Goal: Task Accomplishment & Management: Complete application form

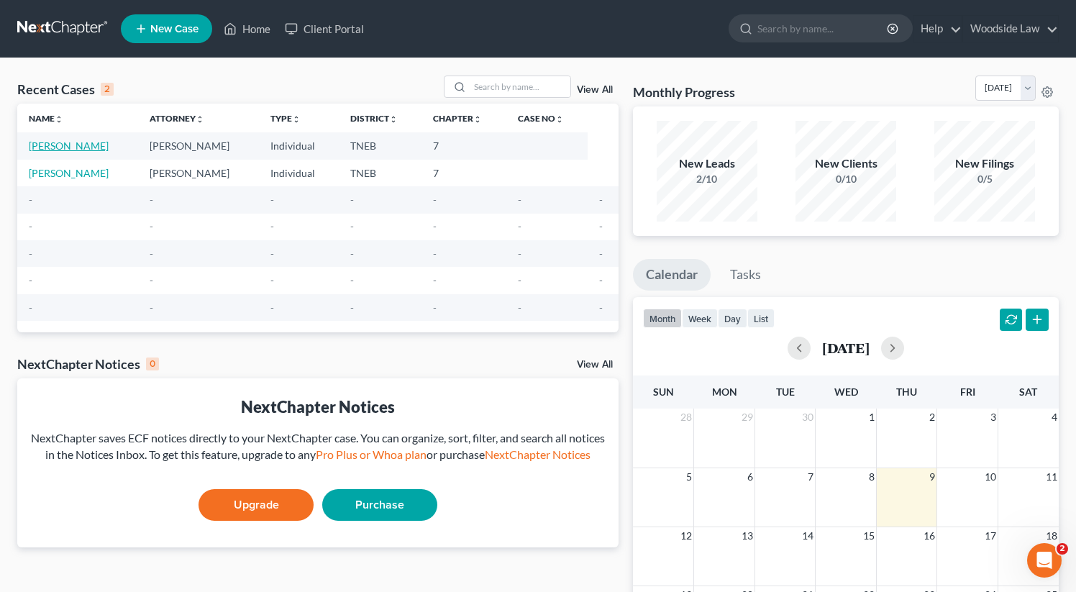
click at [60, 145] on link "[PERSON_NAME]" at bounding box center [69, 146] width 80 height 12
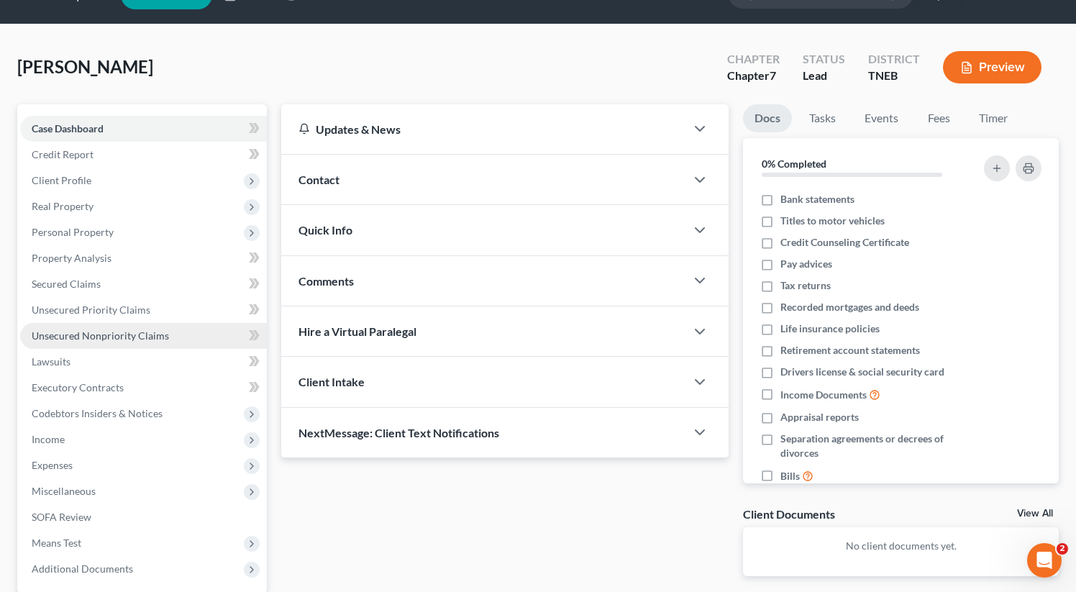
scroll to position [32, 0]
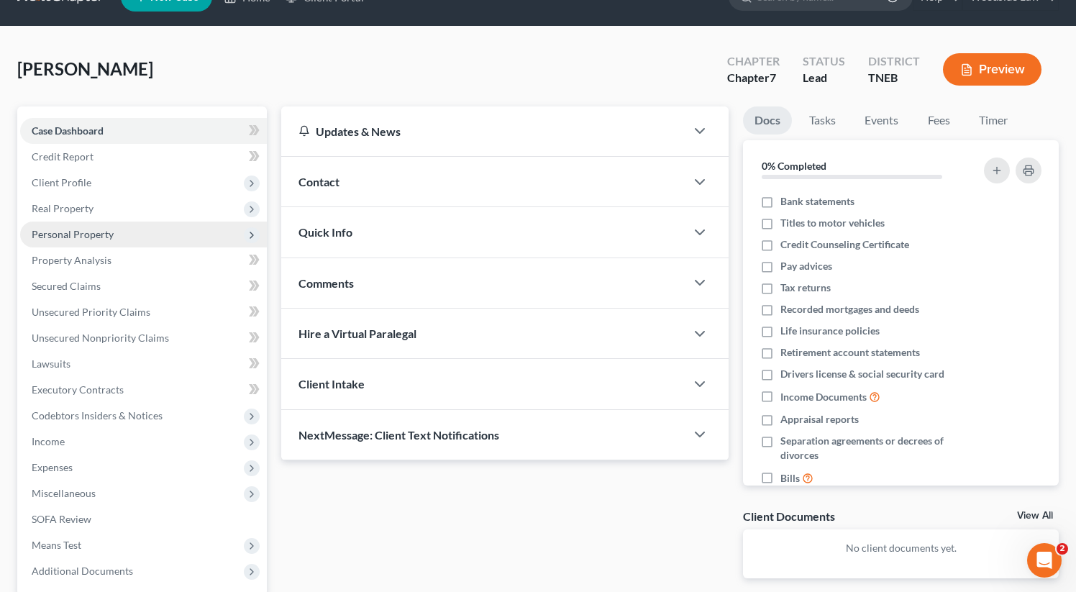
click at [75, 234] on span "Personal Property" at bounding box center [73, 234] width 82 height 12
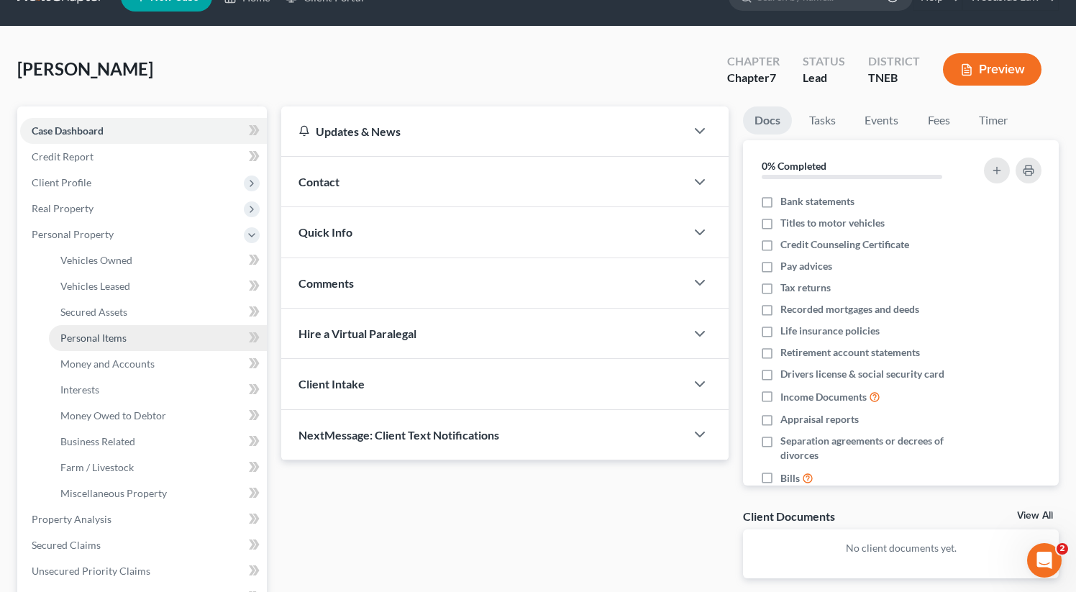
click at [114, 337] on span "Personal Items" at bounding box center [93, 338] width 66 height 12
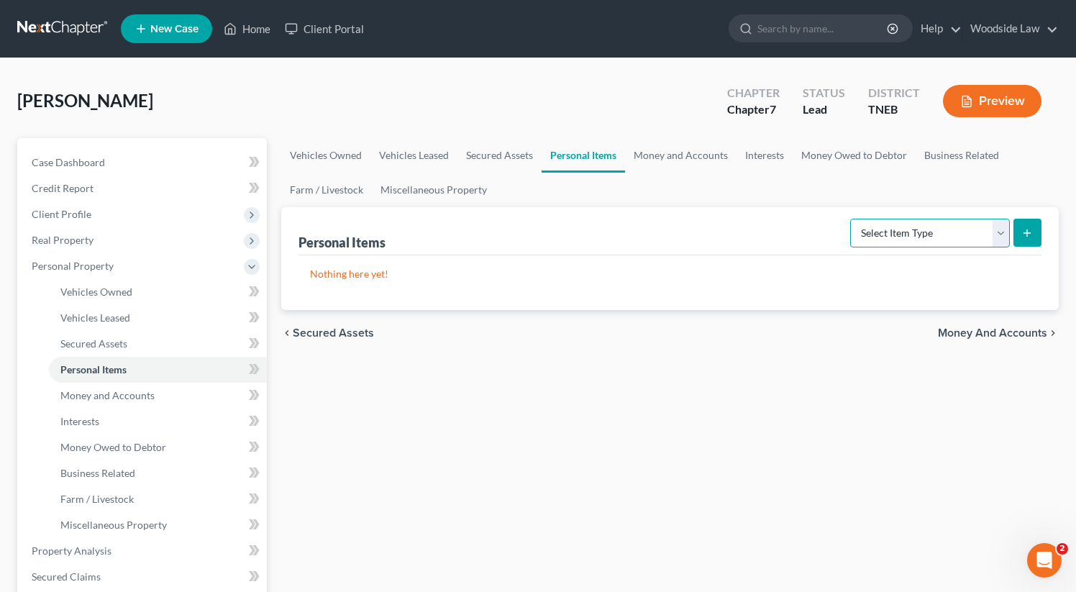
click at [952, 227] on select "Select Item Type Clothing Collectibles Of Value Electronics Firearms Household …" at bounding box center [930, 233] width 160 height 29
select select "clothing"
click at [852, 219] on select "Select Item Type Clothing Collectibles Of Value Electronics Firearms Household …" at bounding box center [930, 233] width 160 height 29
click at [1022, 228] on icon "submit" at bounding box center [1027, 233] width 12 height 12
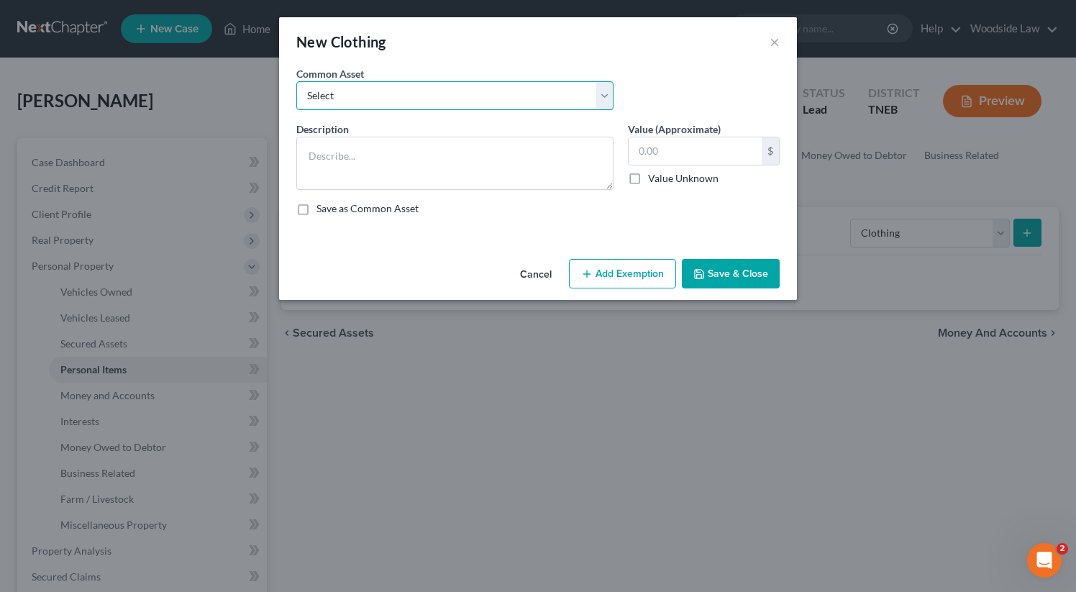
click at [516, 96] on select "Select Clothing" at bounding box center [454, 95] width 317 height 29
select select "0"
click at [296, 81] on select "Select Clothing" at bounding box center [454, 95] width 317 height 29
type textarea "Clothing"
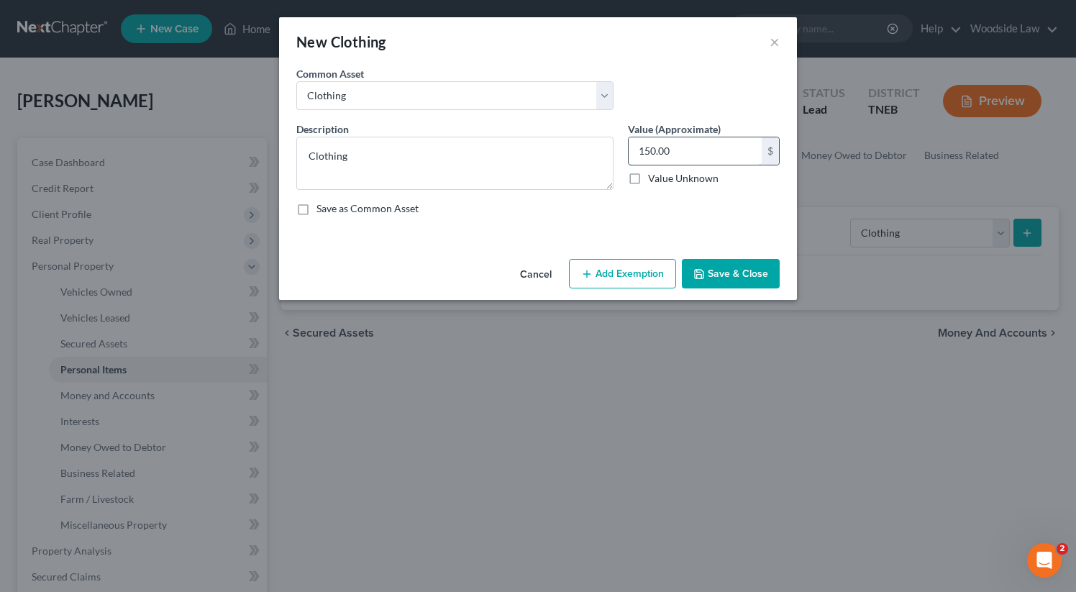
click at [682, 149] on input "150.00" at bounding box center [695, 150] width 133 height 27
type input "500"
click at [614, 288] on button "Add Exemption" at bounding box center [622, 274] width 107 height 30
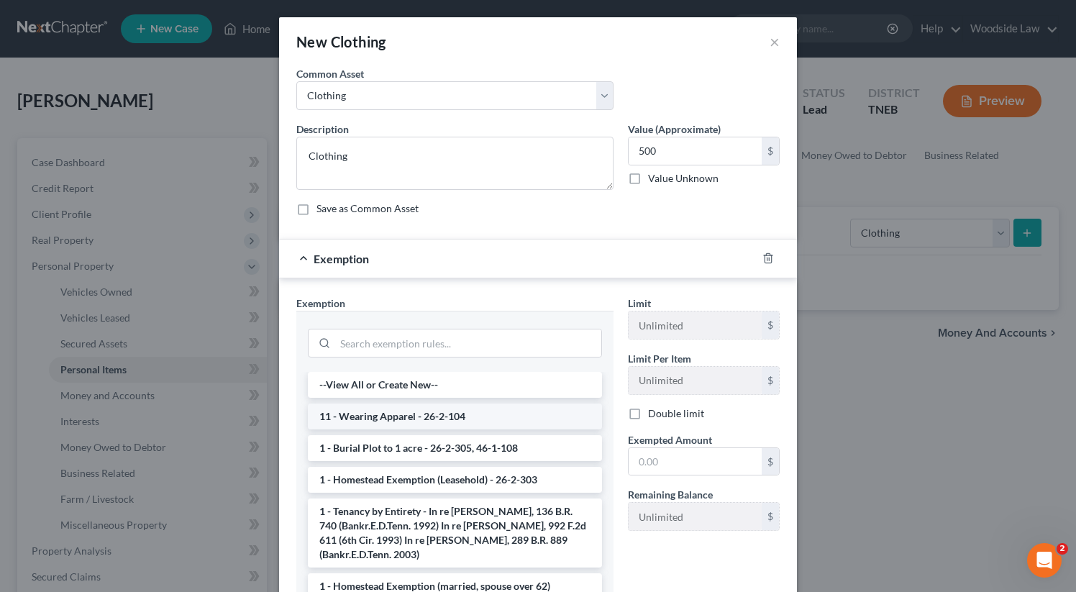
click at [462, 421] on li "11 - Wearing Apparel - 26-2-104" at bounding box center [455, 417] width 294 height 26
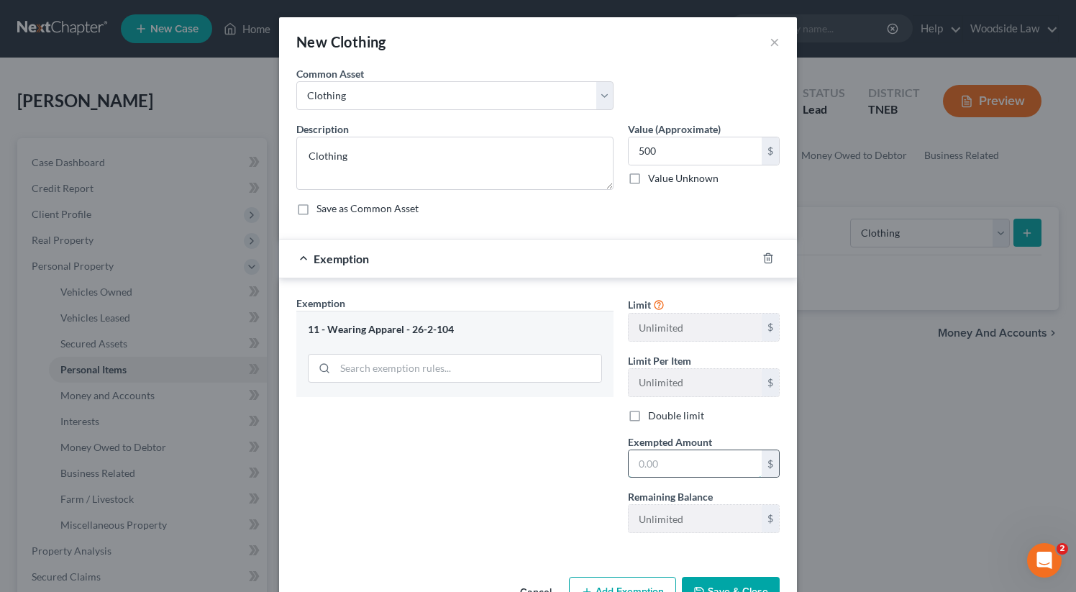
click at [661, 463] on input "text" at bounding box center [695, 463] width 133 height 27
type input "500"
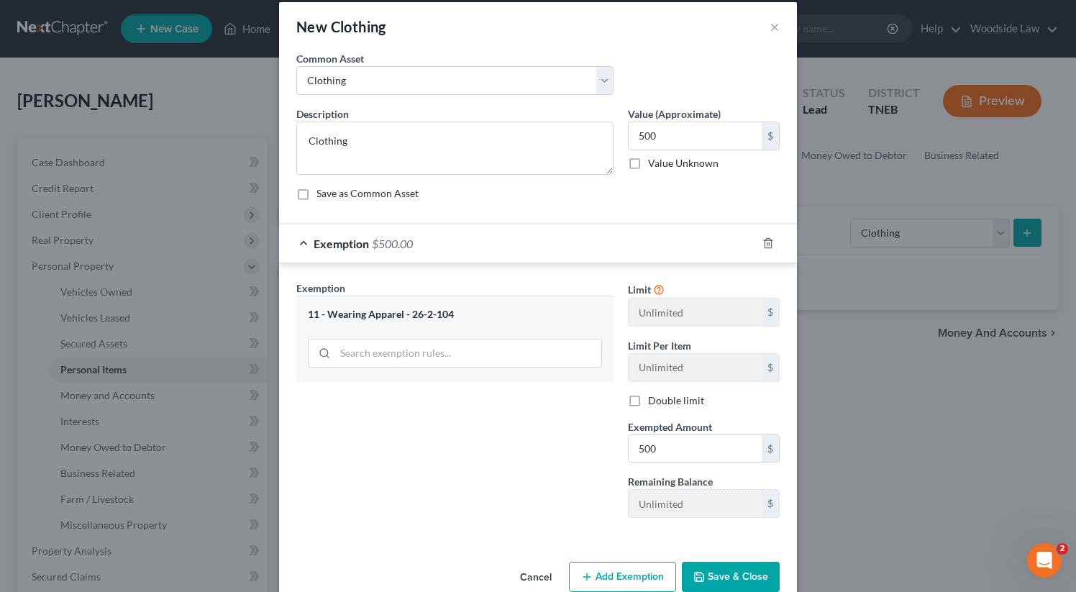
scroll to position [44, 0]
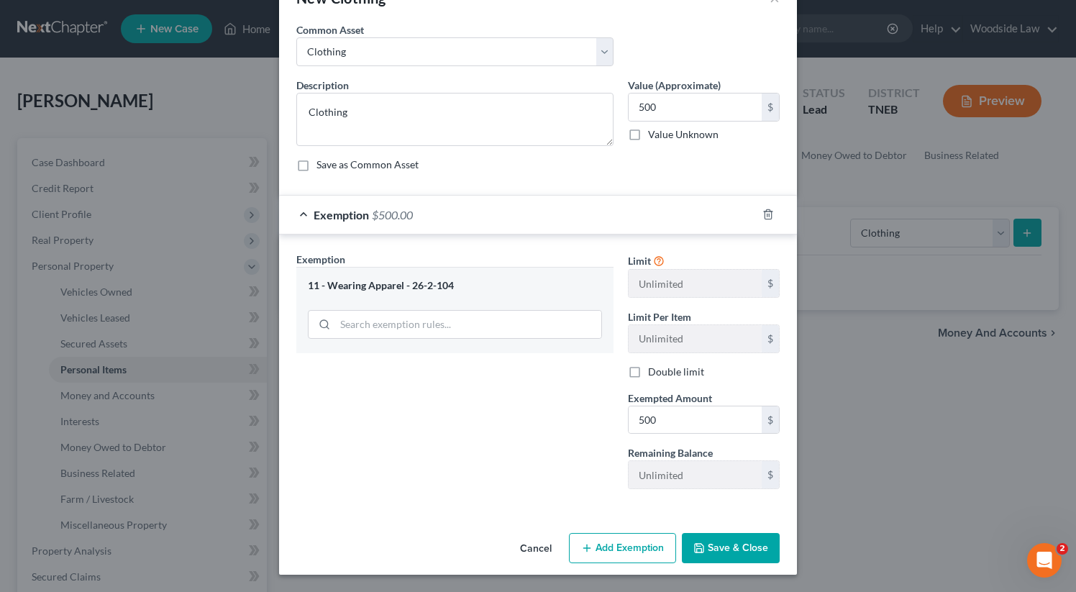
click at [753, 547] on button "Save & Close" at bounding box center [731, 548] width 98 height 30
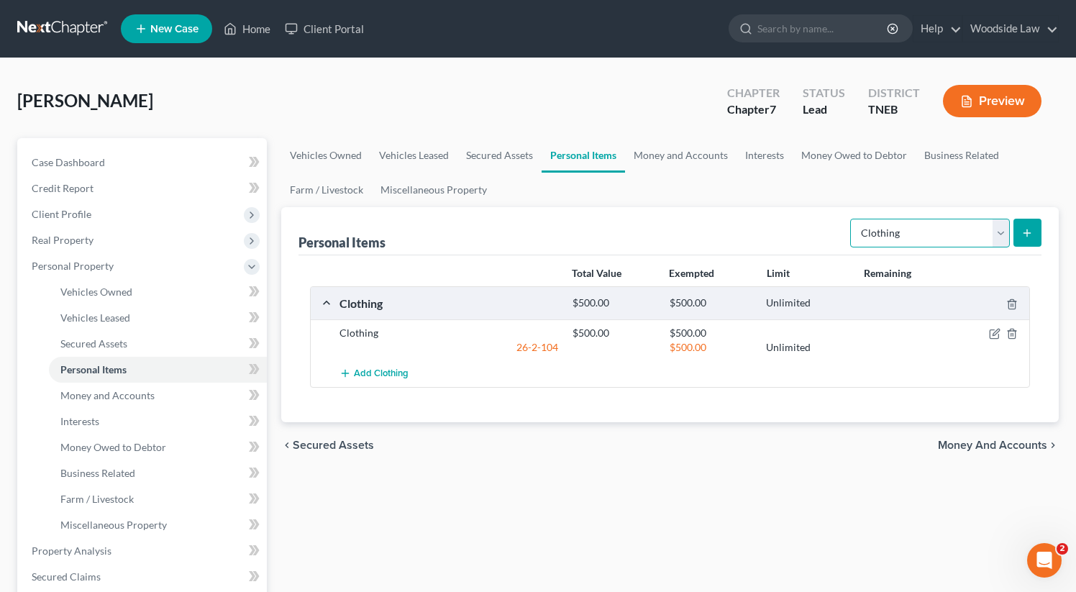
click at [964, 227] on select "Select Item Type Clothing Collectibles Of Value Electronics Firearms Household …" at bounding box center [930, 233] width 160 height 29
select select "electronics"
click at [852, 219] on select "Select Item Type Clothing Collectibles Of Value Electronics Firearms Household …" at bounding box center [930, 233] width 160 height 29
click at [1031, 232] on icon "submit" at bounding box center [1027, 233] width 12 height 12
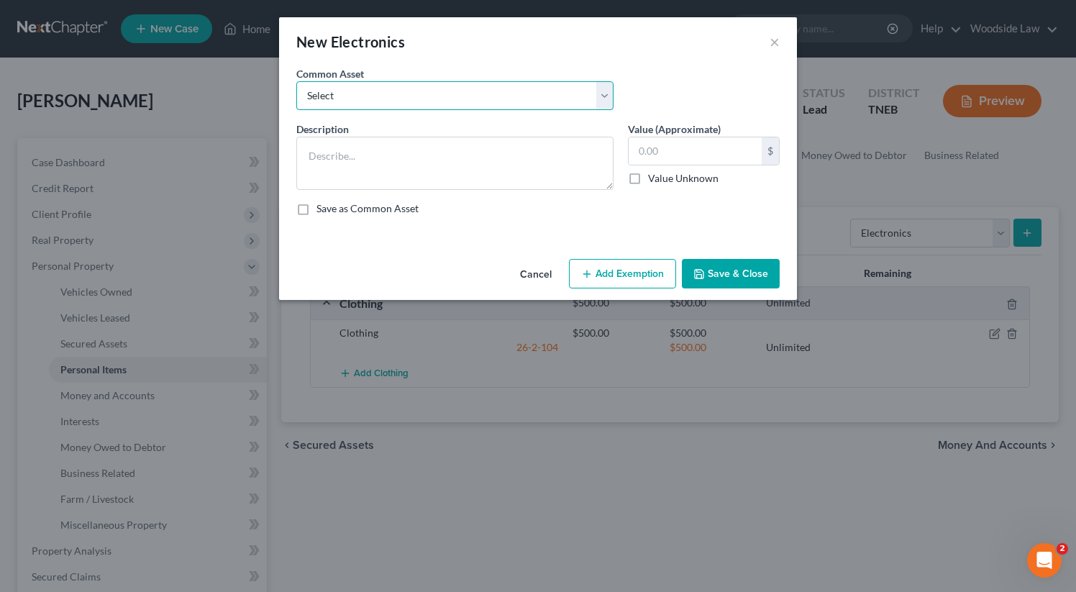
click at [560, 99] on select "Select Electronics" at bounding box center [454, 95] width 317 height 29
select select "0"
click at [296, 81] on select "Select Electronics" at bounding box center [454, 95] width 317 height 29
type textarea "Electronics"
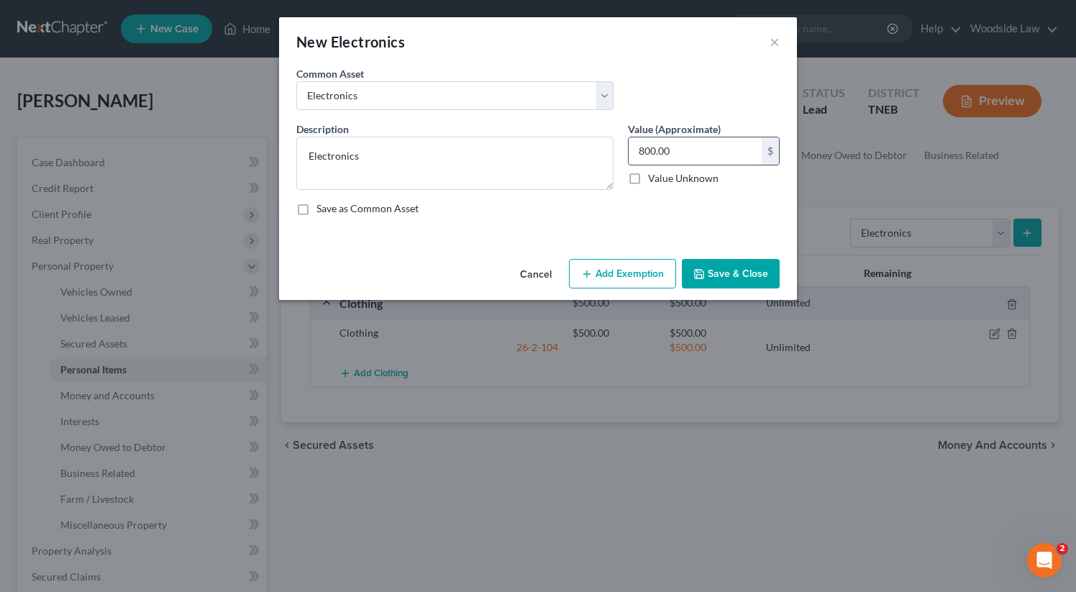
click at [732, 146] on input "800.00" at bounding box center [695, 150] width 133 height 27
type input "100"
click at [646, 266] on button "Add Exemption" at bounding box center [622, 274] width 107 height 30
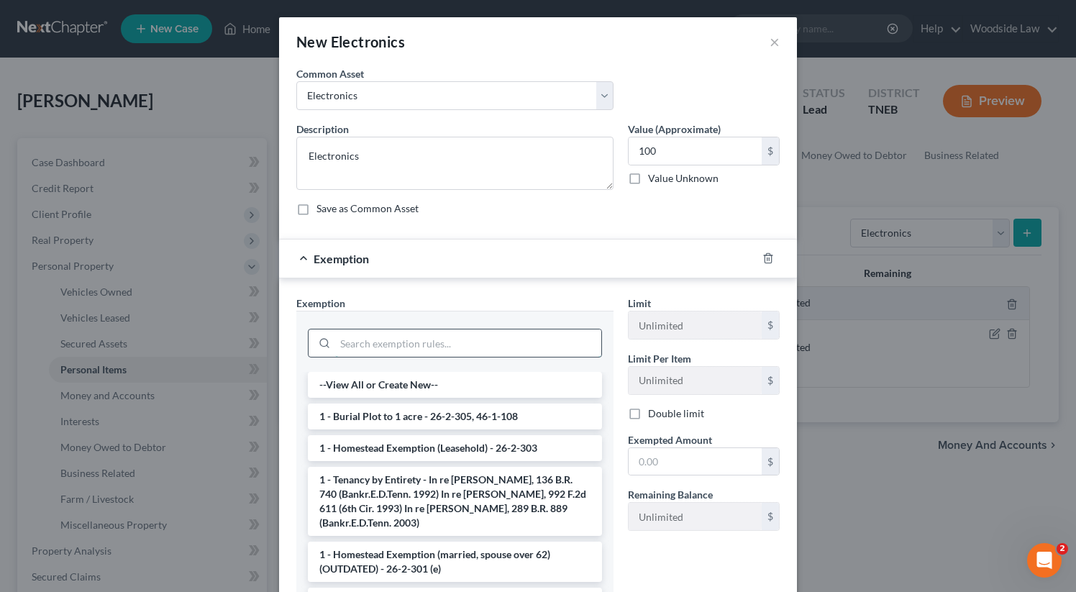
click at [475, 355] on input "search" at bounding box center [468, 342] width 266 height 27
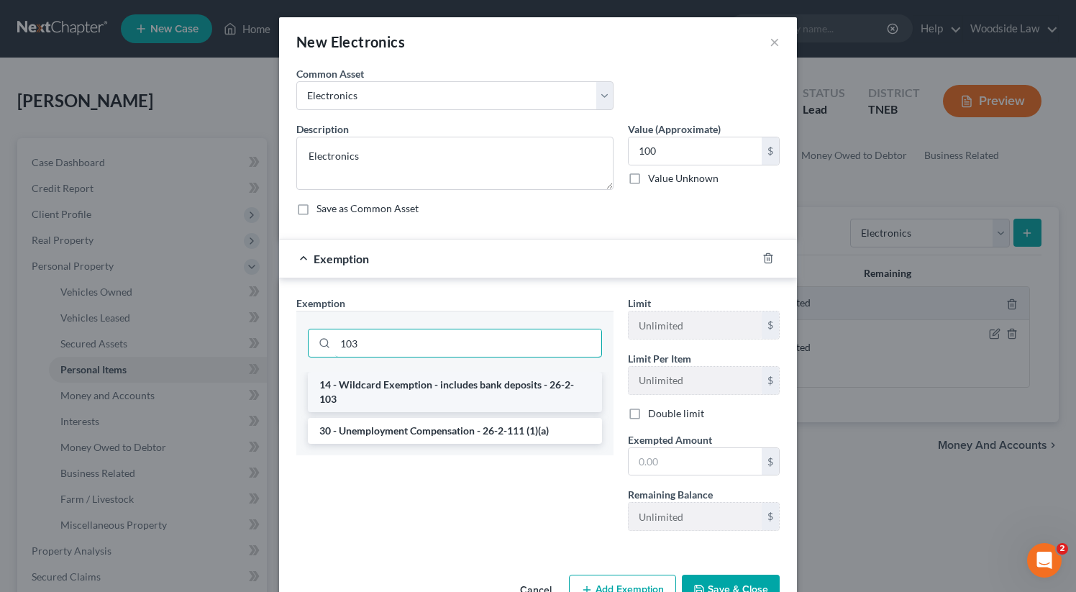
type input "103"
click at [486, 393] on li "14 - Wildcard Exemption - includes bank deposits - 26-2-103" at bounding box center [455, 392] width 294 height 40
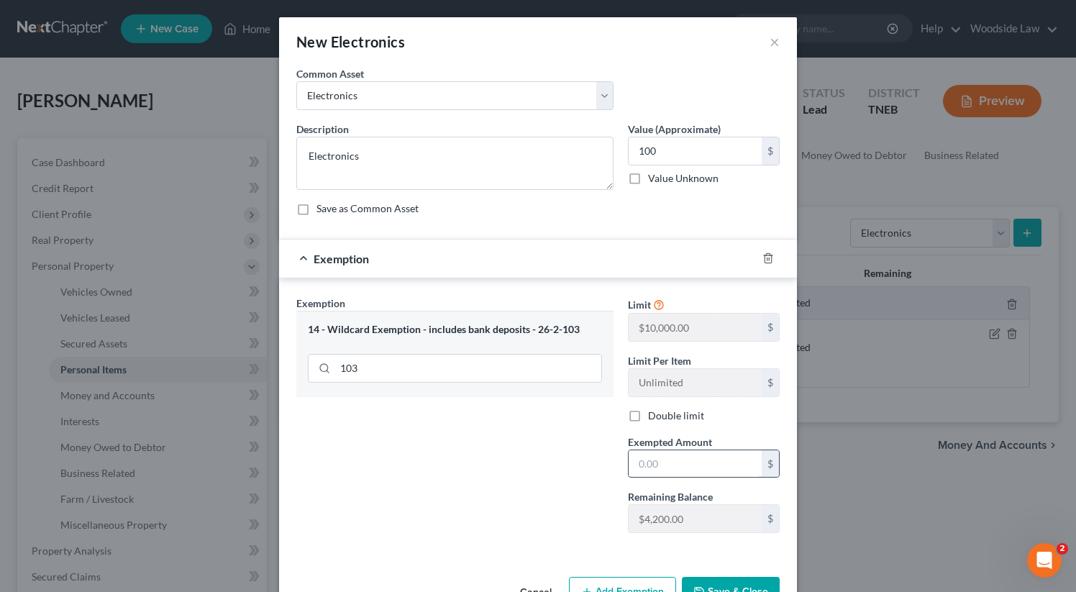
click at [679, 457] on input "text" at bounding box center [695, 463] width 133 height 27
type input "100"
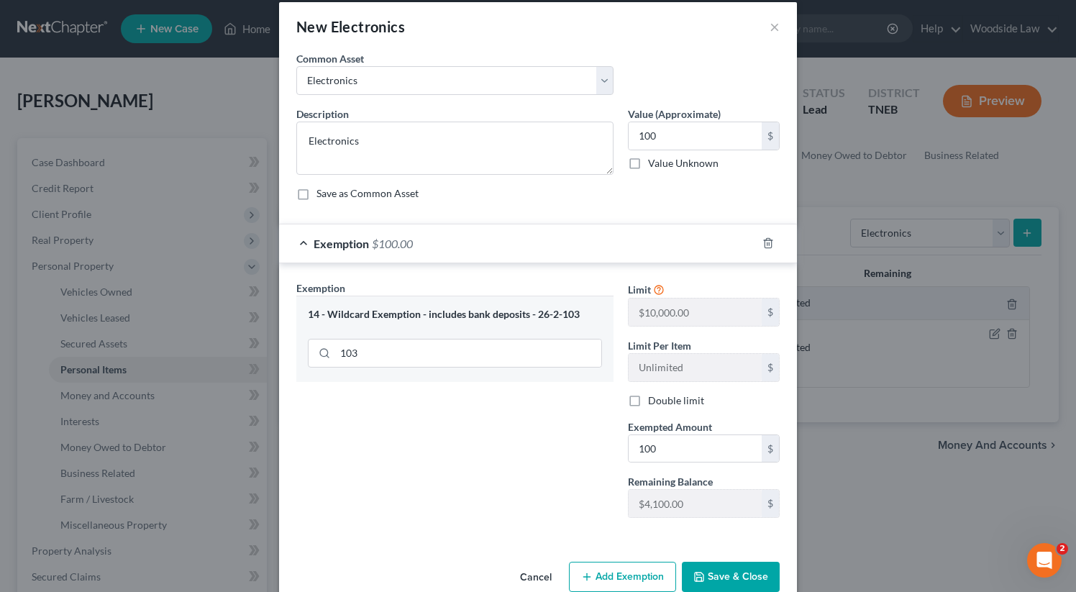
click at [731, 567] on button "Save & Close" at bounding box center [731, 577] width 98 height 30
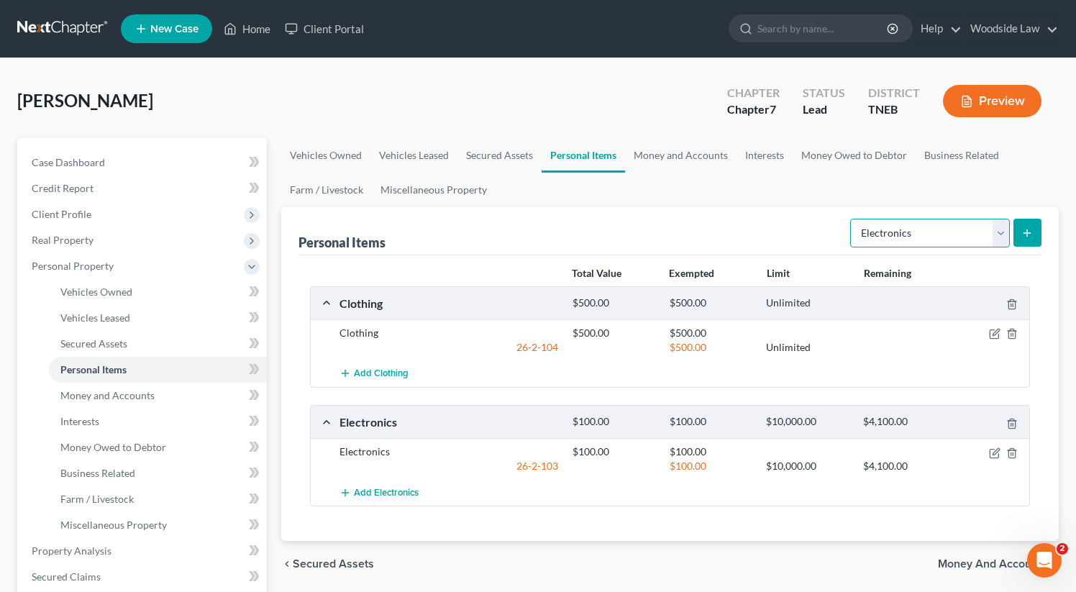
click at [980, 232] on select "Select Item Type Clothing Collectibles Of Value Electronics Firearms Household …" at bounding box center [930, 233] width 160 height 29
select select "jewelry"
click at [852, 219] on select "Select Item Type Clothing Collectibles Of Value Electronics Firearms Household …" at bounding box center [930, 233] width 160 height 29
click at [1021, 238] on button "submit" at bounding box center [1027, 233] width 28 height 28
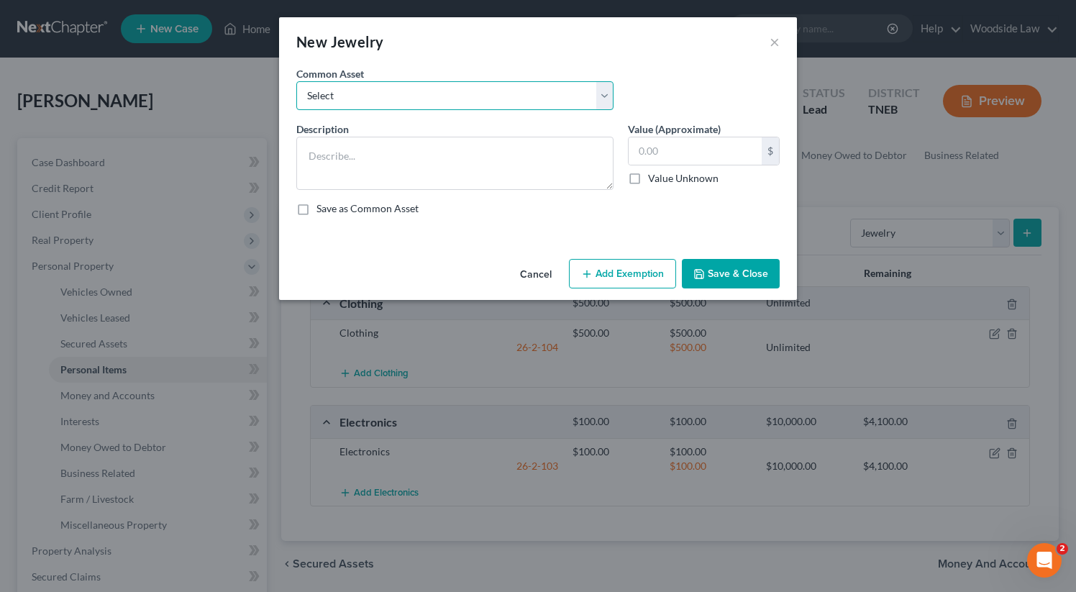
click at [486, 83] on select "Select Jewelry" at bounding box center [454, 95] width 317 height 29
select select "0"
click at [296, 81] on select "Select Jewelry" at bounding box center [454, 95] width 317 height 29
type textarea "Jewelry"
type input "50.00"
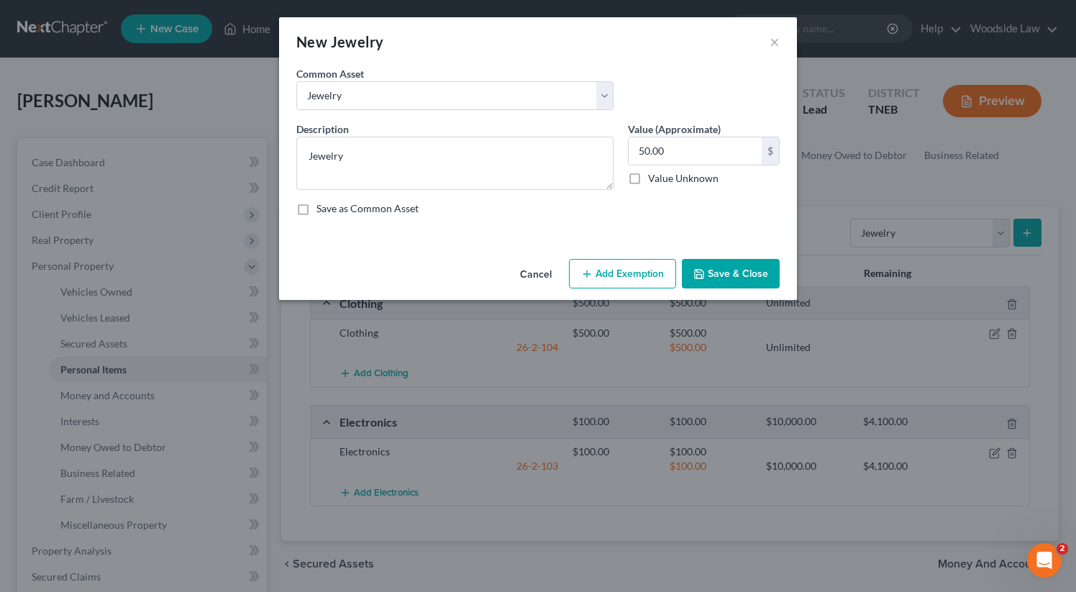
click at [647, 273] on button "Add Exemption" at bounding box center [622, 274] width 107 height 30
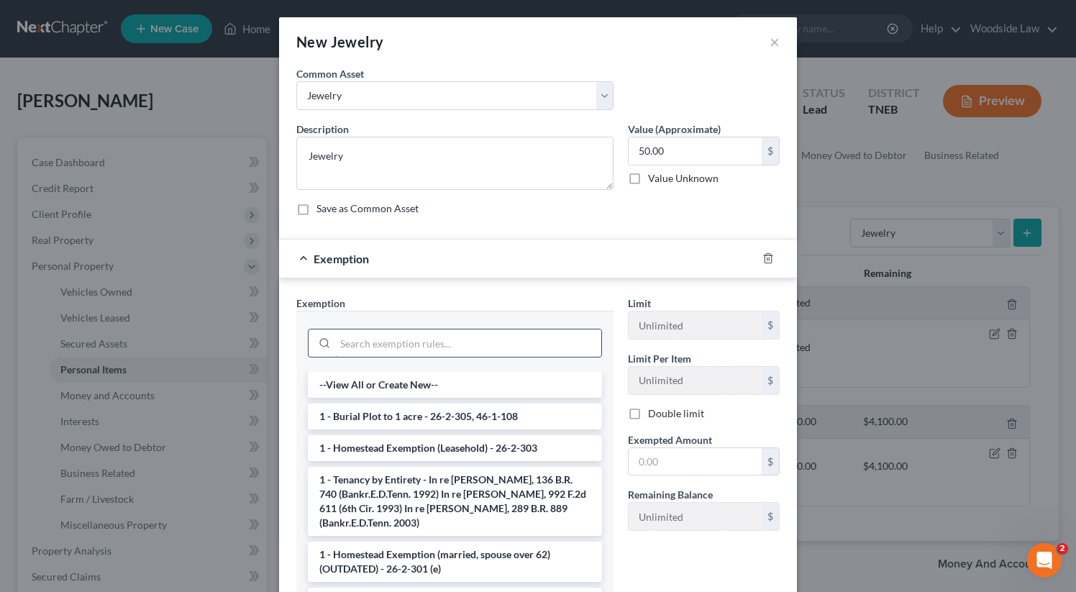
click at [476, 347] on input "search" at bounding box center [468, 342] width 266 height 27
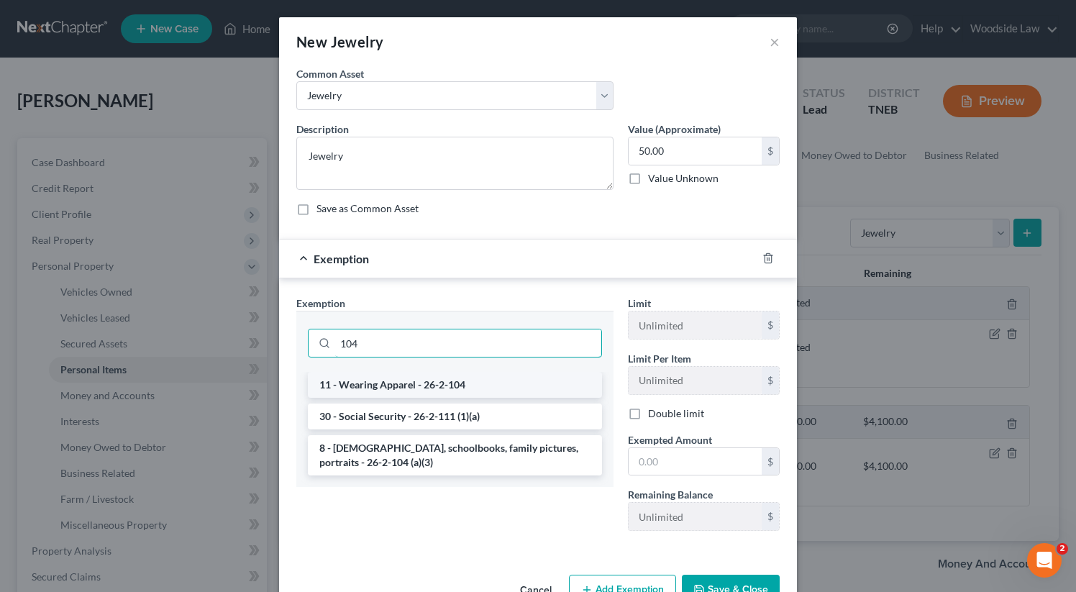
type input "104"
click at [469, 383] on li "11 - Wearing Apparel - 26-2-104" at bounding box center [455, 385] width 294 height 26
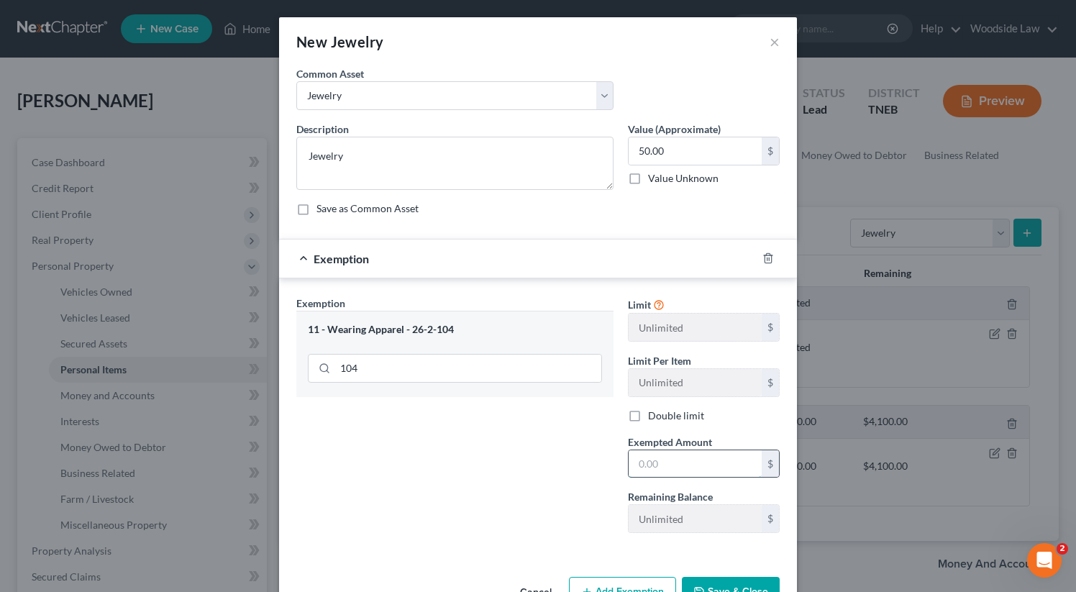
click at [671, 460] on input "text" at bounding box center [695, 463] width 133 height 27
type input "50"
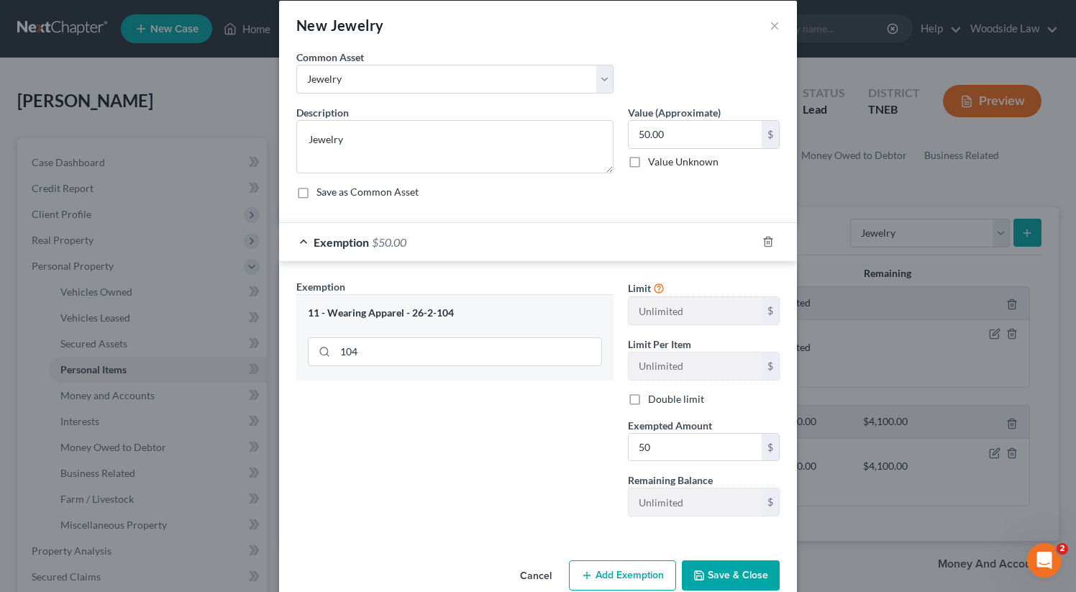
scroll to position [44, 0]
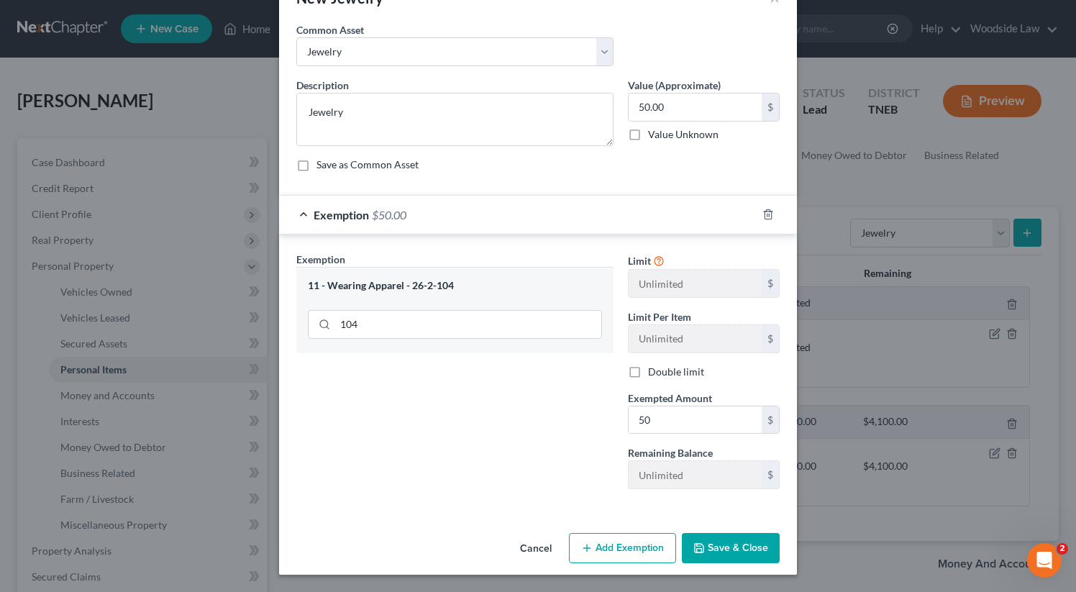
click at [739, 554] on button "Save & Close" at bounding box center [731, 548] width 98 height 30
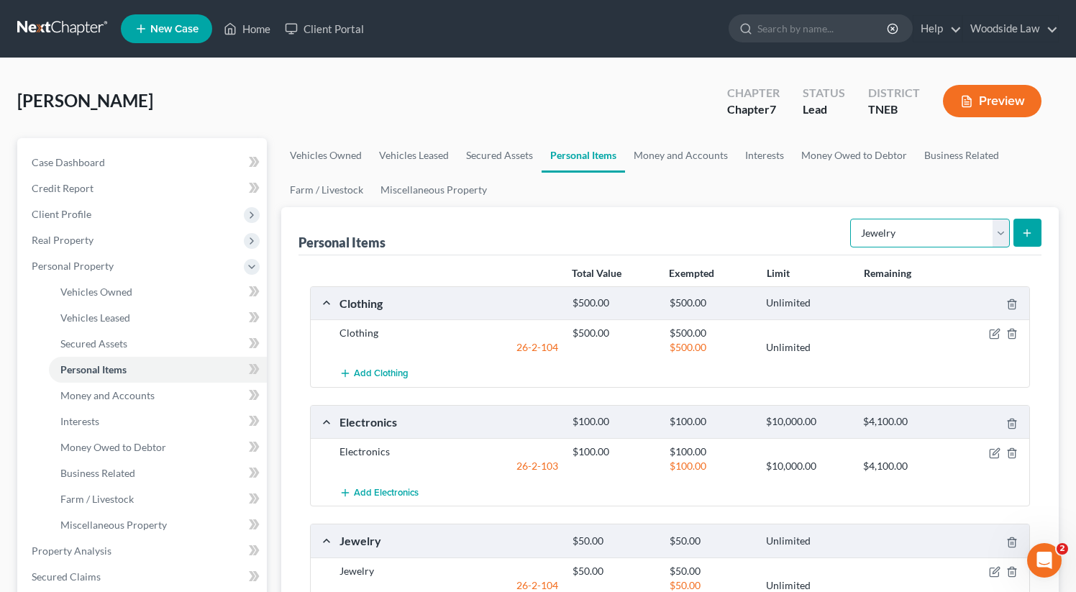
click at [960, 235] on select "Select Item Type Clothing Collectibles Of Value Electronics Firearms Household …" at bounding box center [930, 233] width 160 height 29
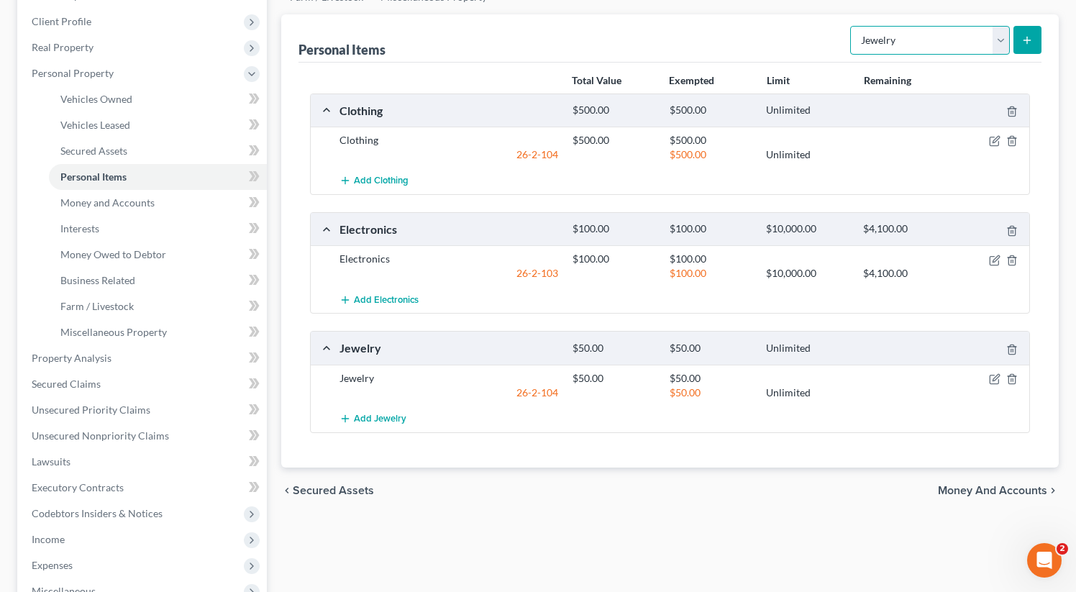
scroll to position [196, 0]
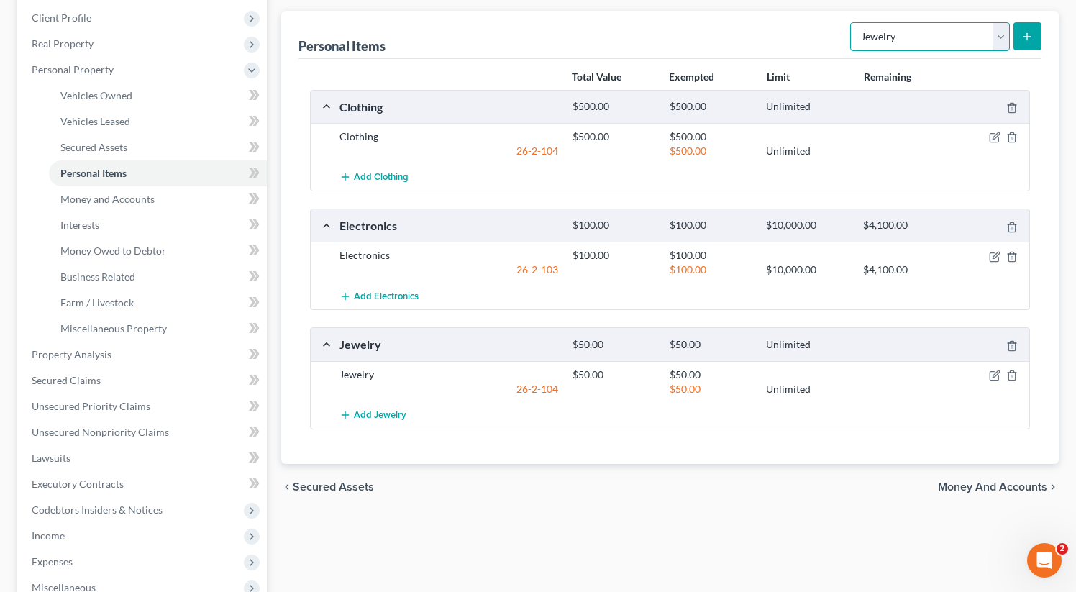
click at [942, 44] on select "Select Item Type Clothing Collectibles Of Value Electronics Firearms Household …" at bounding box center [930, 36] width 160 height 29
select select "household_goods"
click at [852, 22] on select "Select Item Type Clothing Collectibles Of Value Electronics Firearms Household …" at bounding box center [930, 36] width 160 height 29
click at [1031, 22] on form "Select Item Type Clothing Collectibles Of Value Electronics Firearms Household …" at bounding box center [945, 36] width 191 height 29
click at [1032, 23] on button "submit" at bounding box center [1027, 36] width 28 height 28
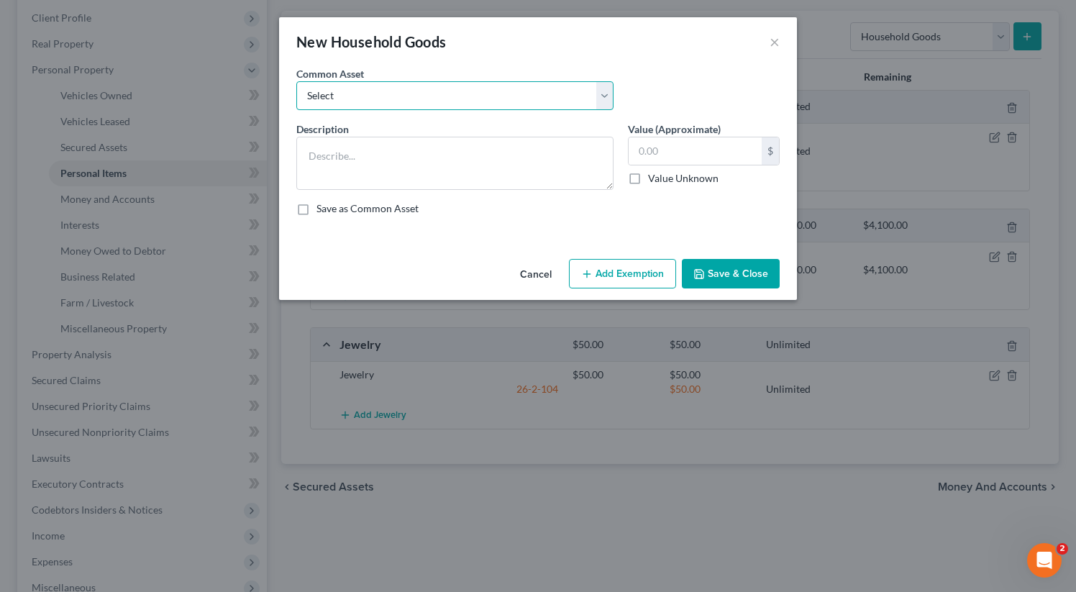
click at [496, 104] on select "Select Household goods & furnishings" at bounding box center [454, 95] width 317 height 29
select select "0"
click at [296, 81] on select "Select Household goods & furnishings" at bounding box center [454, 95] width 317 height 29
type textarea "Household goods & furnishings"
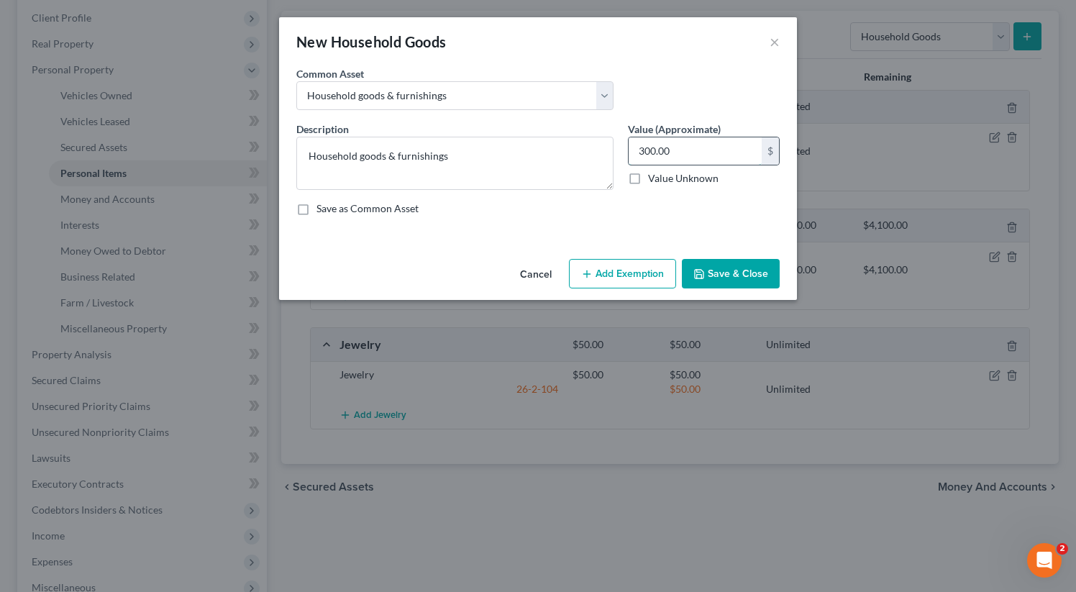
click at [661, 152] on input "300.00" at bounding box center [695, 150] width 133 height 27
type input "700"
click at [633, 267] on button "Add Exemption" at bounding box center [622, 274] width 107 height 30
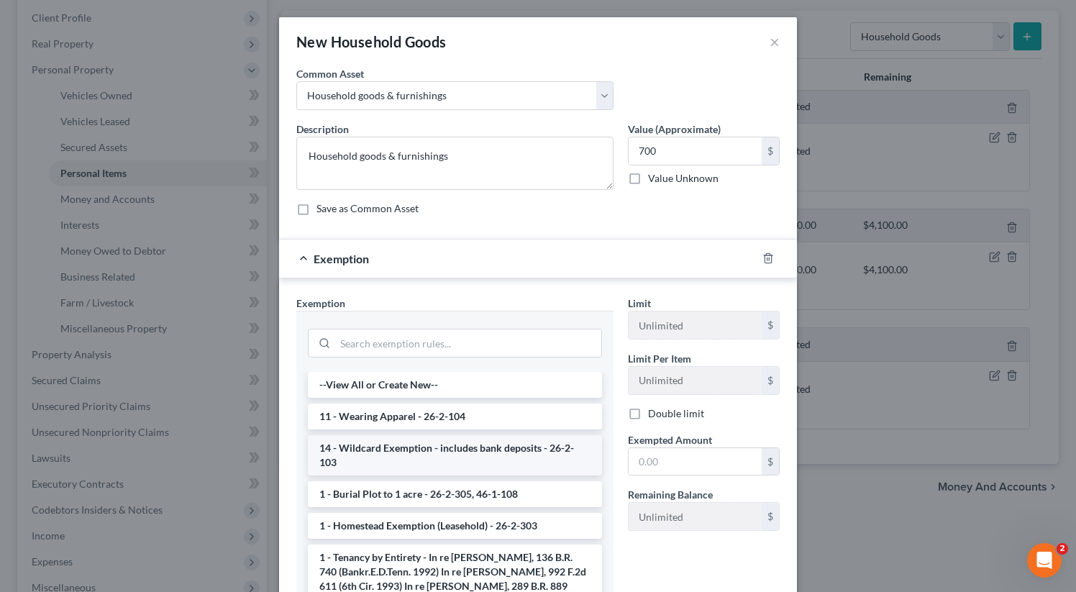
click at [544, 448] on li "14 - Wildcard Exemption - includes bank deposits - 26-2-103" at bounding box center [455, 455] width 294 height 40
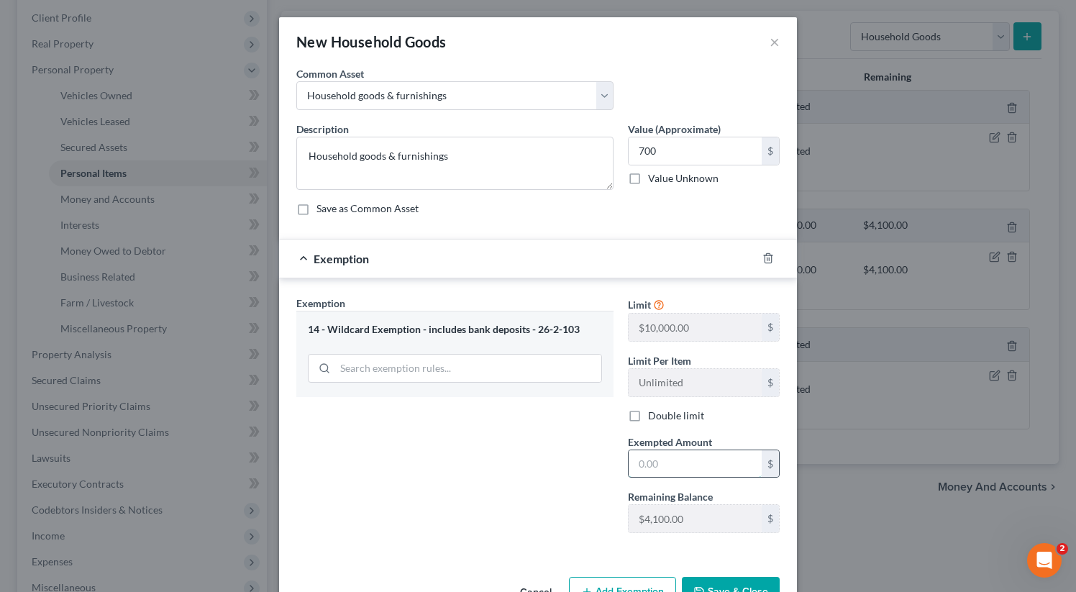
click at [663, 470] on input "text" at bounding box center [695, 463] width 133 height 27
type input "700"
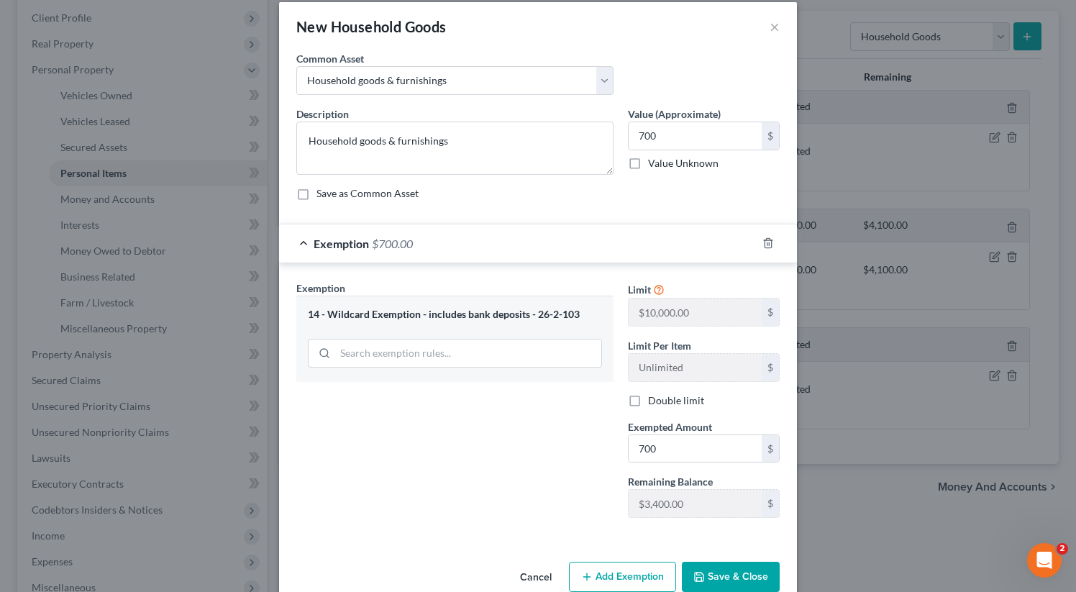
click at [588, 448] on div "Exemption Set must be selected for CA. Exemption * 14 - Wildcard Exemption - in…" at bounding box center [455, 405] width 332 height 249
click at [726, 574] on button "Save & Close" at bounding box center [731, 577] width 98 height 30
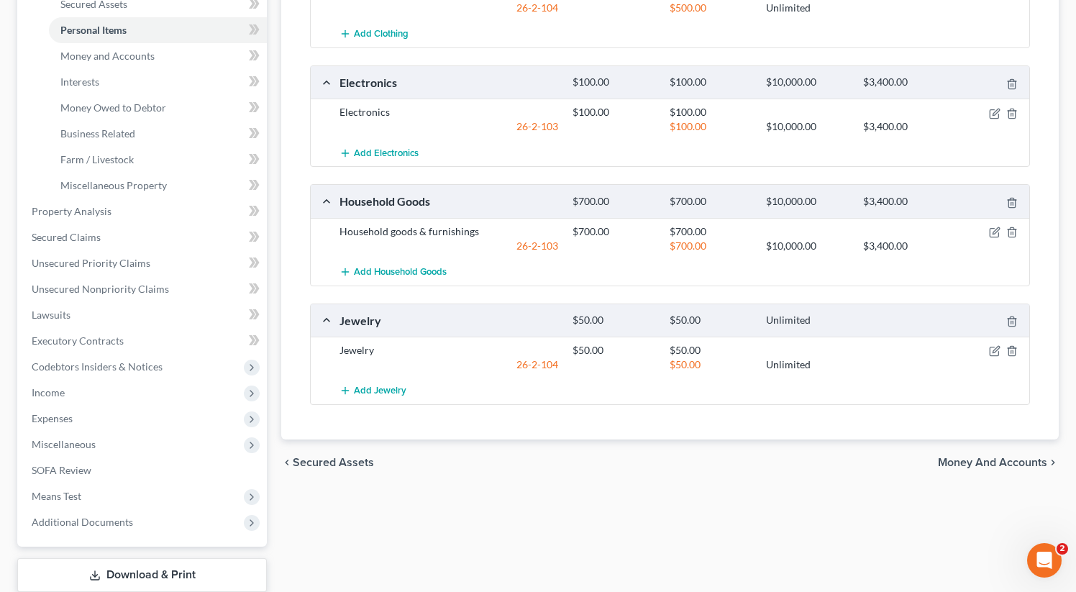
scroll to position [337, 0]
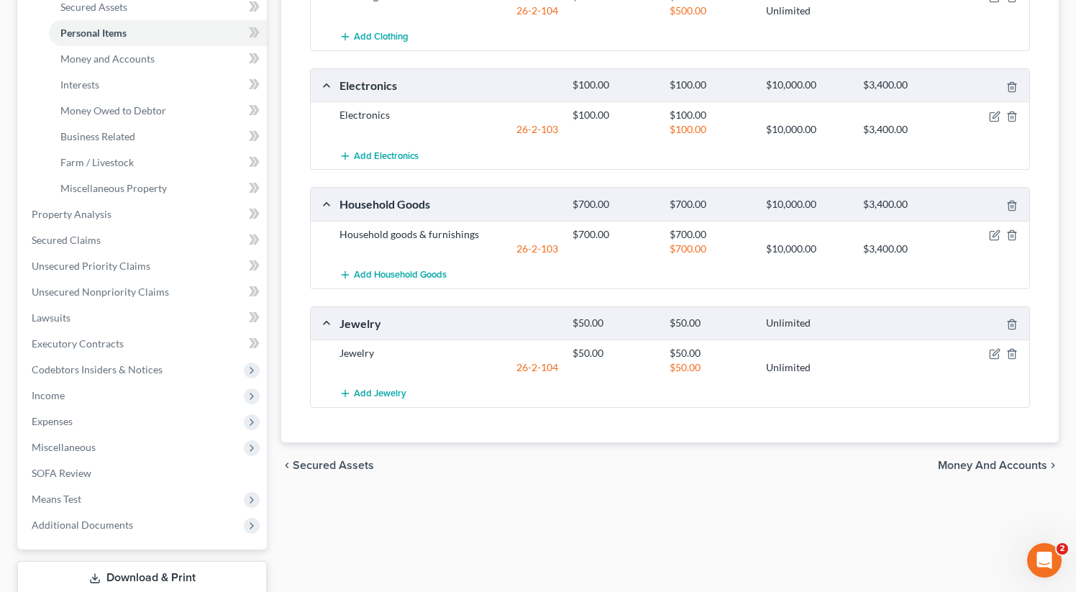
click at [1003, 465] on span "Money and Accounts" at bounding box center [992, 466] width 109 height 12
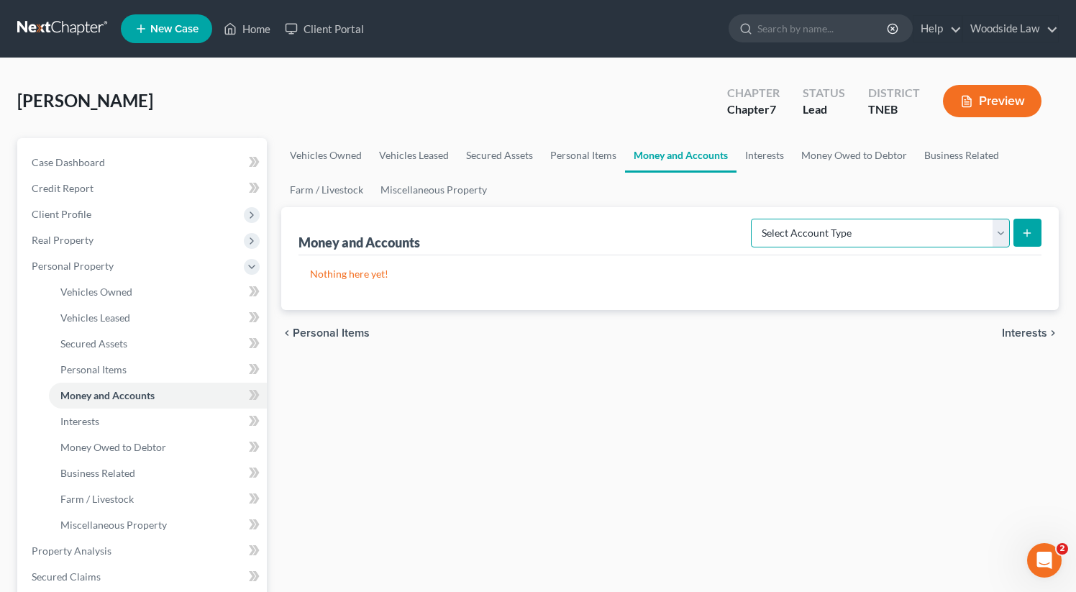
click at [940, 231] on select "Select Account Type Brokerage Cash on Hand Certificates of Deposit Checking Acc…" at bounding box center [880, 233] width 259 height 29
select select "checking"
click at [754, 219] on select "Select Account Type Brokerage Cash on Hand Certificates of Deposit Checking Acc…" at bounding box center [880, 233] width 259 height 29
click at [1028, 223] on button "submit" at bounding box center [1027, 233] width 28 height 28
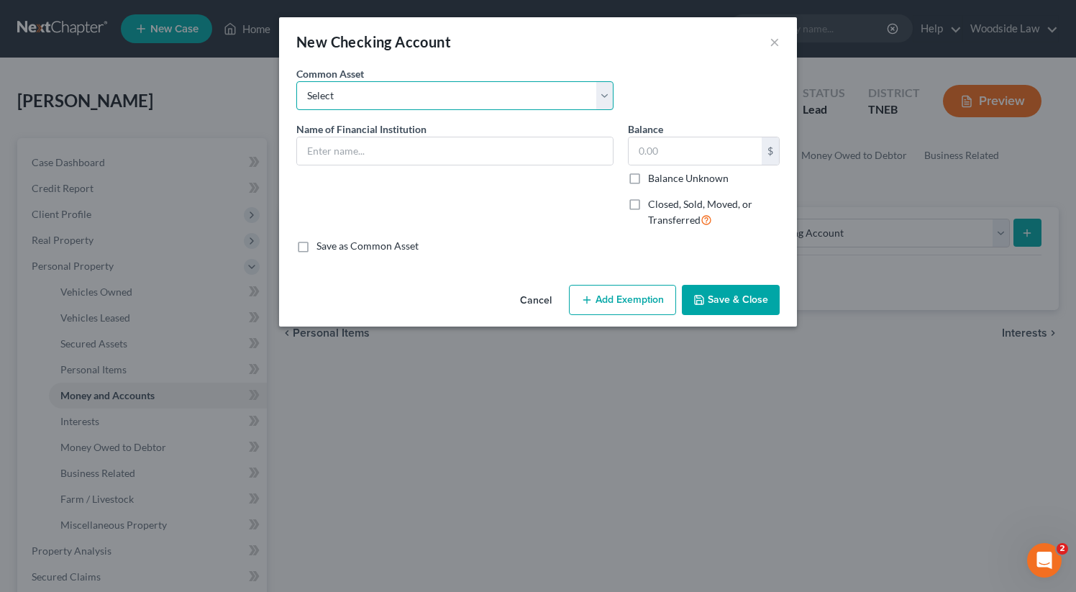
click at [541, 95] on select "Select Knoxville TVA CU" at bounding box center [454, 95] width 317 height 29
click at [296, 81] on select "Select Knoxville TVA CU" at bounding box center [454, 95] width 317 height 29
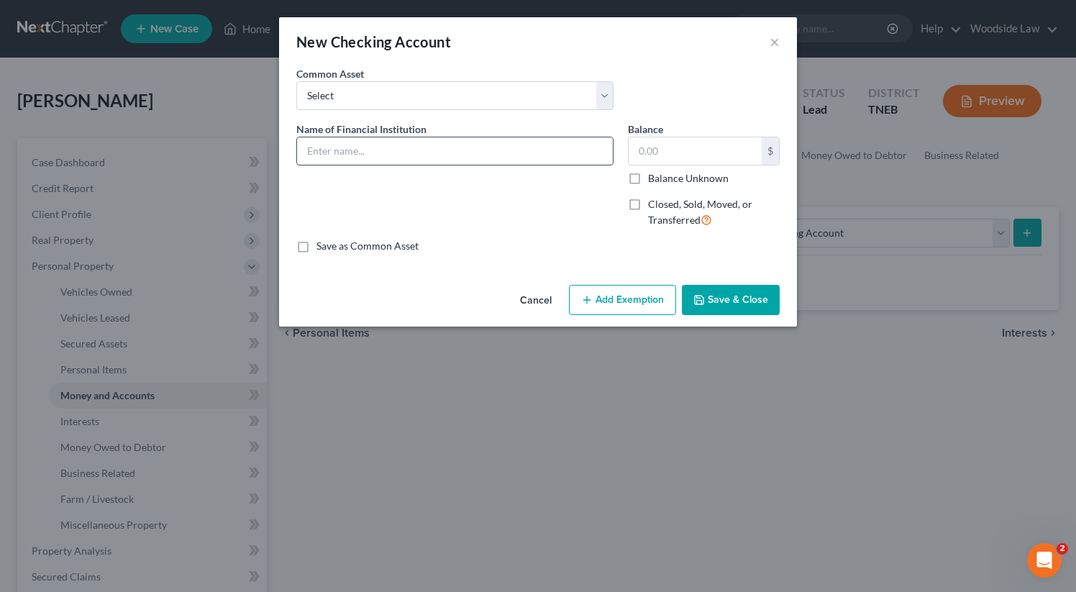
click at [510, 153] on input "text" at bounding box center [455, 150] width 316 height 27
type input "First Horizon"
click at [690, 150] on input "text" at bounding box center [695, 150] width 133 height 27
type input "180"
click at [616, 308] on button "Add Exemption" at bounding box center [622, 300] width 107 height 30
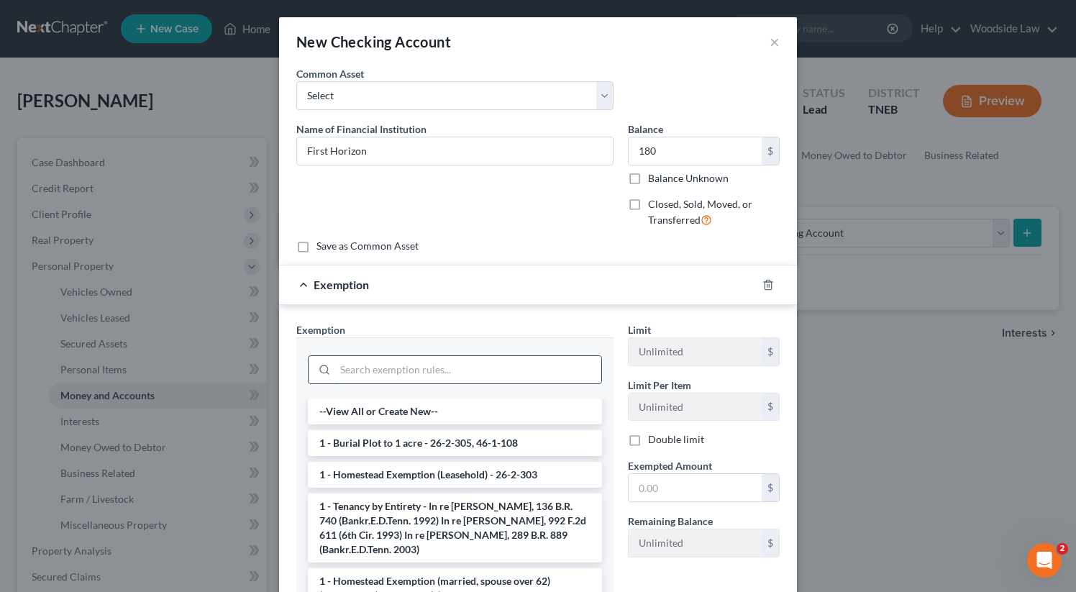
click at [448, 362] on input "search" at bounding box center [468, 369] width 266 height 27
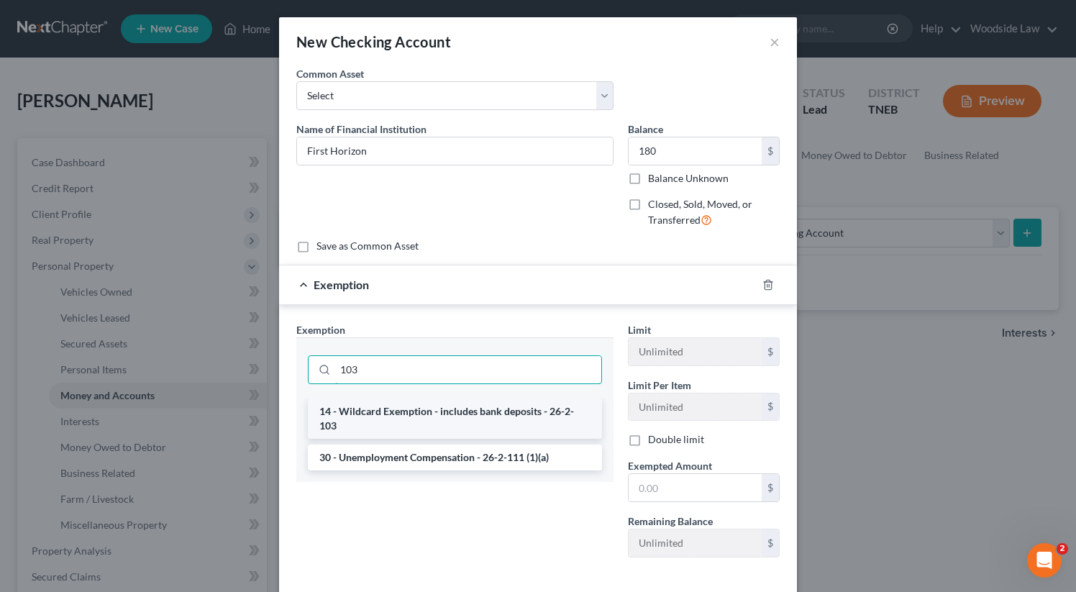
type input "103"
click at [480, 407] on li "14 - Wildcard Exemption - includes bank deposits - 26-2-103" at bounding box center [455, 418] width 294 height 40
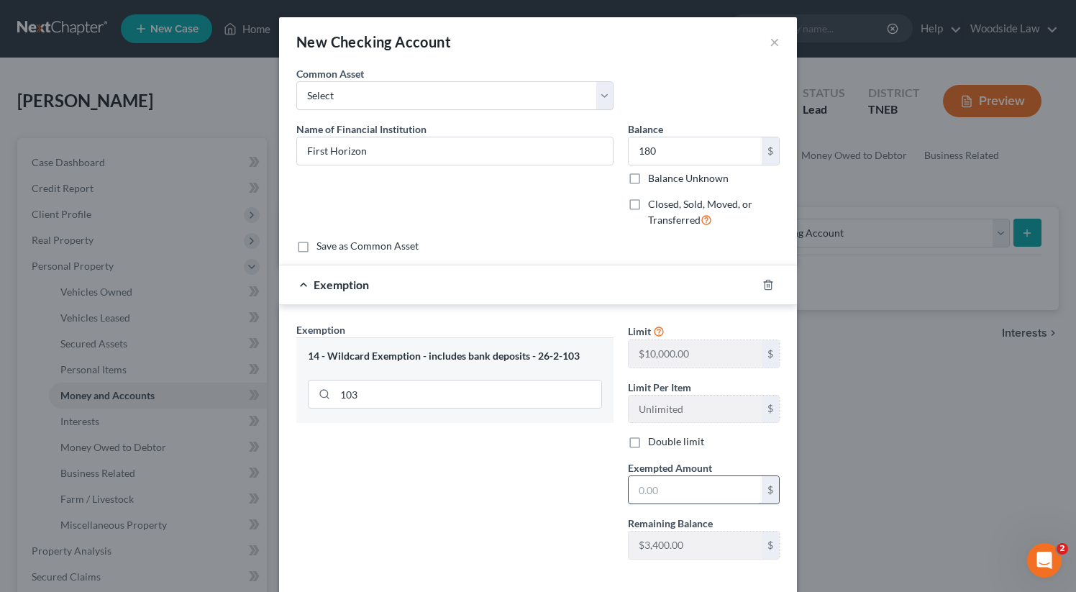
click at [684, 488] on input "text" at bounding box center [695, 489] width 133 height 27
type input "180"
click at [548, 481] on div "Exemption Set must be selected for CA. Exemption * 14 - Wildcard Exemption - in…" at bounding box center [455, 446] width 332 height 249
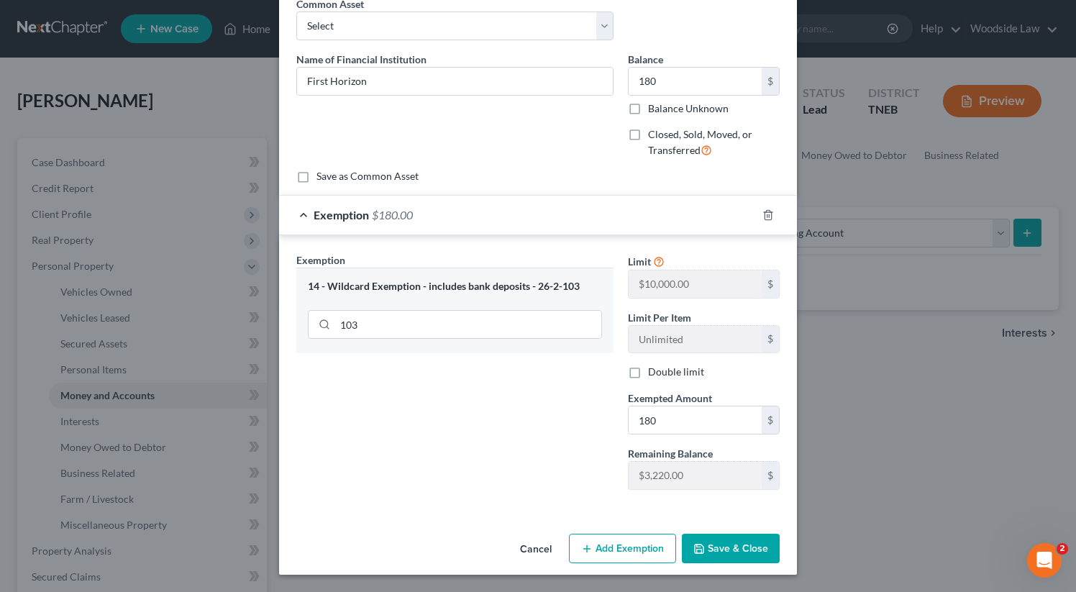
click at [754, 543] on button "Save & Close" at bounding box center [731, 549] width 98 height 30
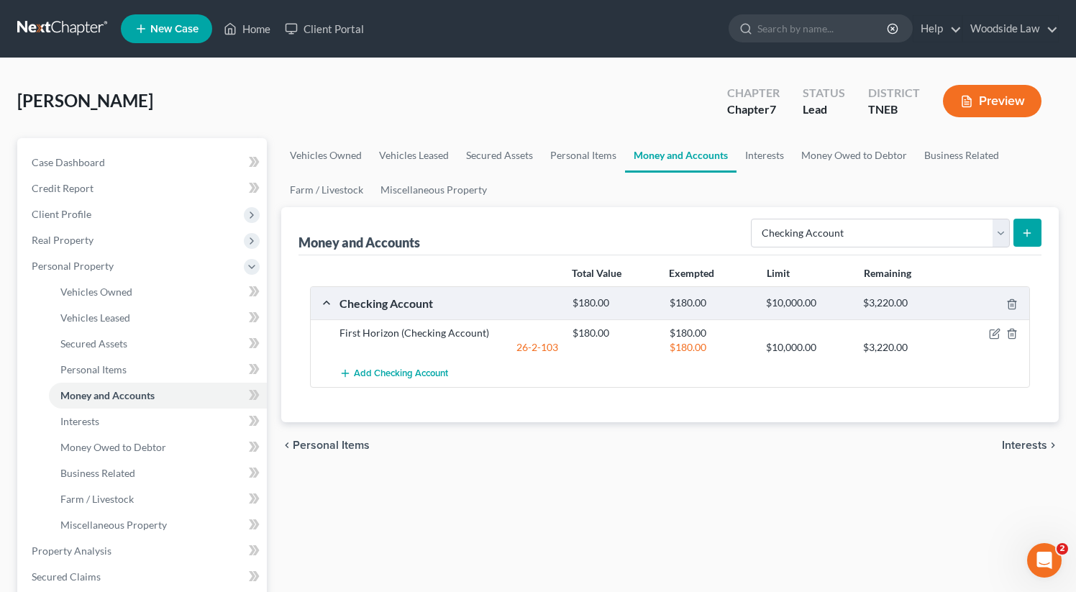
click at [1016, 445] on span "Interests" at bounding box center [1024, 445] width 45 height 12
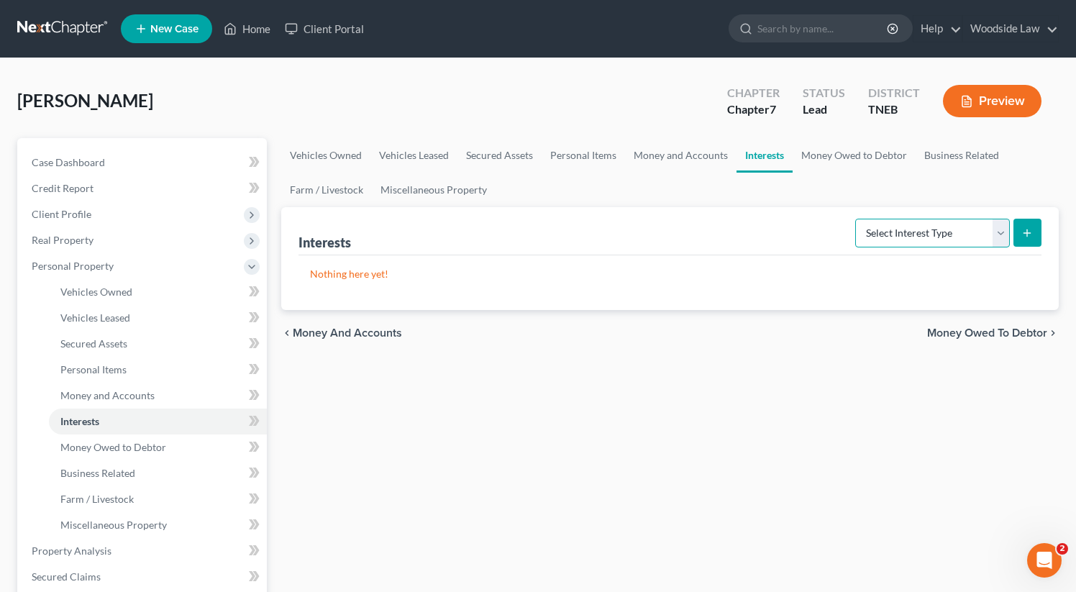
click at [976, 229] on select "Select Interest Type 401K Annuity Bond Education IRA Government Bond Government…" at bounding box center [932, 233] width 155 height 29
select select "whole_life_insurance"
click at [857, 219] on select "Select Interest Type 401K Annuity Bond Education IRA Government Bond Government…" at bounding box center [932, 233] width 155 height 29
click at [1024, 233] on line "submit" at bounding box center [1027, 233] width 6 height 0
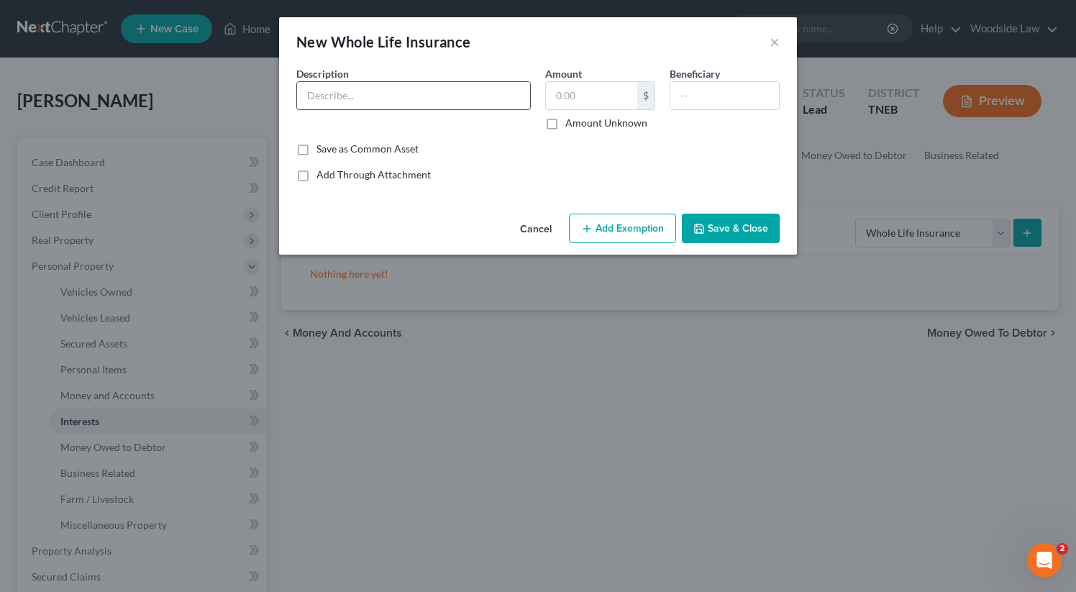
click at [455, 86] on input "text" at bounding box center [413, 95] width 233 height 27
type input "m"
type input "Mutual of Omaha"
type input "1,124"
click at [643, 222] on button "Add Exemption" at bounding box center [622, 229] width 107 height 30
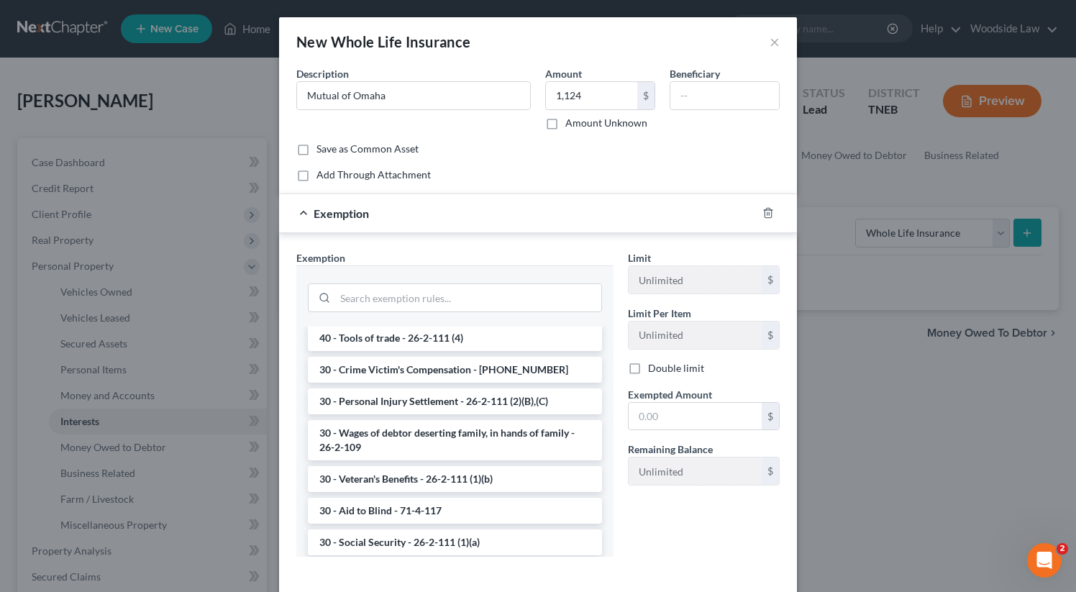
scroll to position [29, 0]
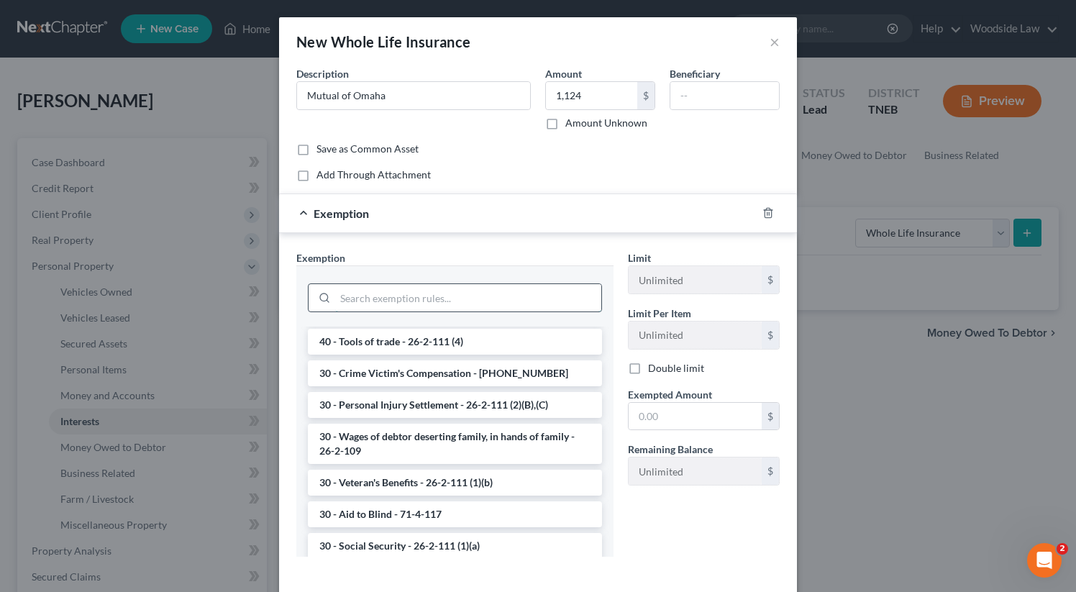
click at [463, 302] on input "search" at bounding box center [468, 297] width 266 height 27
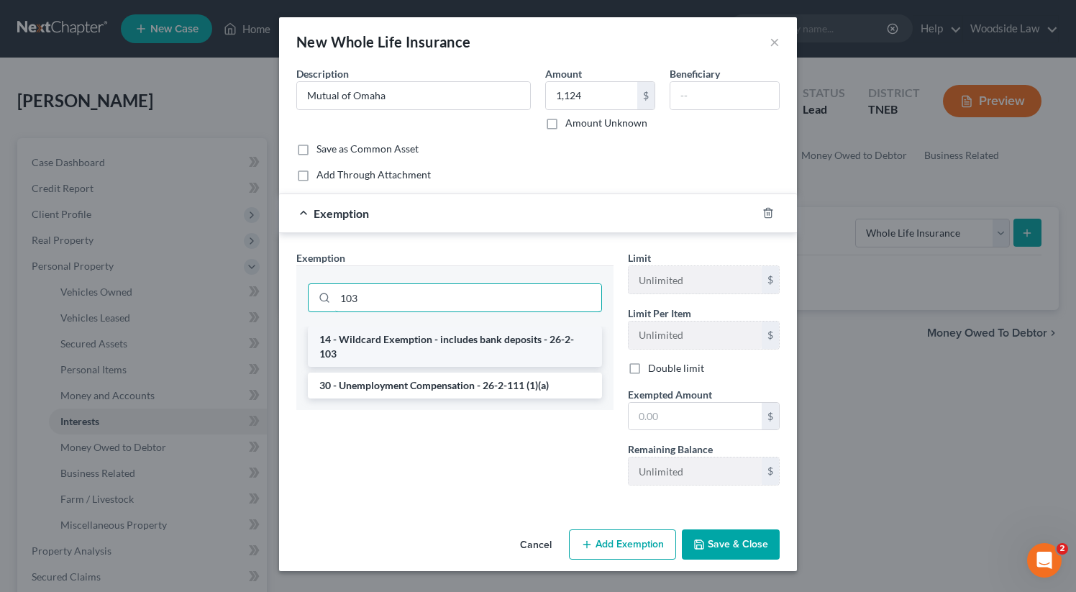
type input "103"
click at [483, 345] on li "14 - Wildcard Exemption - includes bank deposits - 26-2-103" at bounding box center [455, 347] width 294 height 40
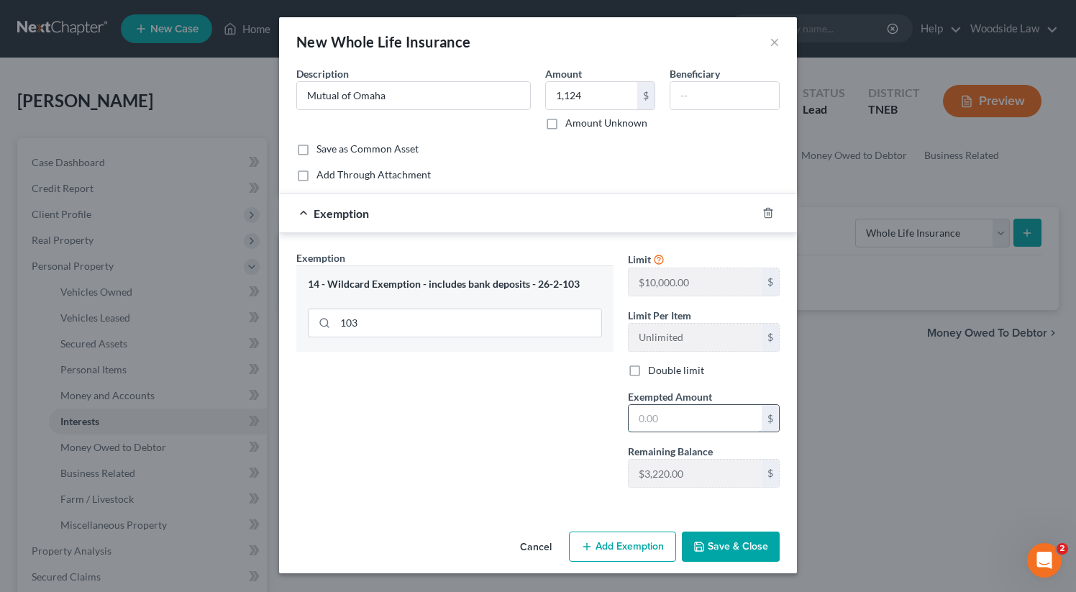
click at [687, 412] on input "text" at bounding box center [695, 418] width 133 height 27
type input "1,124"
click at [714, 554] on button "Save & Close" at bounding box center [731, 547] width 98 height 30
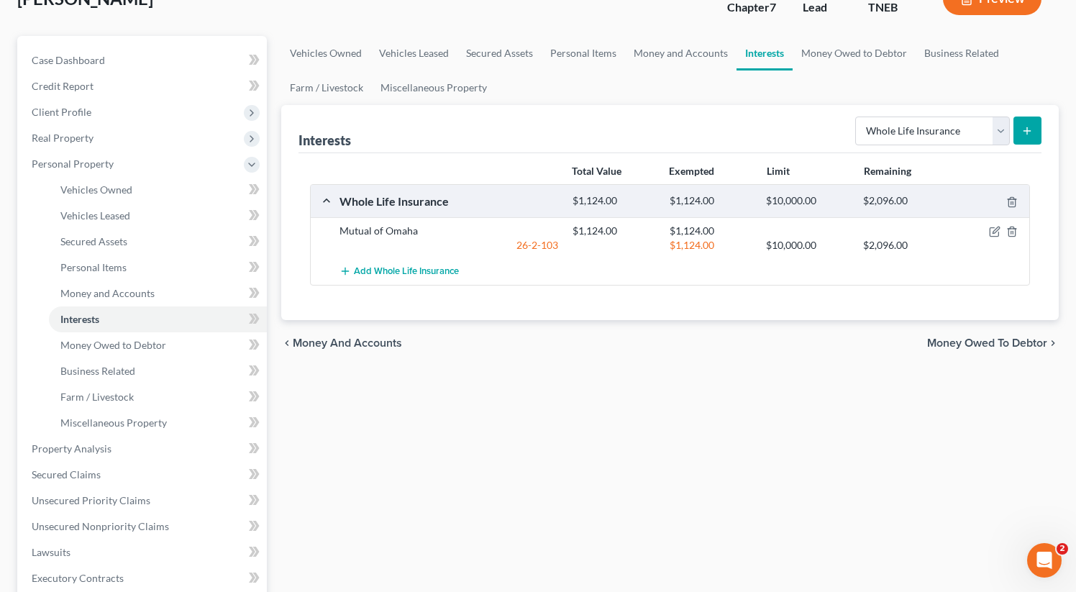
scroll to position [116, 0]
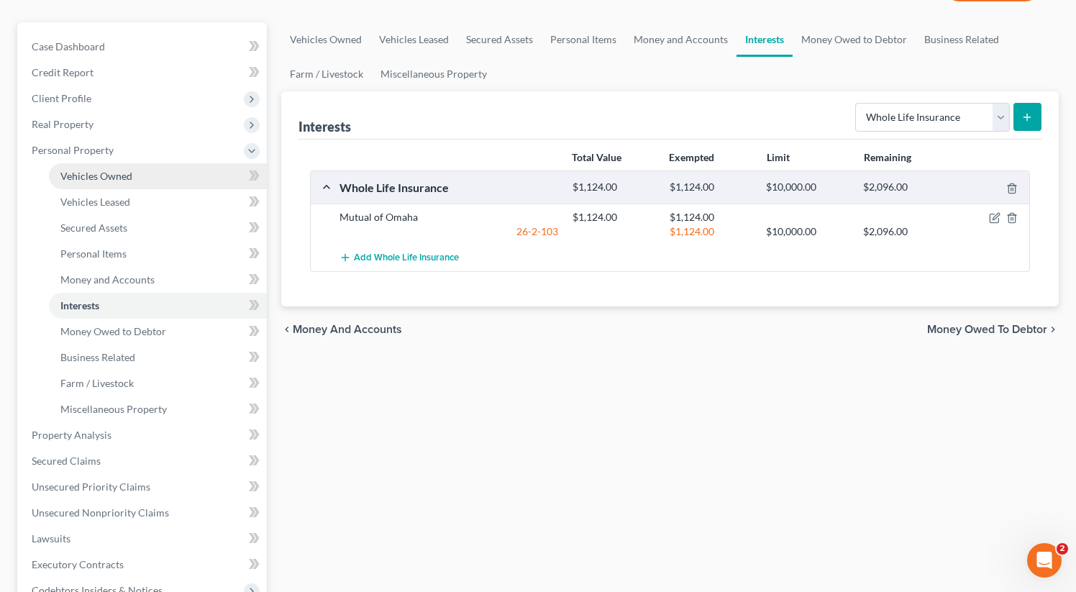
click at [123, 177] on span "Vehicles Owned" at bounding box center [96, 176] width 72 height 12
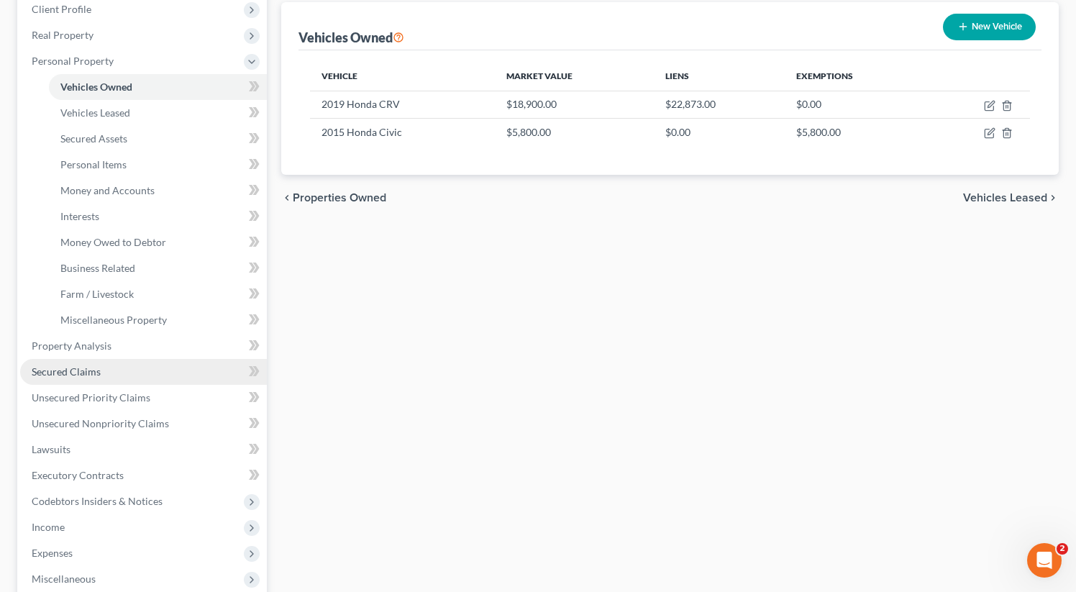
click at [75, 366] on span "Secured Claims" at bounding box center [66, 371] width 69 height 12
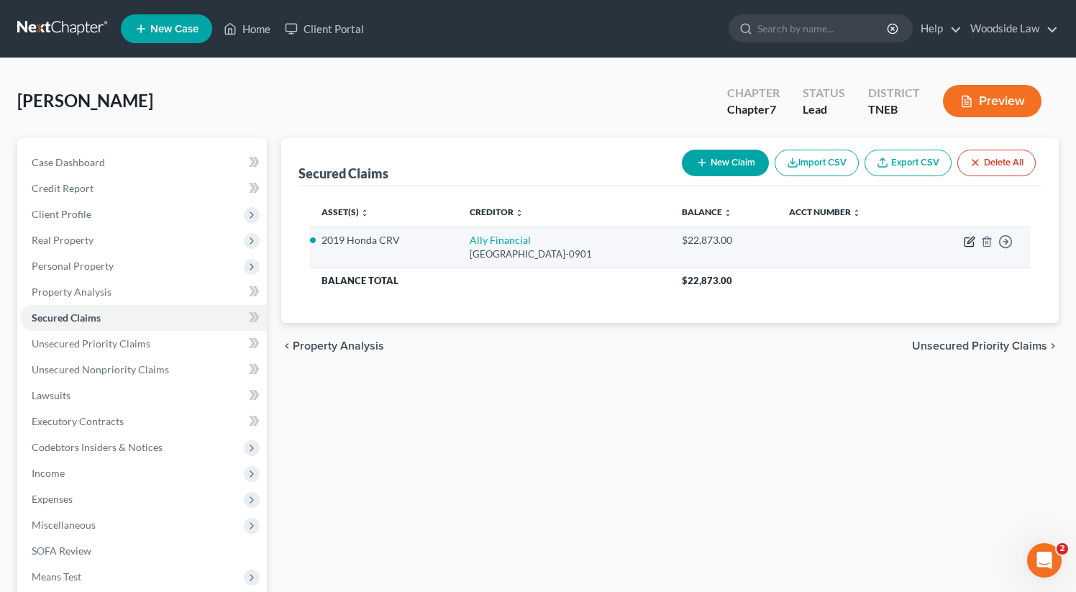
click at [966, 240] on icon "button" at bounding box center [970, 242] width 12 height 12
select select "24"
select select "4"
select select "3"
select select "0"
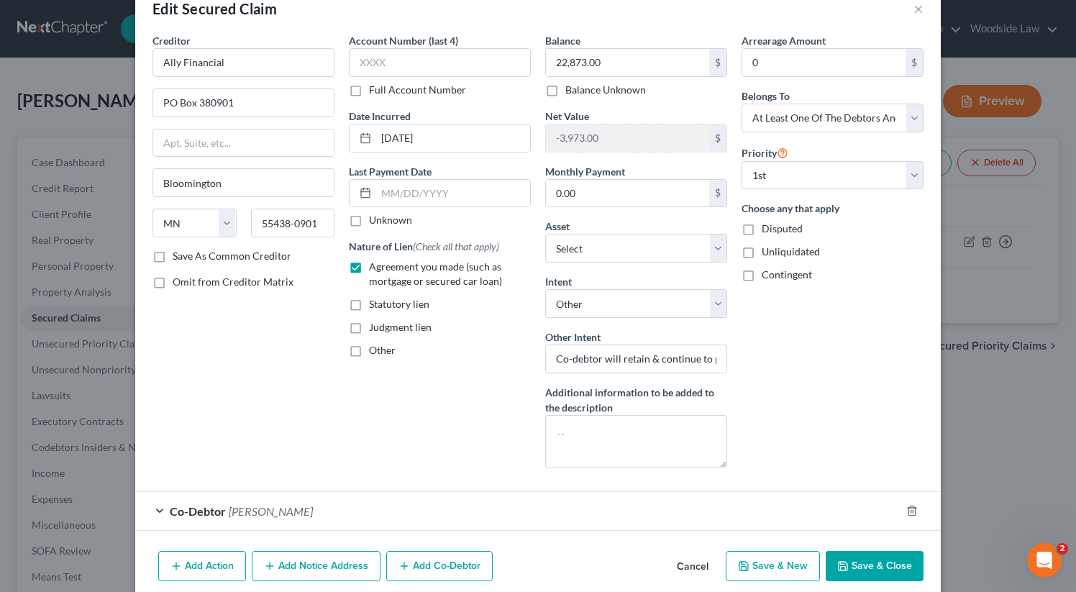
scroll to position [62, 0]
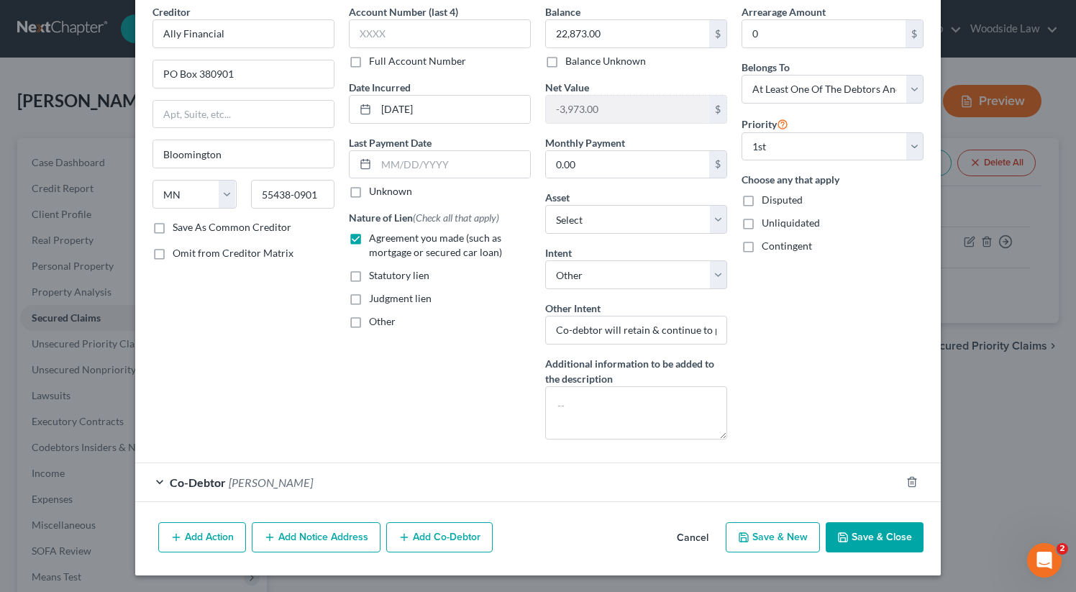
click at [528, 483] on div "Co-Debtor Teresa Campbell" at bounding box center [517, 482] width 765 height 38
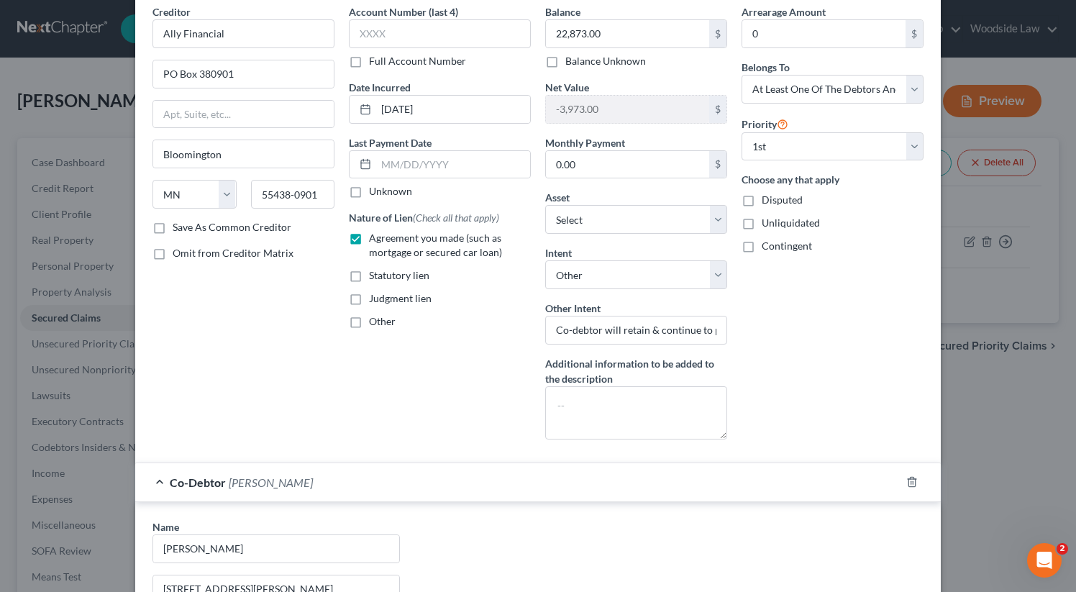
scroll to position [358, 0]
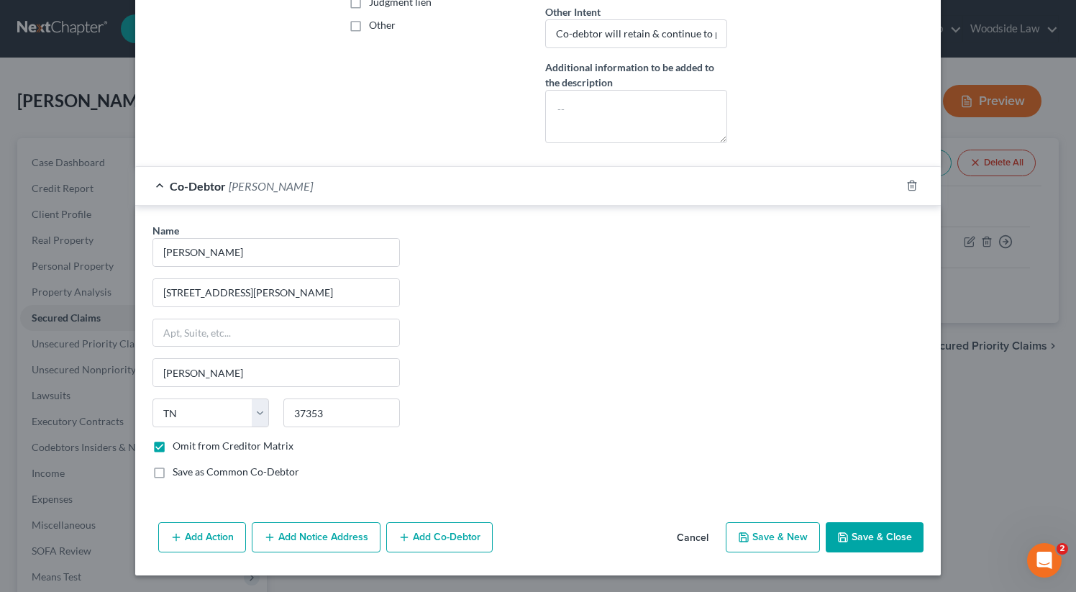
click at [895, 542] on button "Save & Close" at bounding box center [875, 537] width 98 height 30
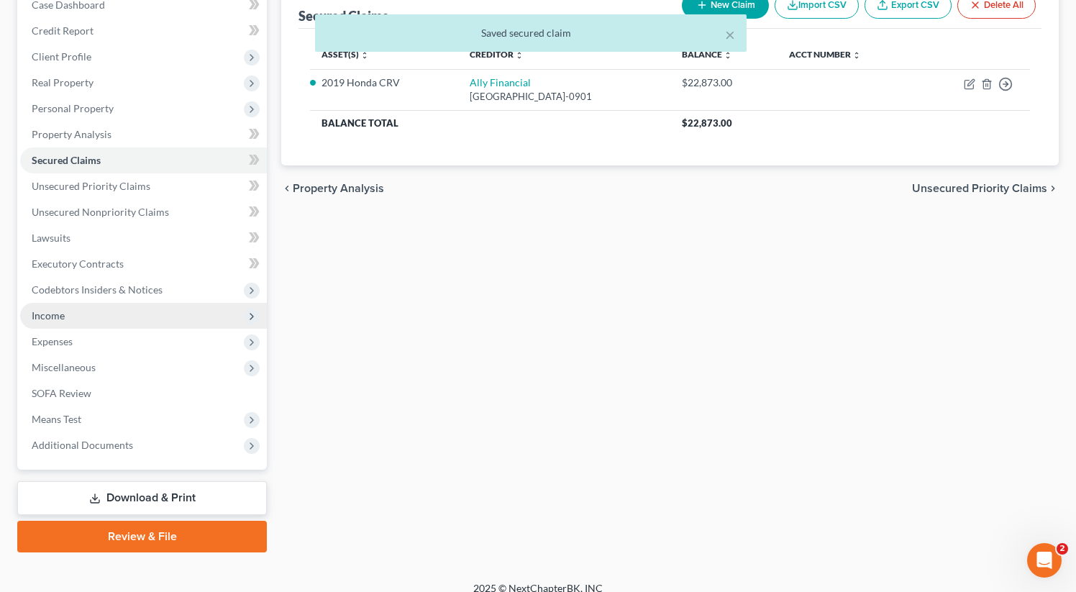
scroll to position [163, 0]
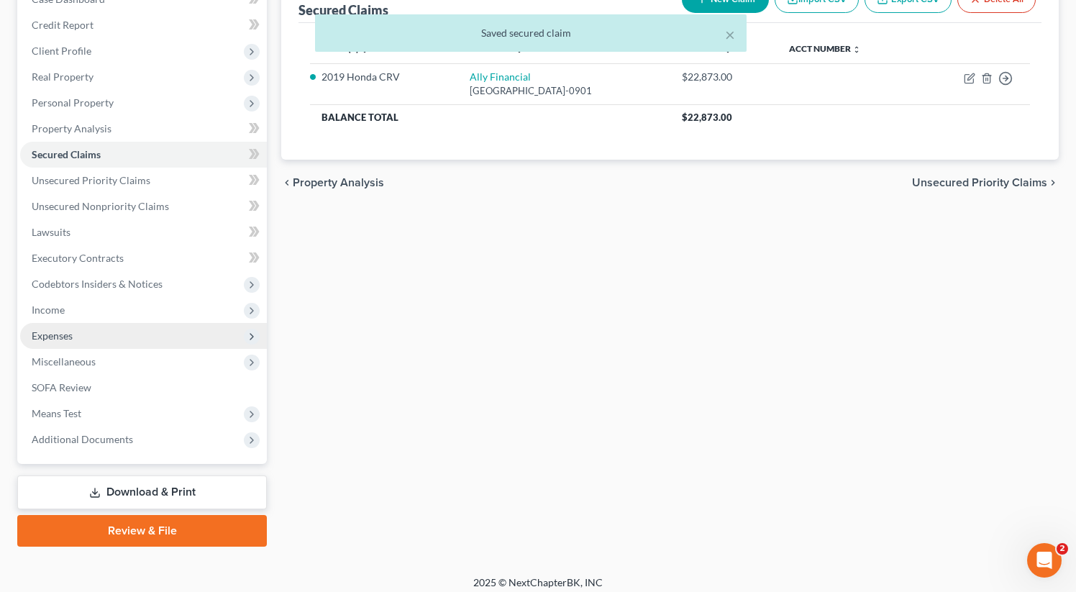
click at [61, 344] on span "Expenses" at bounding box center [143, 336] width 247 height 26
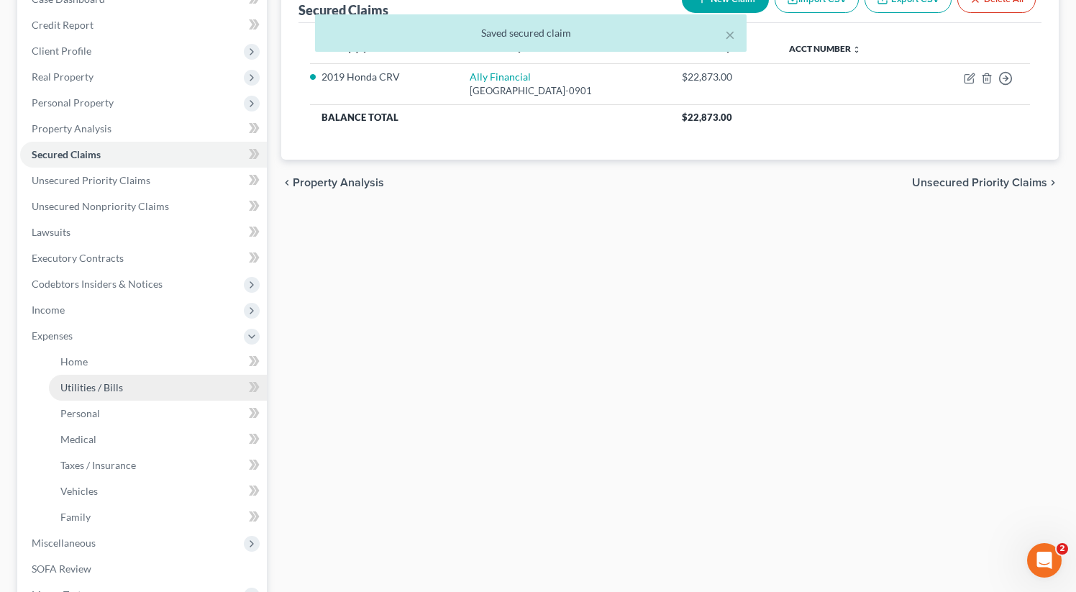
click at [90, 380] on link "Utilities / Bills" at bounding box center [158, 388] width 218 height 26
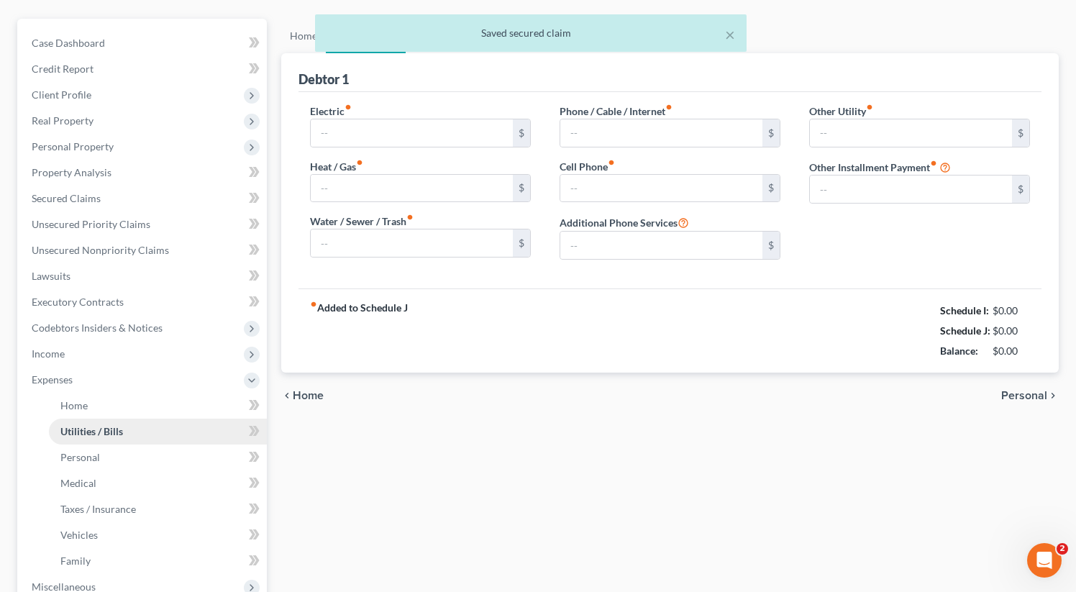
type input "150.00"
type input "95.00"
type input "189.00"
type input "82.00"
type input "0.00"
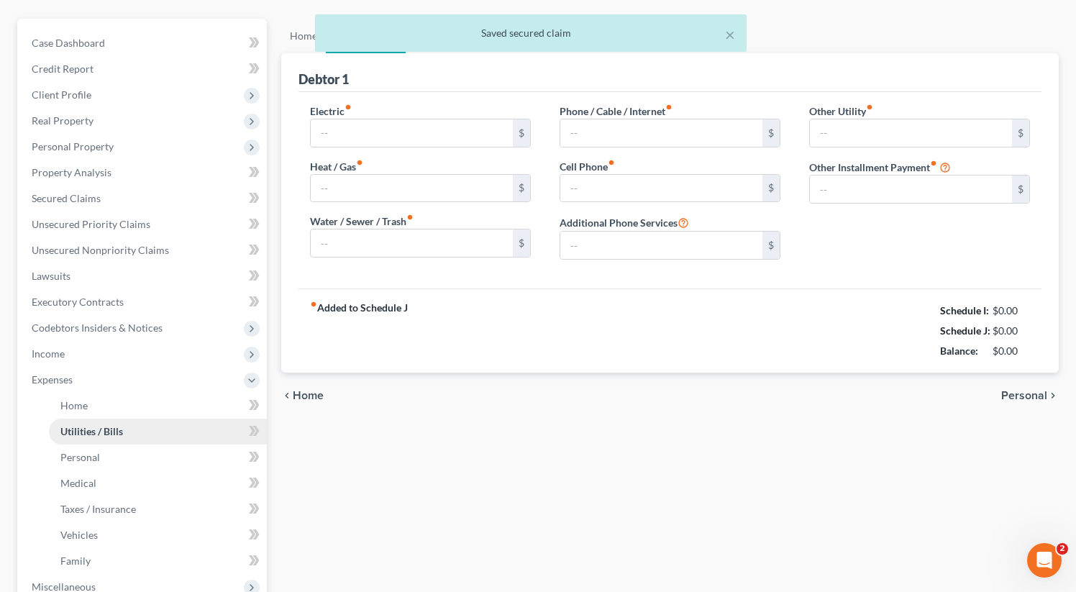
type input "0.00"
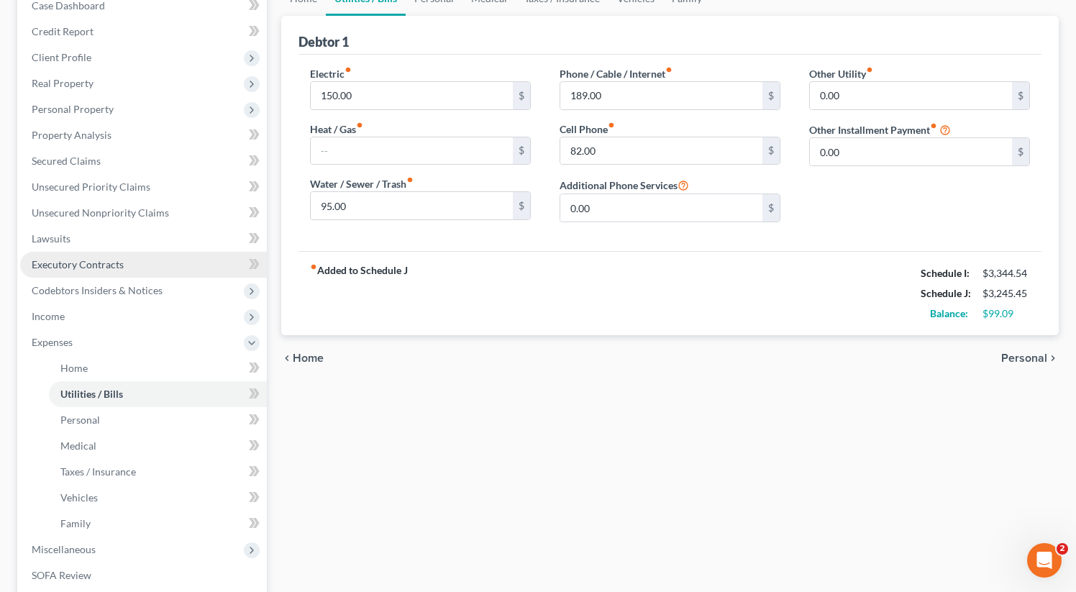
scroll to position [152, 0]
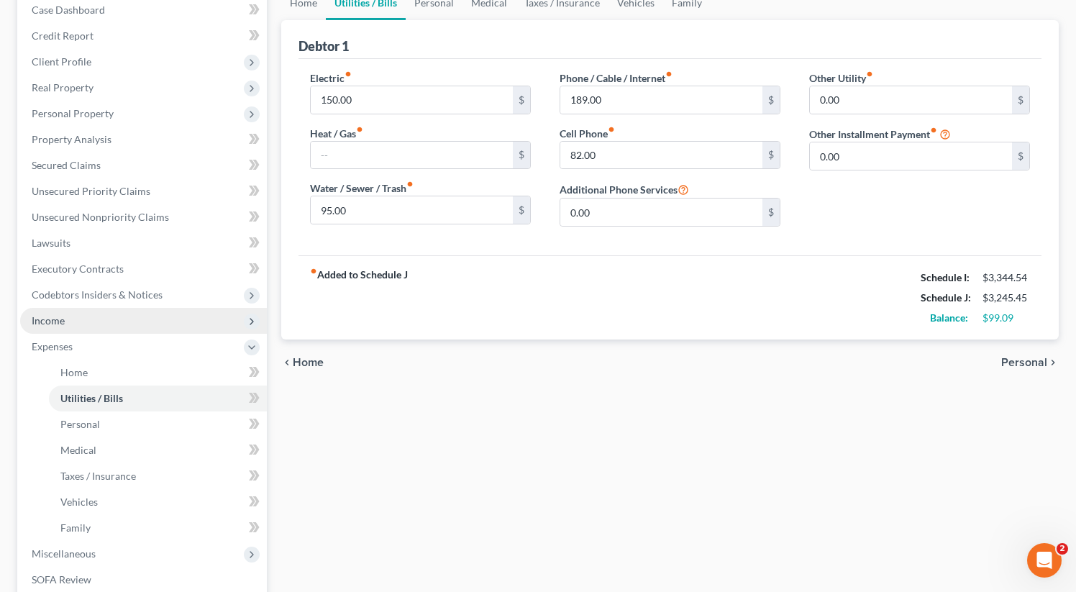
click at [61, 318] on span "Income" at bounding box center [48, 320] width 33 height 12
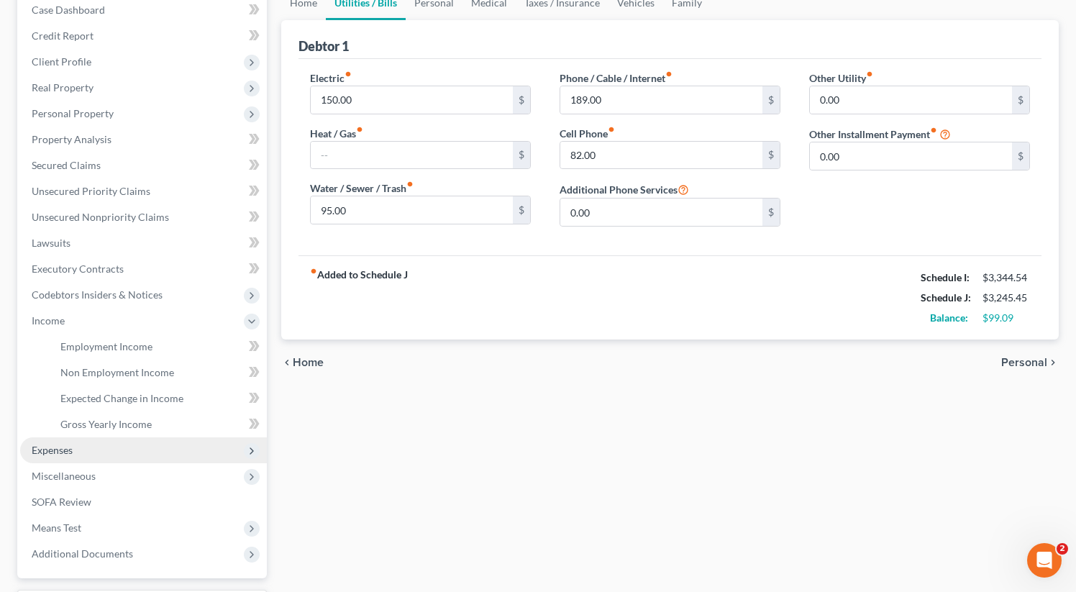
scroll to position [275, 0]
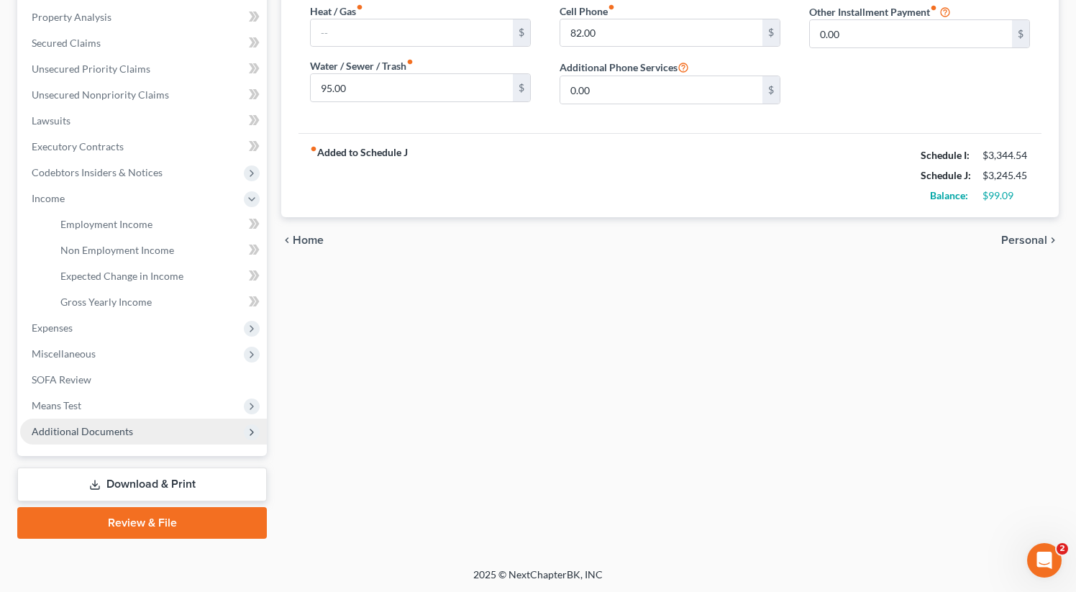
click at [99, 428] on span "Additional Documents" at bounding box center [82, 431] width 101 height 12
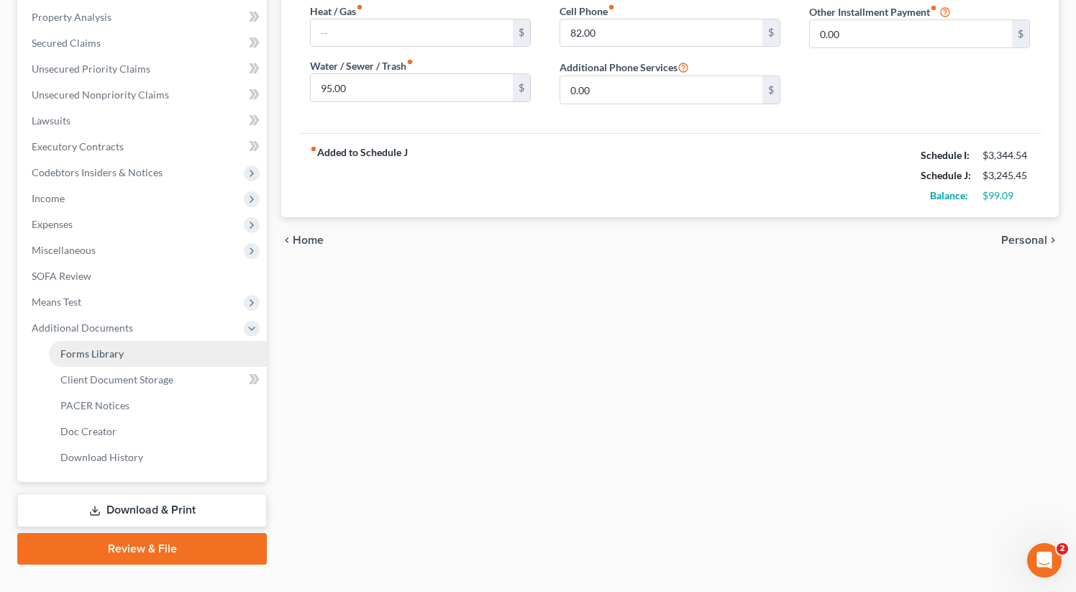
click at [109, 358] on span "Forms Library" at bounding box center [91, 353] width 63 height 12
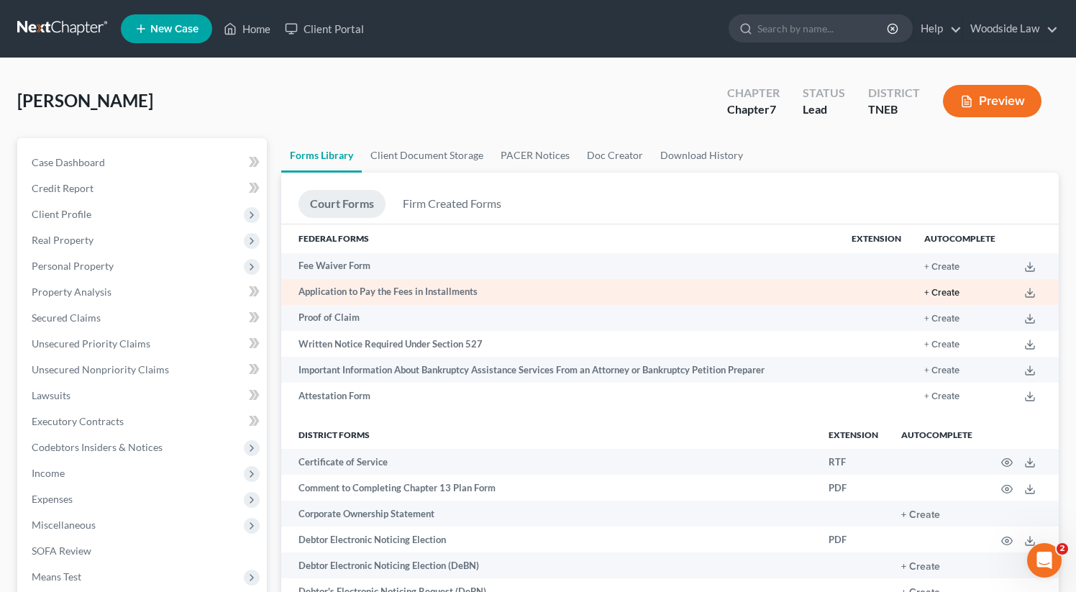
click at [942, 291] on button "+ Create" at bounding box center [941, 292] width 35 height 9
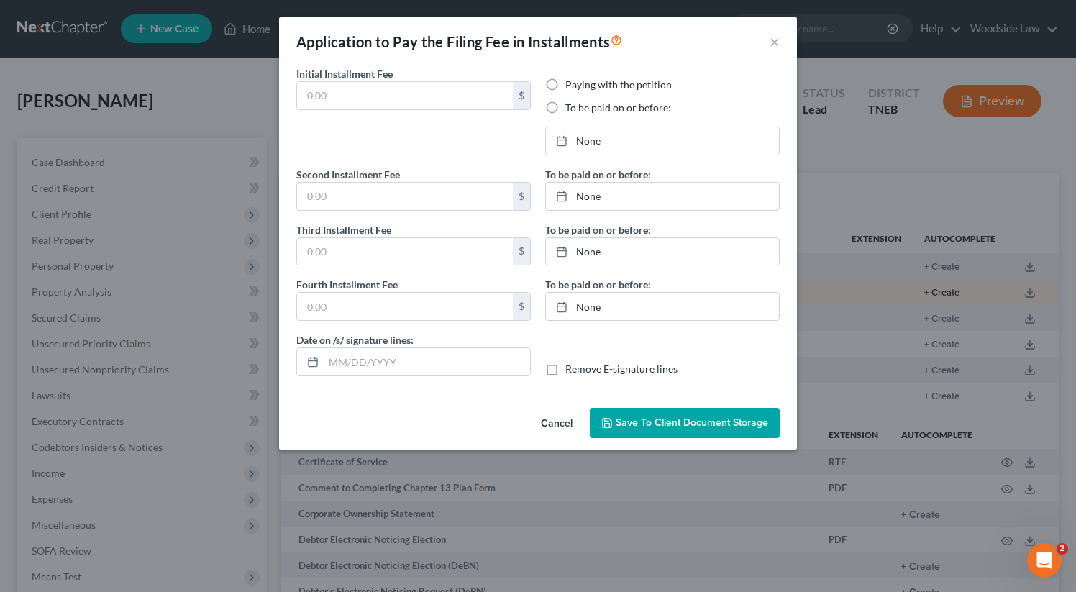
type input "0.00"
radio input "true"
type input "0.00"
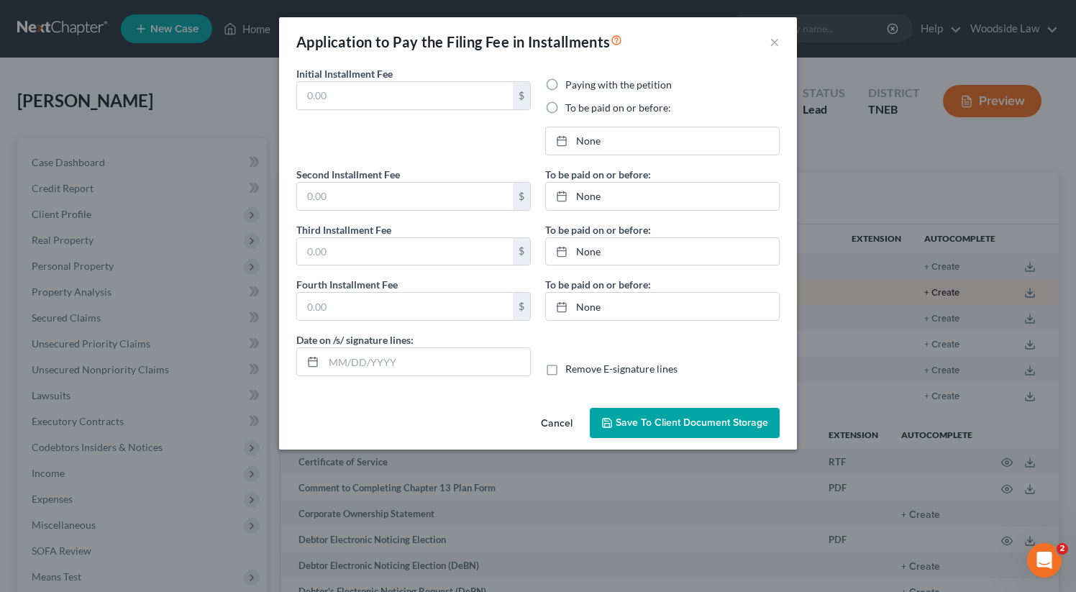
type input "[DATE]"
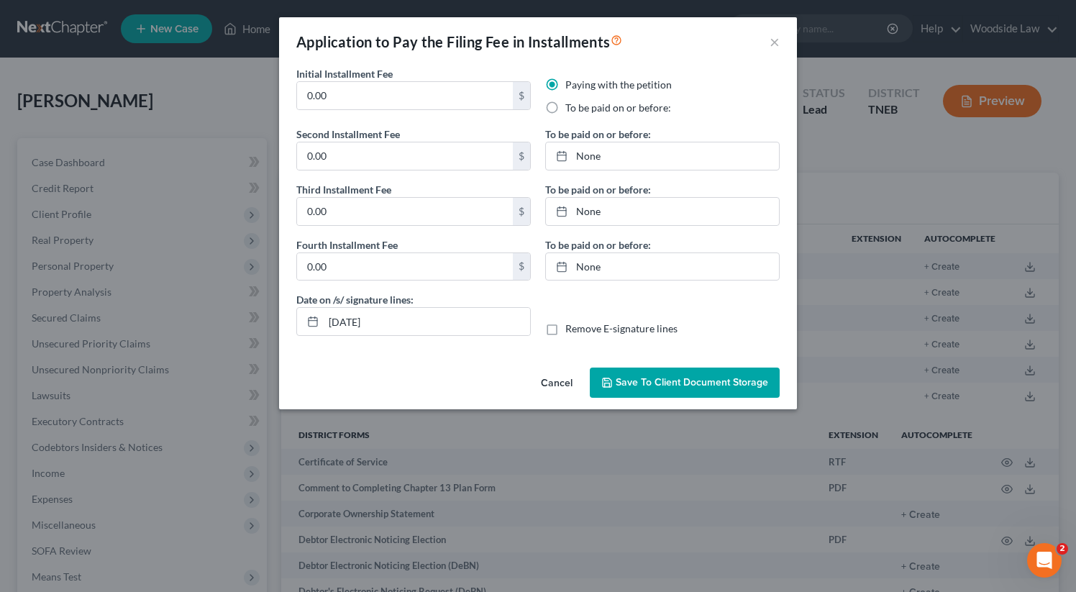
click at [565, 111] on label "To be paid on or before:" at bounding box center [618, 108] width 106 height 14
click at [571, 110] on input "To be paid on or before:" at bounding box center [575, 105] width 9 height 9
radio input "true"
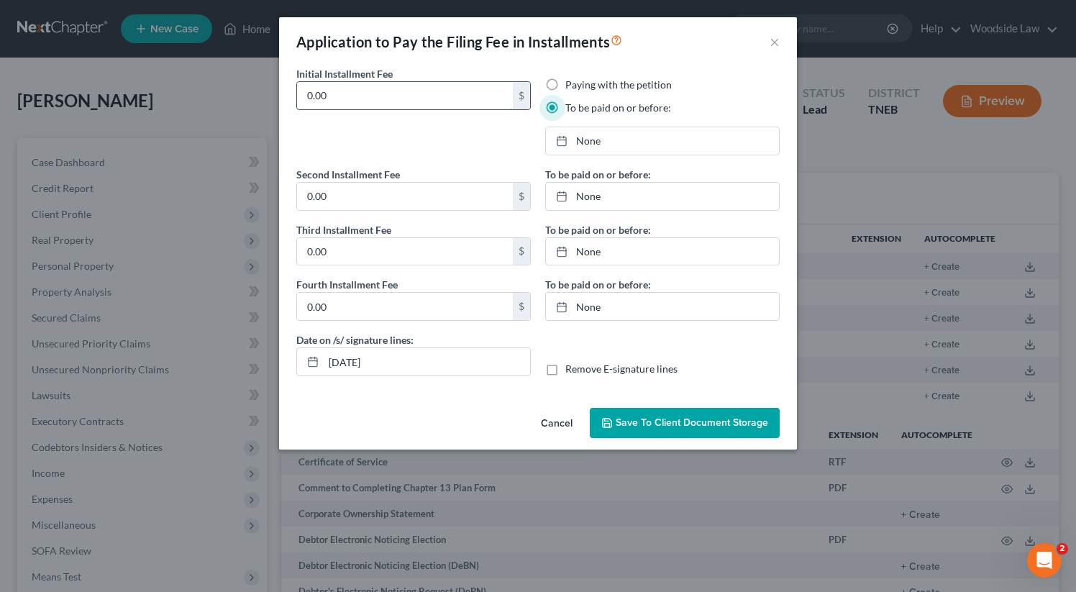
click at [368, 94] on input "0.00" at bounding box center [405, 95] width 216 height 27
type input "85"
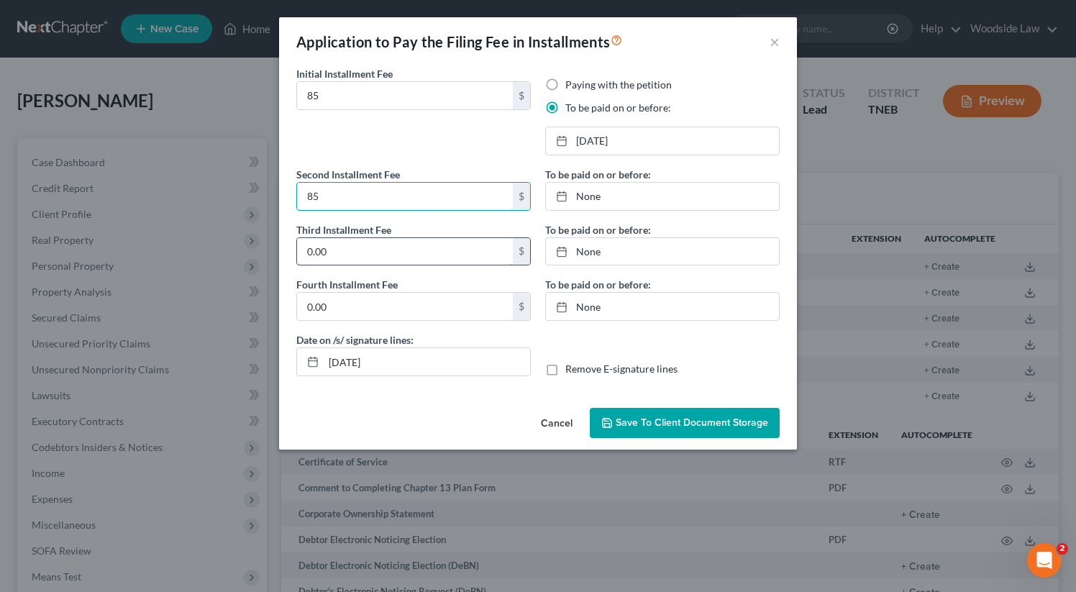
type input "85"
click at [348, 245] on input "0.00" at bounding box center [405, 251] width 216 height 27
type input "85"
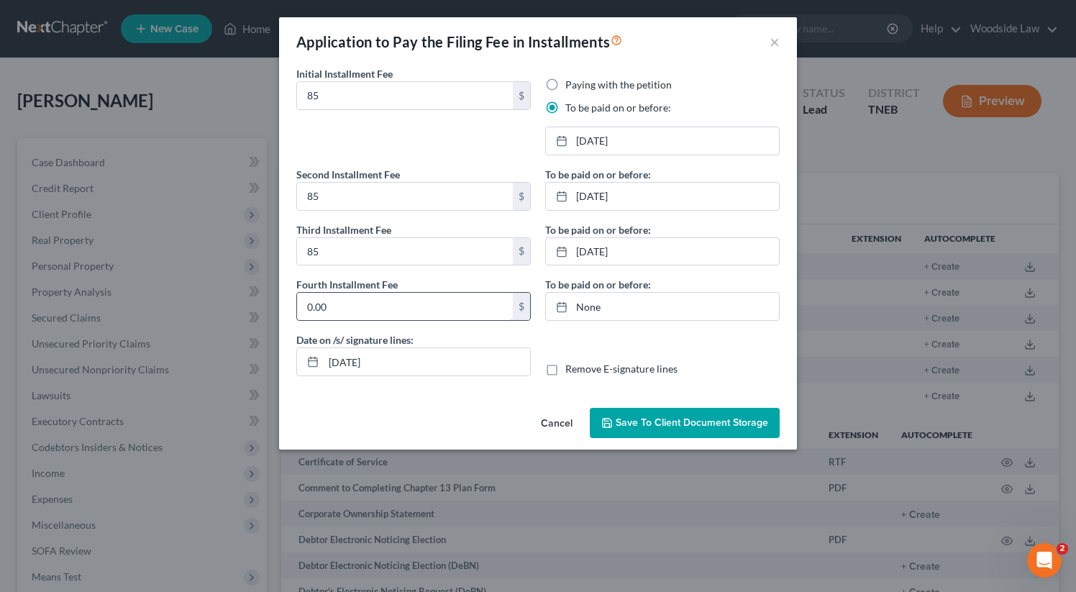
click at [354, 311] on input "0.00" at bounding box center [405, 306] width 216 height 27
click at [378, 316] on input "85" at bounding box center [405, 306] width 216 height 27
type input "83"
click at [606, 137] on link "10/9/2025" at bounding box center [662, 140] width 233 height 27
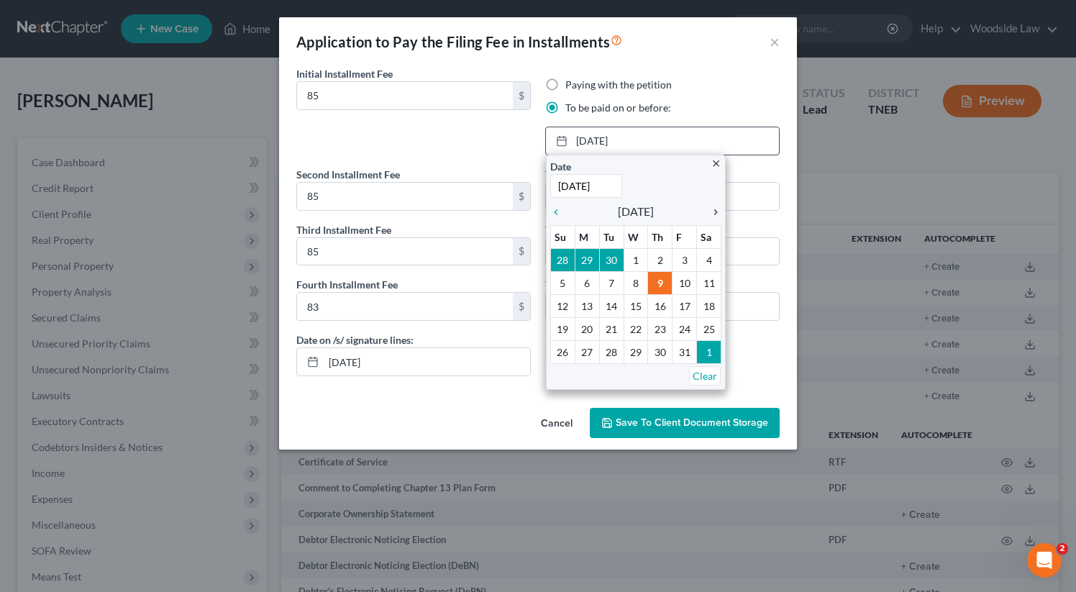
click at [712, 211] on icon "chevron_right" at bounding box center [712, 212] width 19 height 12
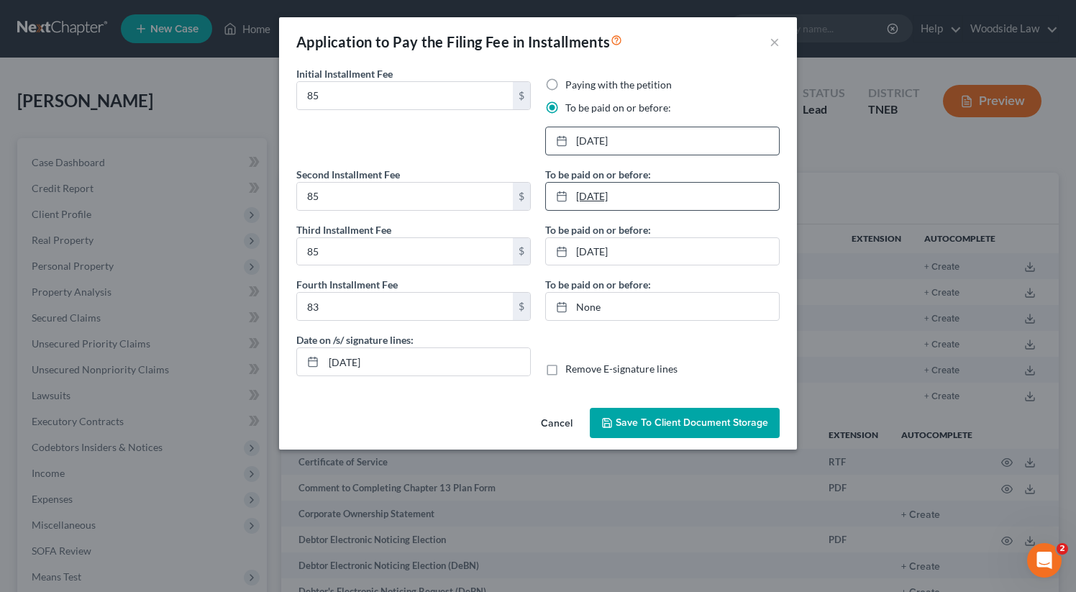
click at [635, 190] on link "10/9/2025" at bounding box center [662, 196] width 233 height 27
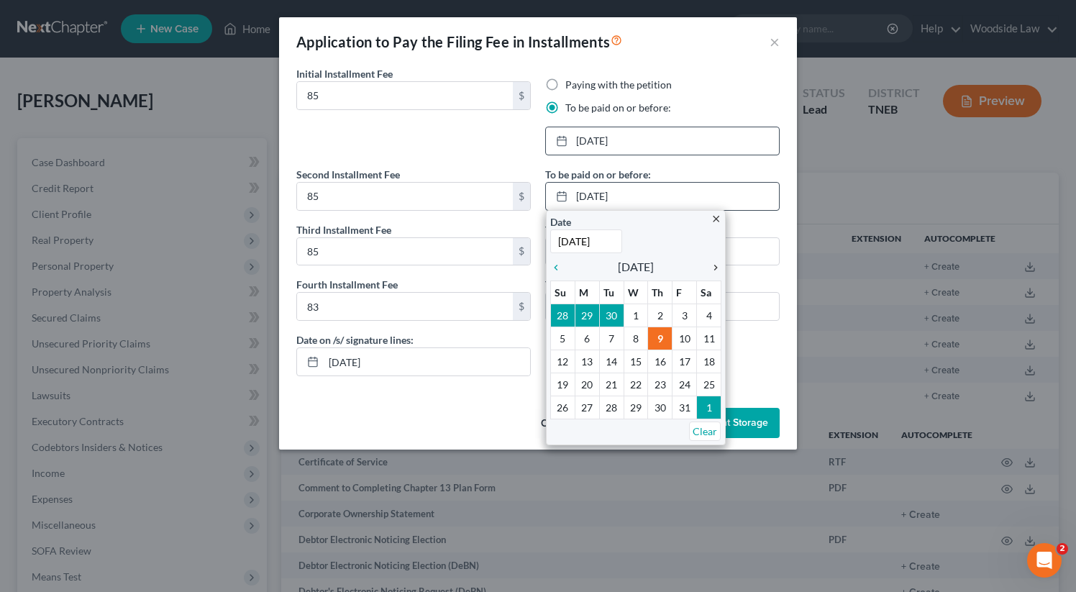
click at [718, 262] on icon "chevron_right" at bounding box center [712, 268] width 19 height 12
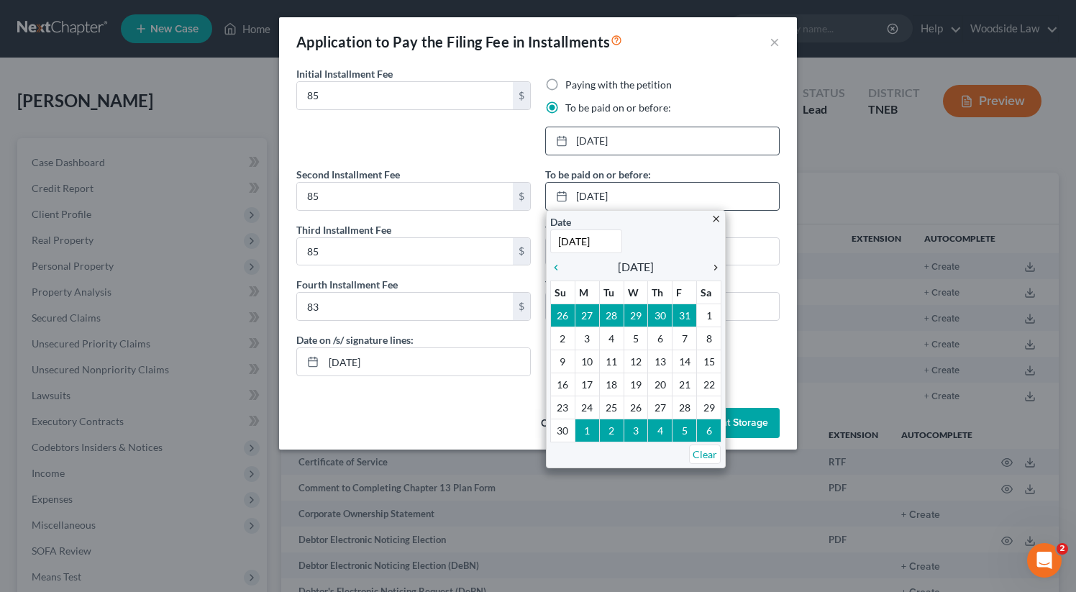
click at [718, 262] on icon "chevron_right" at bounding box center [712, 268] width 19 height 12
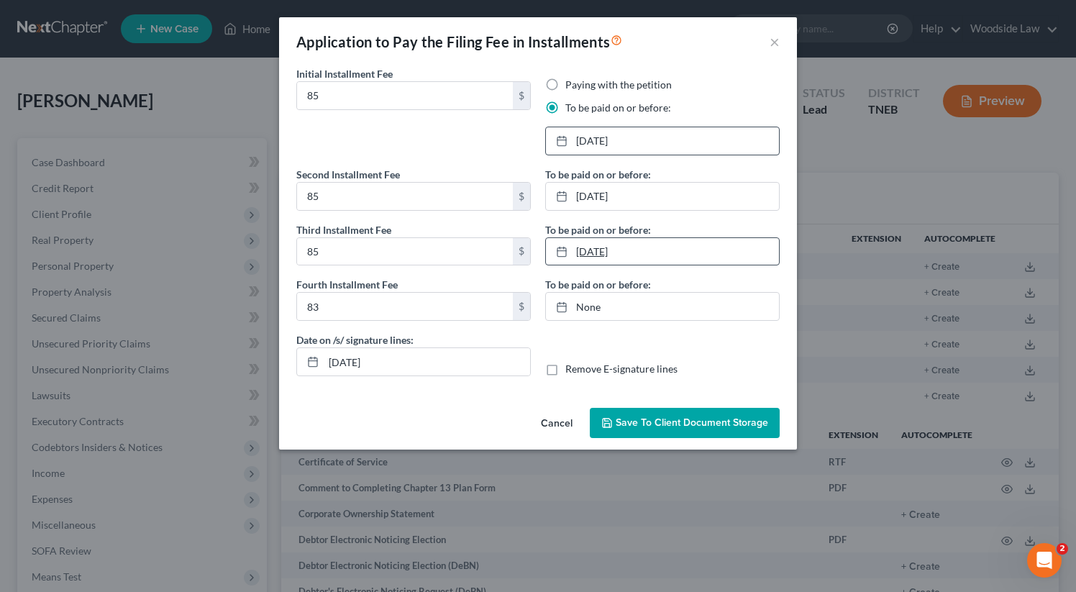
click at [614, 254] on link "10/9/2025" at bounding box center [662, 251] width 233 height 27
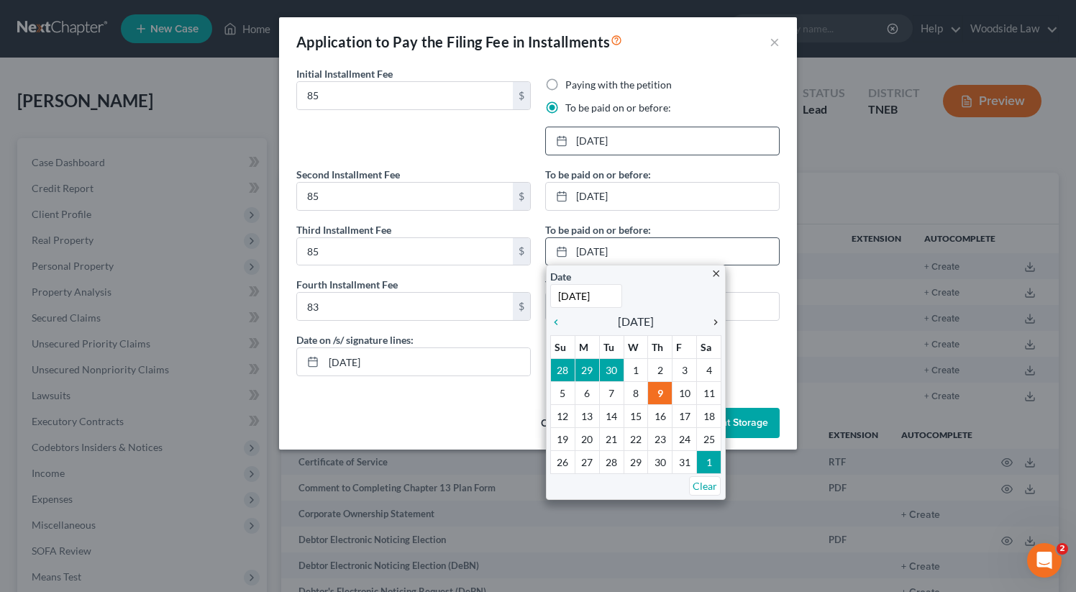
click at [717, 321] on icon "chevron_right" at bounding box center [712, 322] width 19 height 12
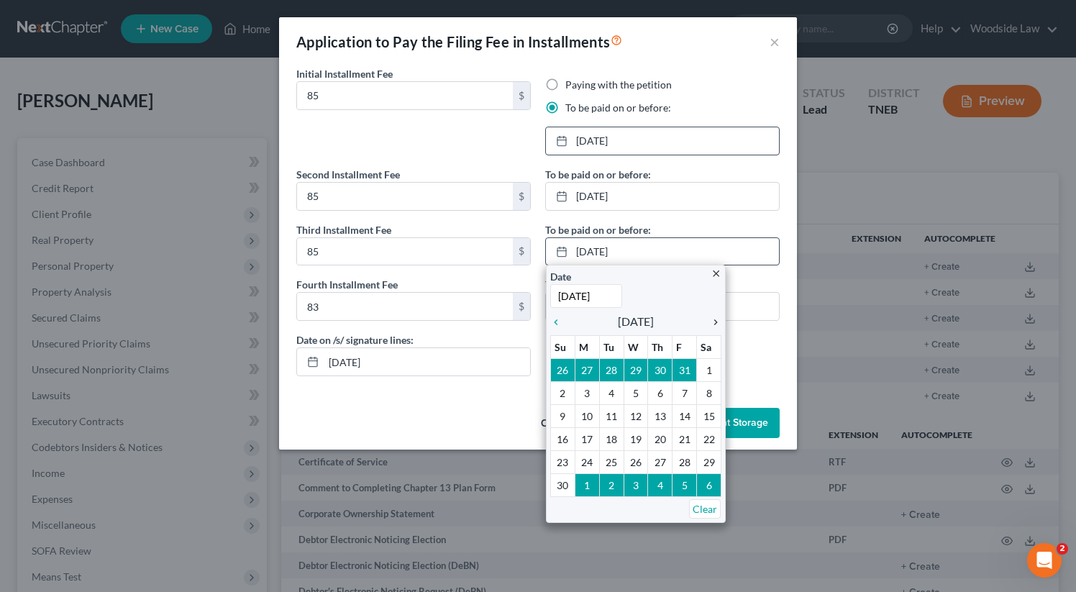
click at [717, 321] on icon "chevron_right" at bounding box center [712, 322] width 19 height 12
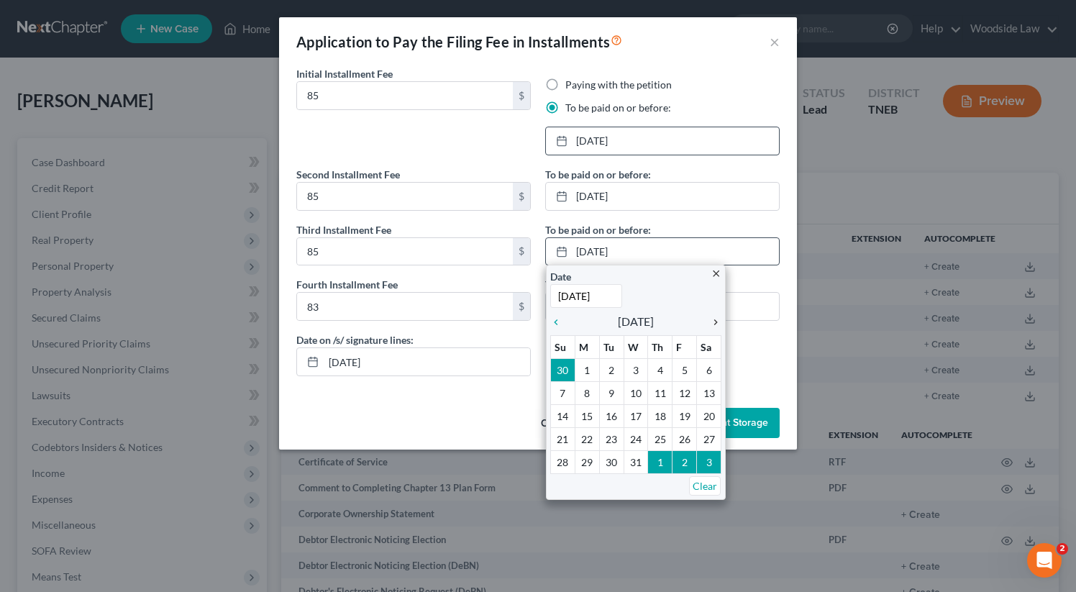
click at [717, 321] on icon "chevron_right" at bounding box center [712, 322] width 19 height 12
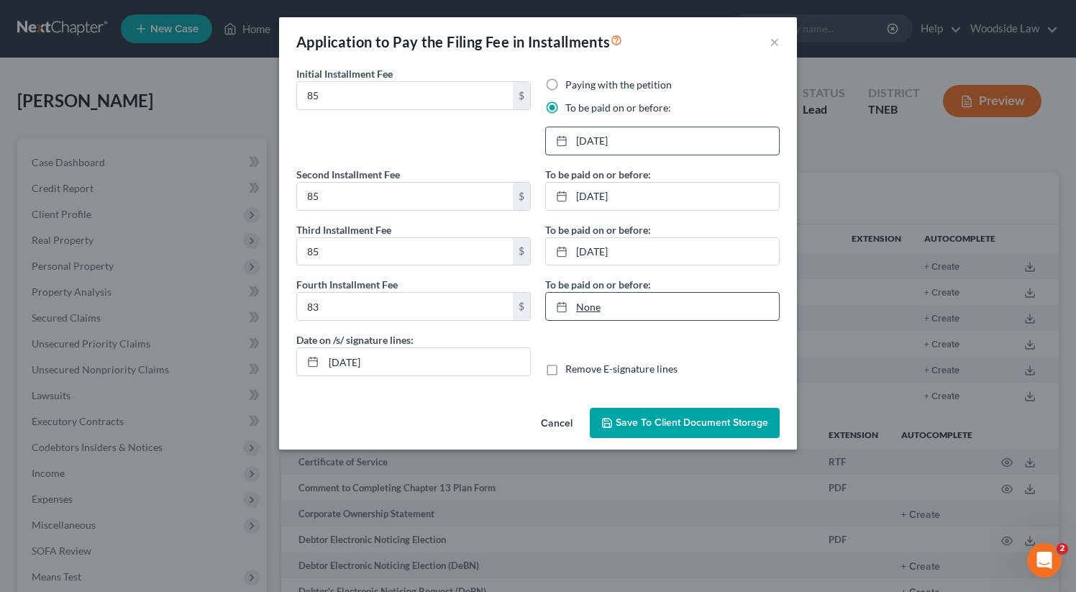
type input "10/9/2025"
click at [613, 310] on link "10/9/2025" at bounding box center [662, 306] width 233 height 27
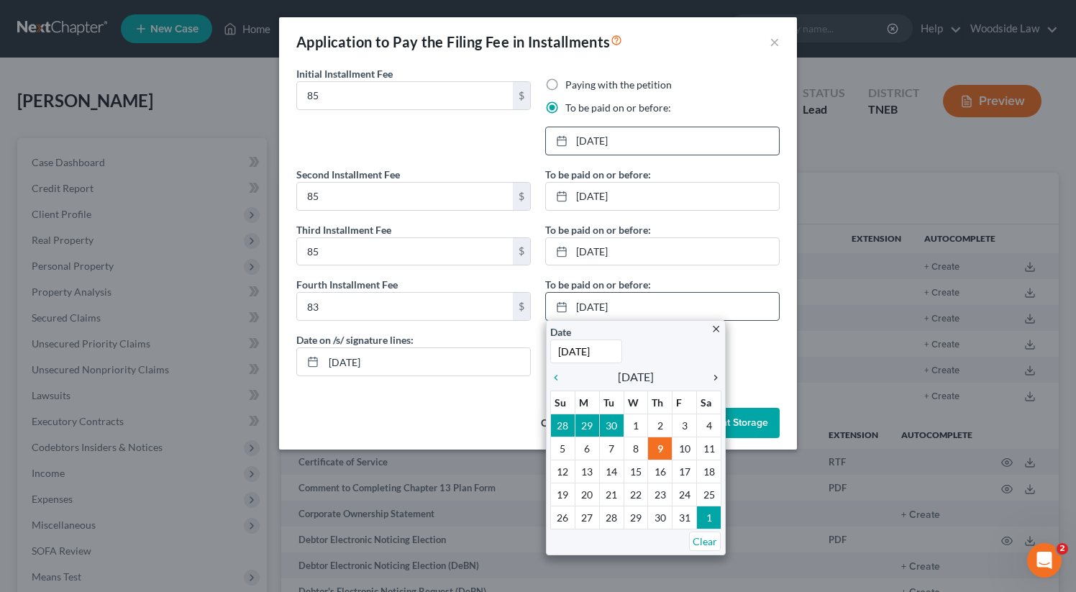
click at [716, 376] on icon "chevron_right" at bounding box center [712, 378] width 19 height 12
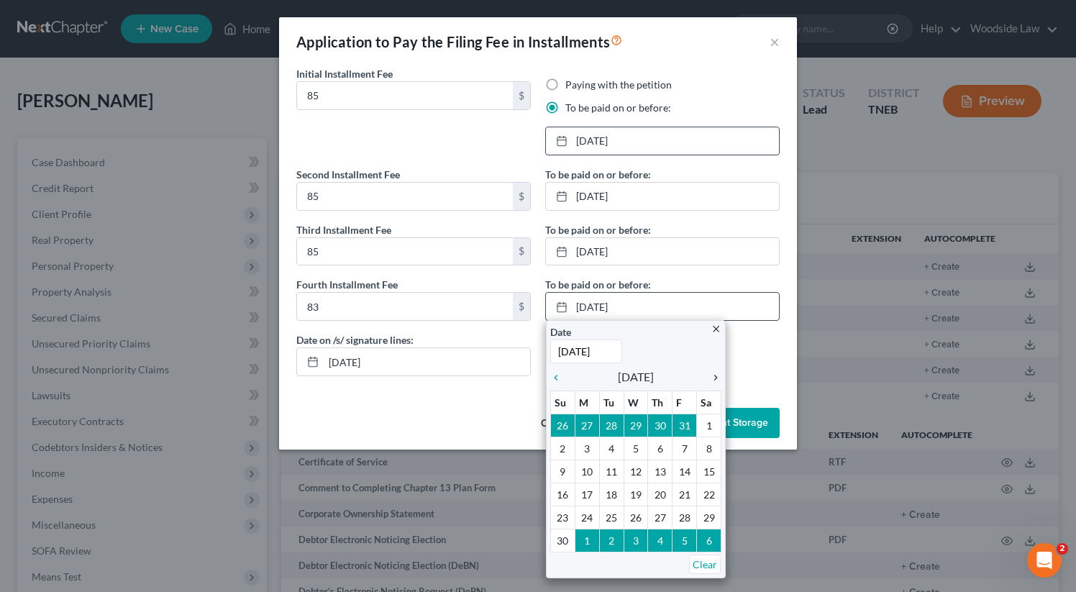
click at [716, 376] on icon "chevron_right" at bounding box center [712, 378] width 19 height 12
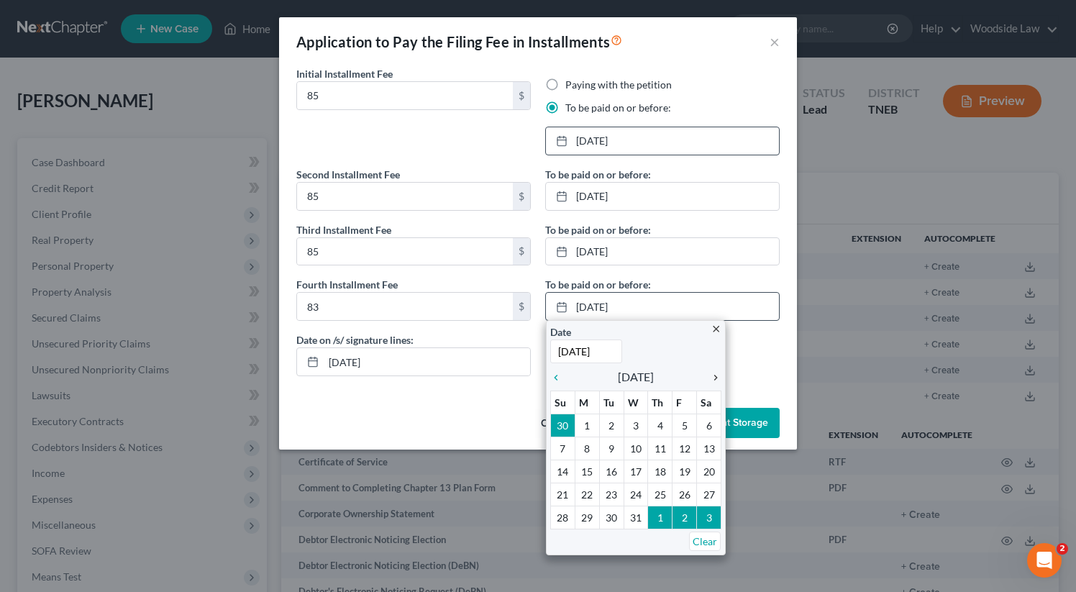
click at [716, 376] on icon "chevron_right" at bounding box center [712, 378] width 19 height 12
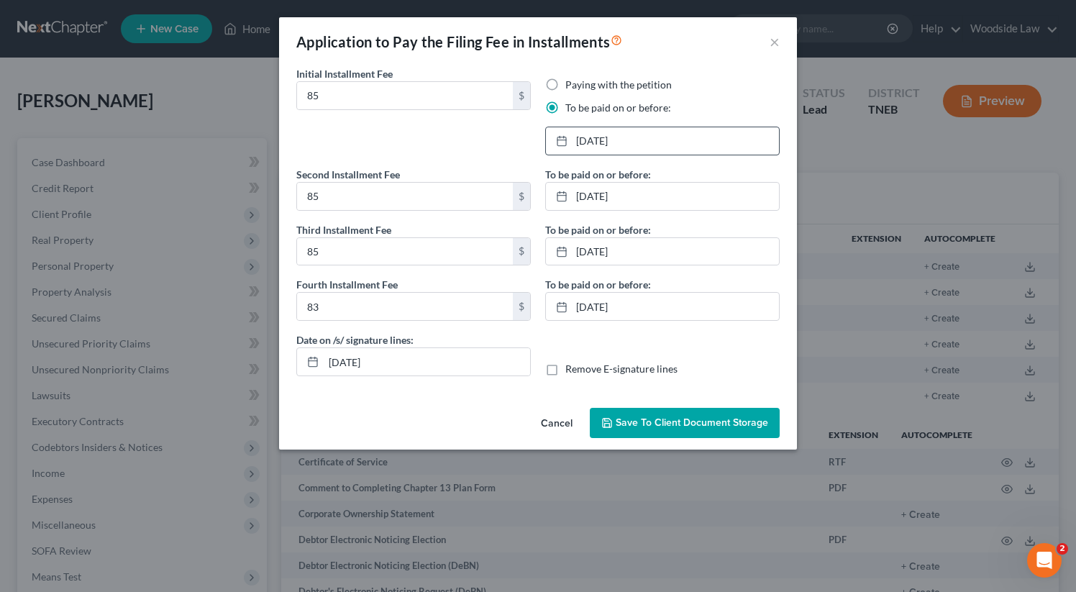
click at [680, 422] on span "Save to Client Document Storage" at bounding box center [692, 422] width 152 height 12
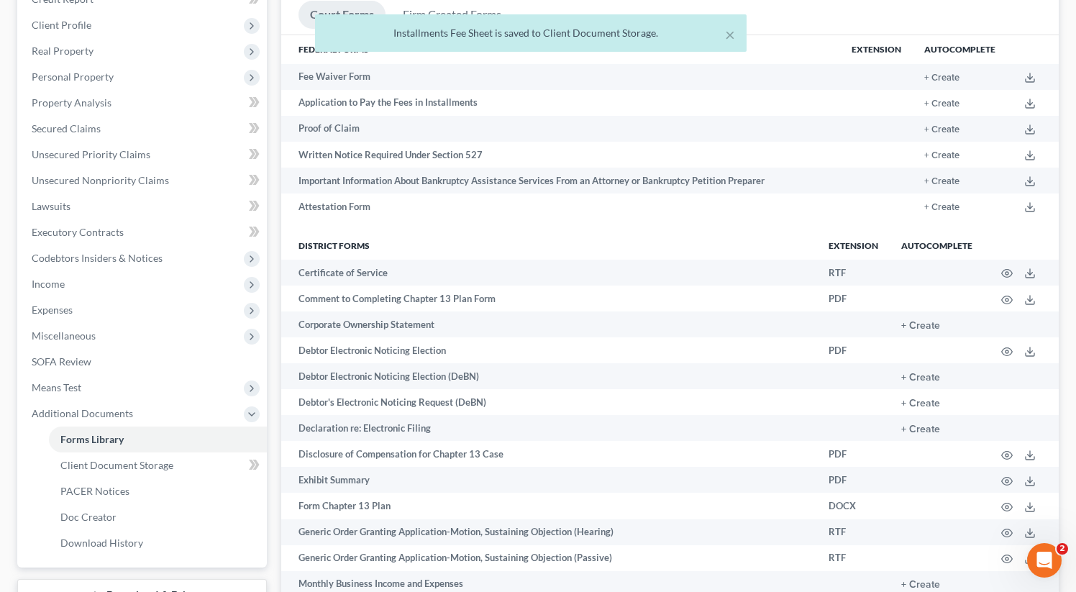
scroll to position [192, 0]
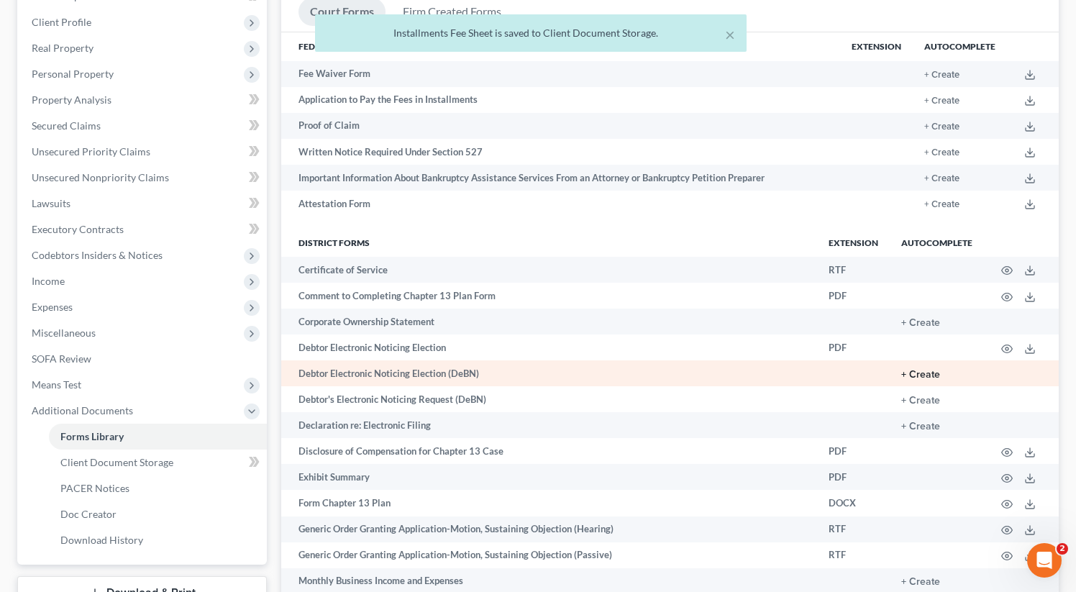
click at [909, 375] on button "+ Create" at bounding box center [920, 375] width 39 height 10
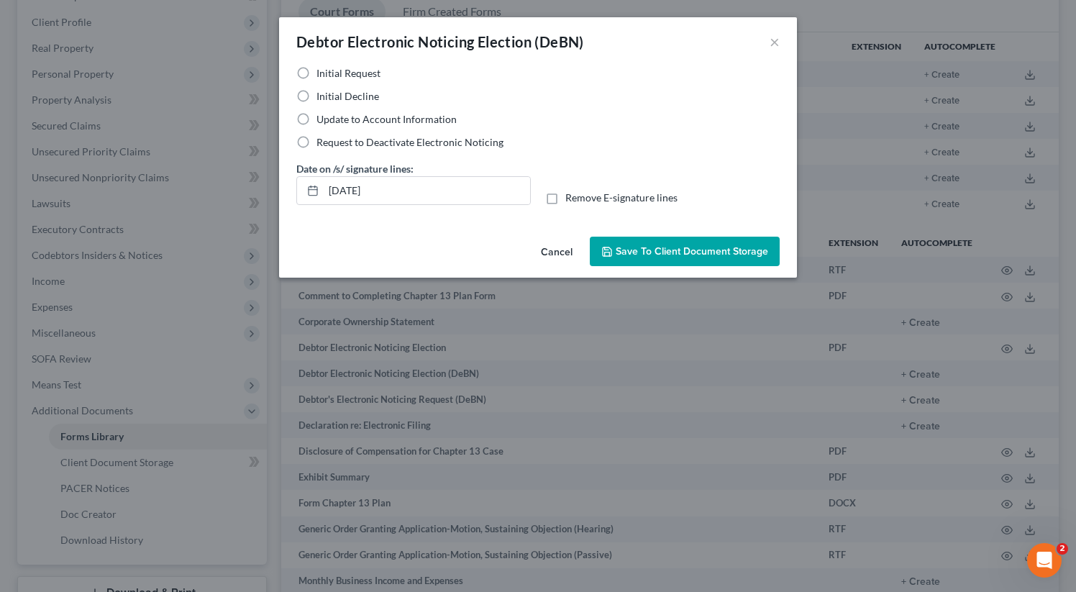
click at [316, 98] on label "Initial Decline" at bounding box center [347, 96] width 63 height 14
click at [322, 98] on input "Initial Decline" at bounding box center [326, 93] width 9 height 9
radio input "true"
click at [659, 258] on button "Save to Client Document Storage" at bounding box center [685, 252] width 190 height 30
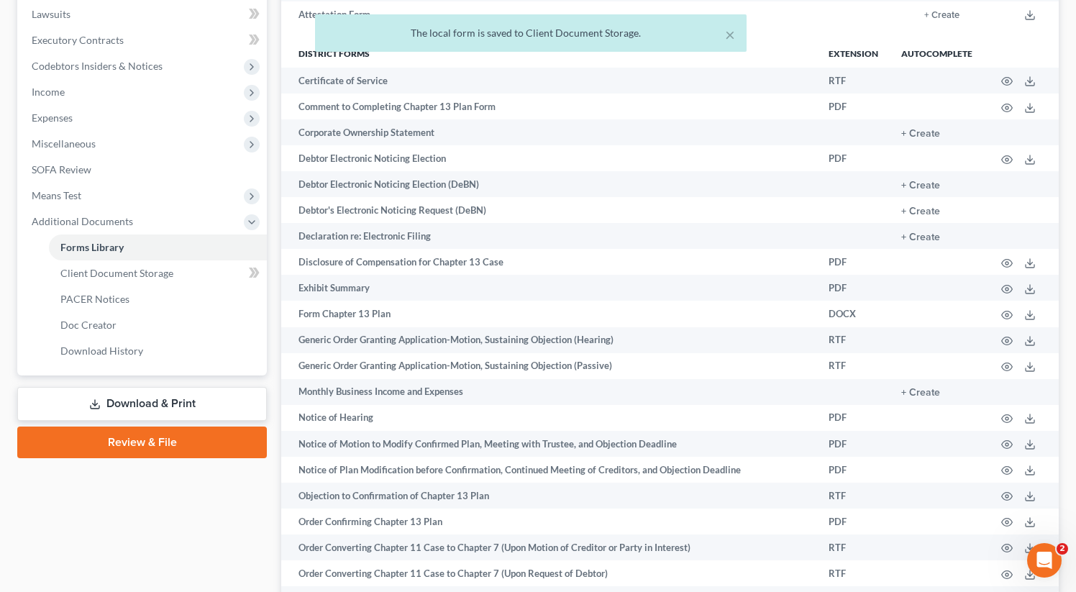
scroll to position [384, 0]
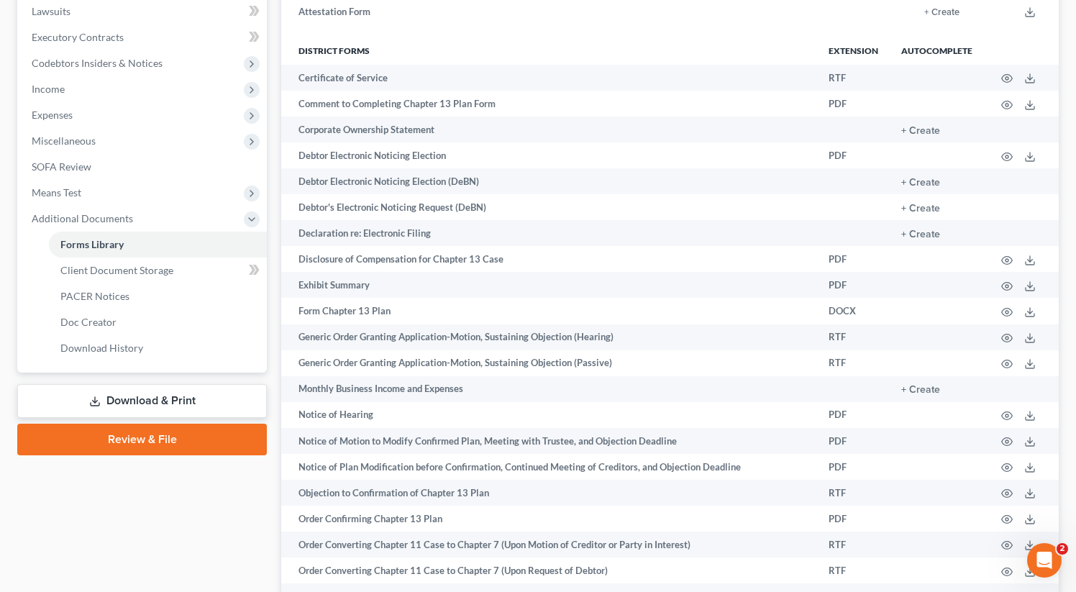
click at [143, 400] on link "Download & Print" at bounding box center [142, 401] width 250 height 34
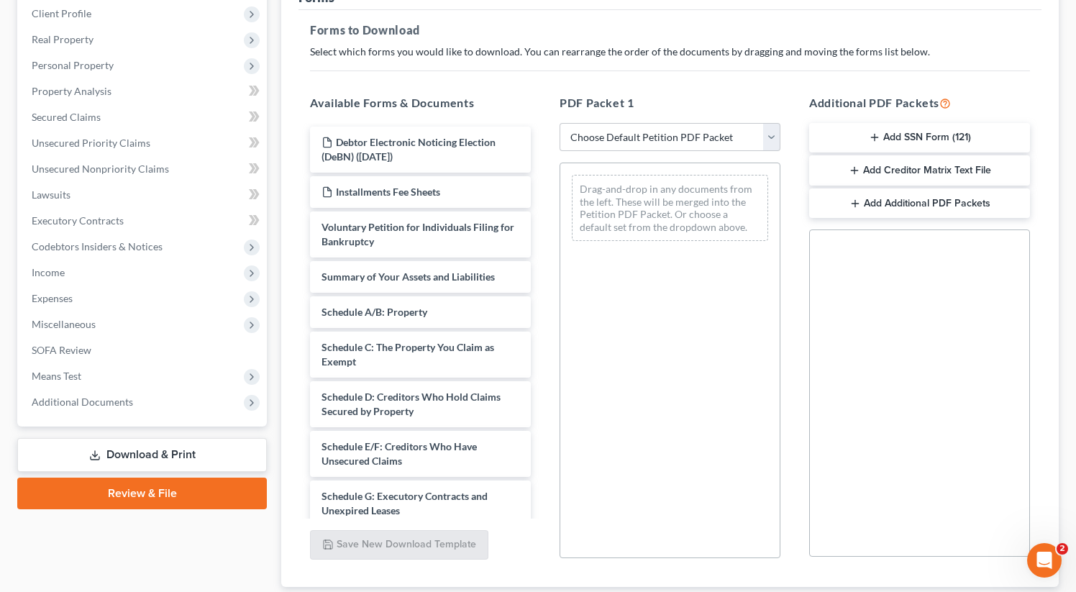
scroll to position [204, 0]
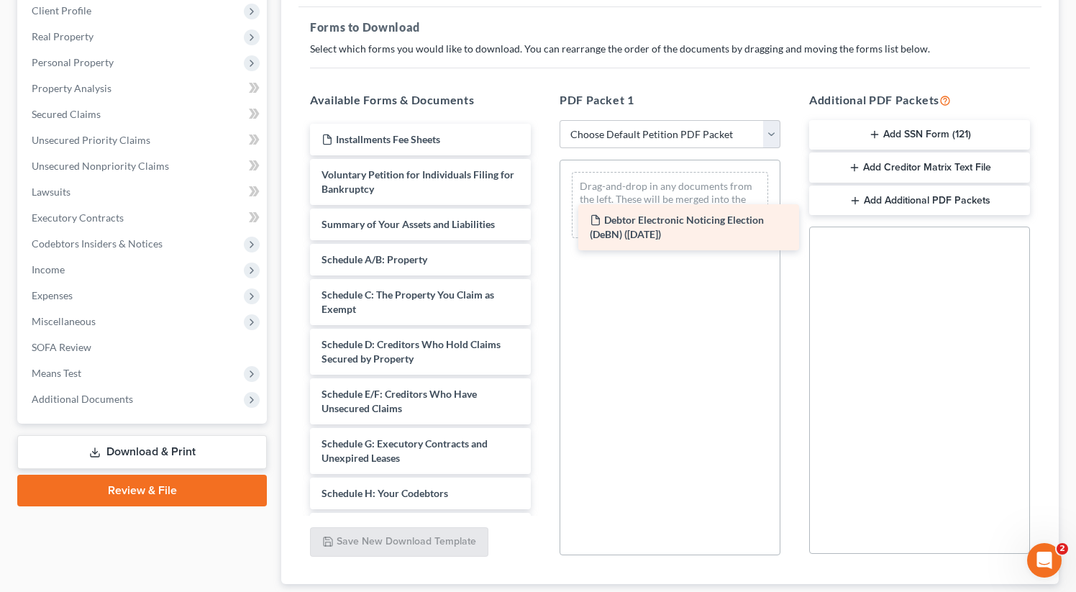
drag, startPoint x: 401, startPoint y: 133, endPoint x: 643, endPoint y: 191, distance: 248.4
click at [542, 194] on div "Debtor Electronic Noticing Election (DeBN) (10/09/2025) Debtor Electronic Notic…" at bounding box center [420, 529] width 244 height 810
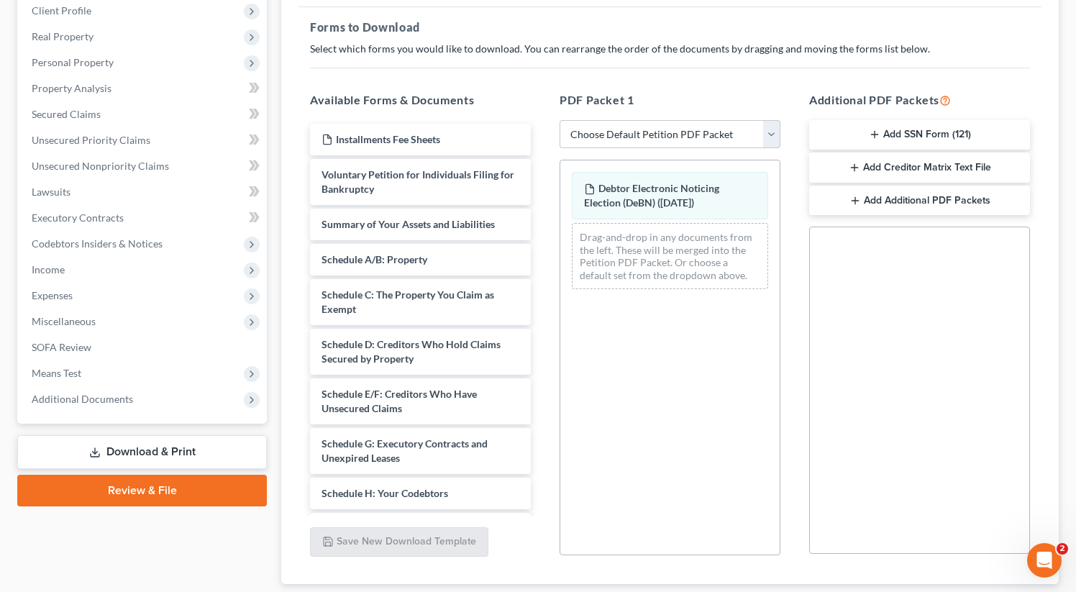
click at [892, 196] on button "Add Additional PDF Packets" at bounding box center [919, 201] width 221 height 30
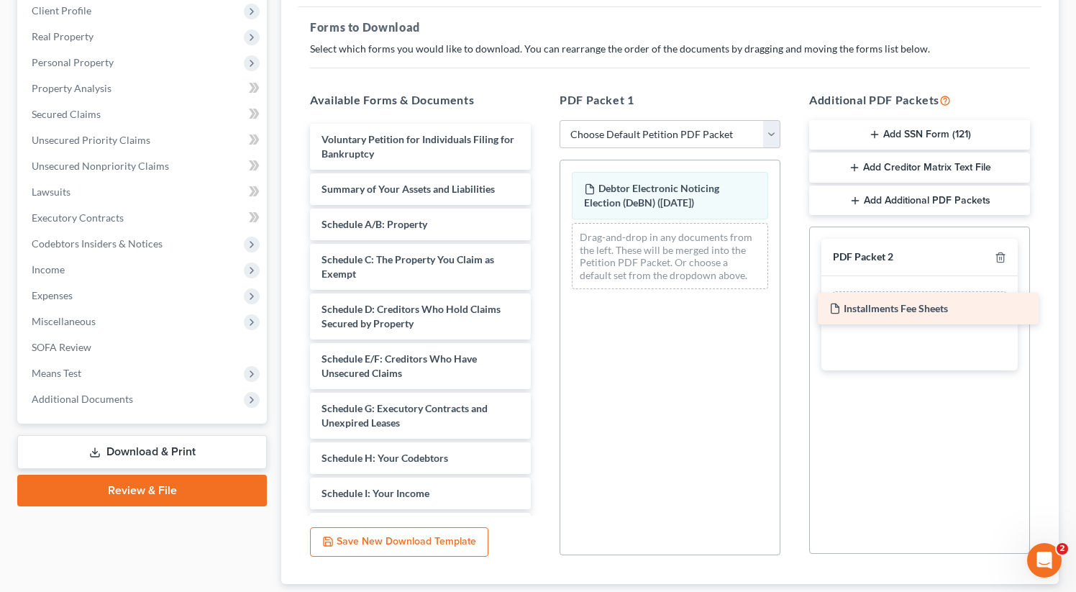
drag, startPoint x: 408, startPoint y: 139, endPoint x: 907, endPoint y: 300, distance: 524.5
click at [542, 301] on div "Installments Fee Sheets Installments Fee Sheets Voluntary Petition for Individu…" at bounding box center [420, 511] width 244 height 775
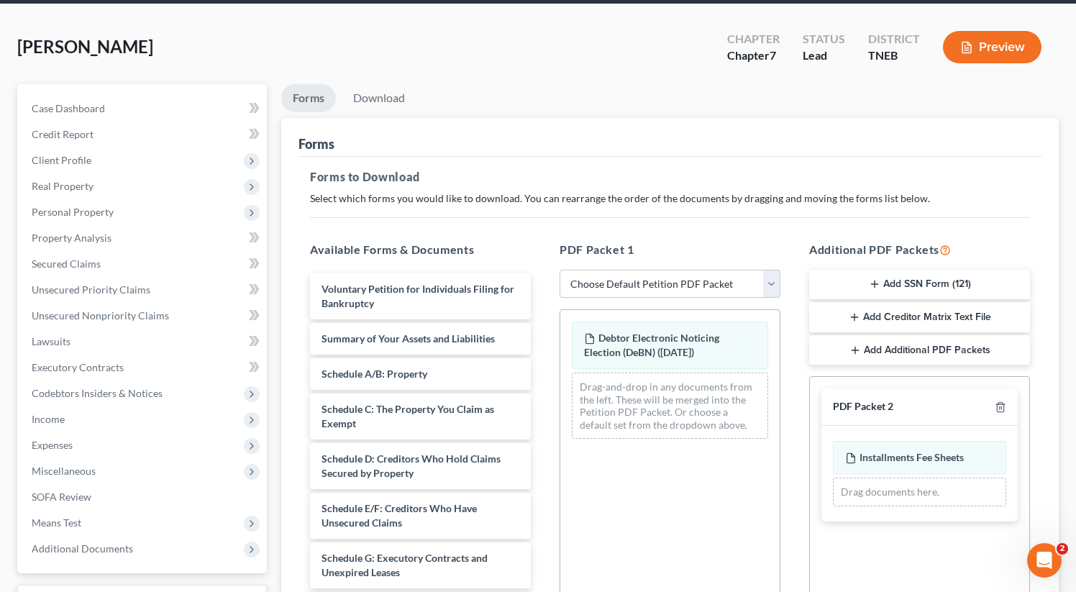
scroll to position [0, 0]
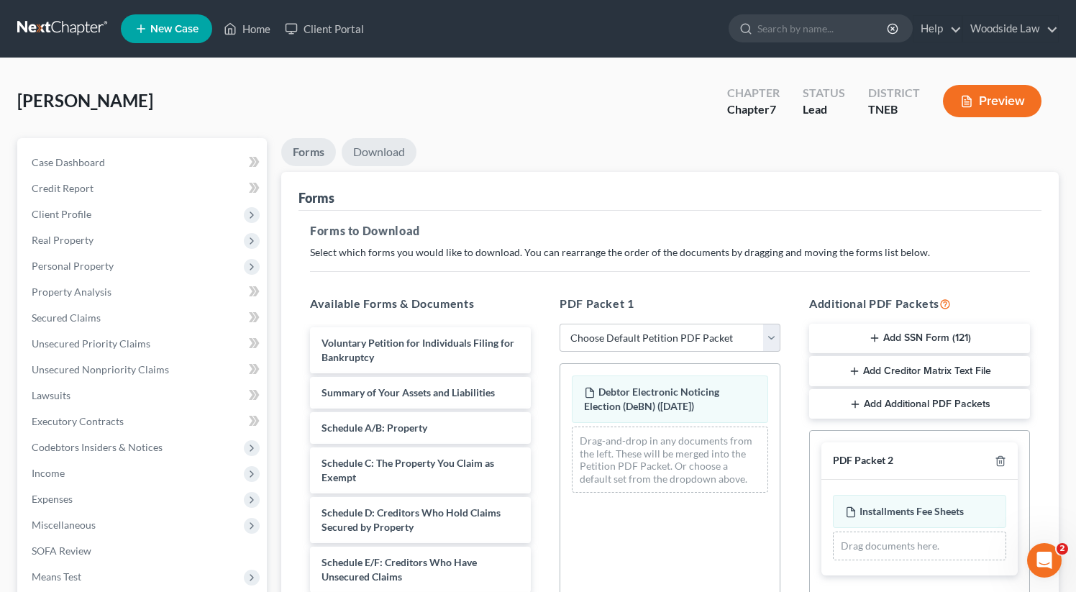
click at [360, 158] on link "Download" at bounding box center [379, 152] width 75 height 28
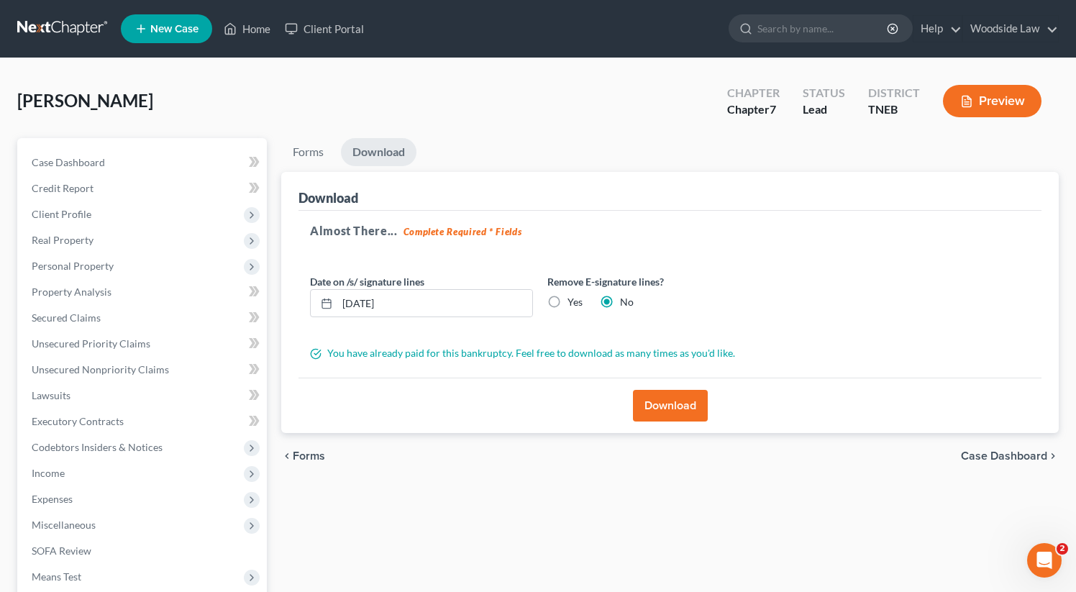
click at [680, 402] on button "Download" at bounding box center [670, 406] width 75 height 32
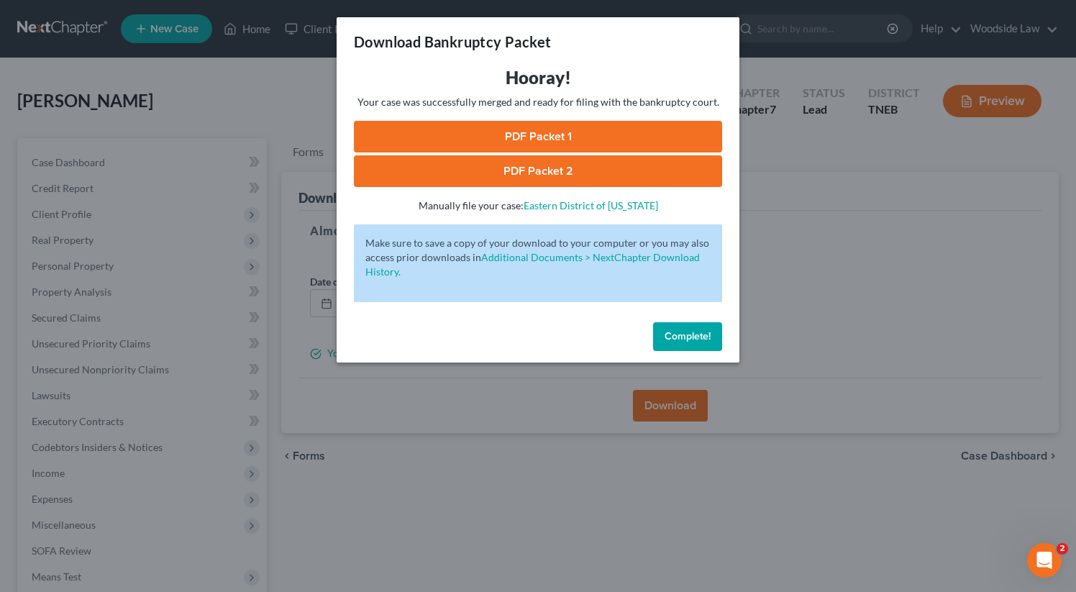
click at [521, 134] on link "PDF Packet 1" at bounding box center [538, 137] width 368 height 32
click at [568, 166] on link "PDF Packet 2" at bounding box center [538, 171] width 368 height 32
click at [681, 350] on button "Complete!" at bounding box center [687, 336] width 69 height 29
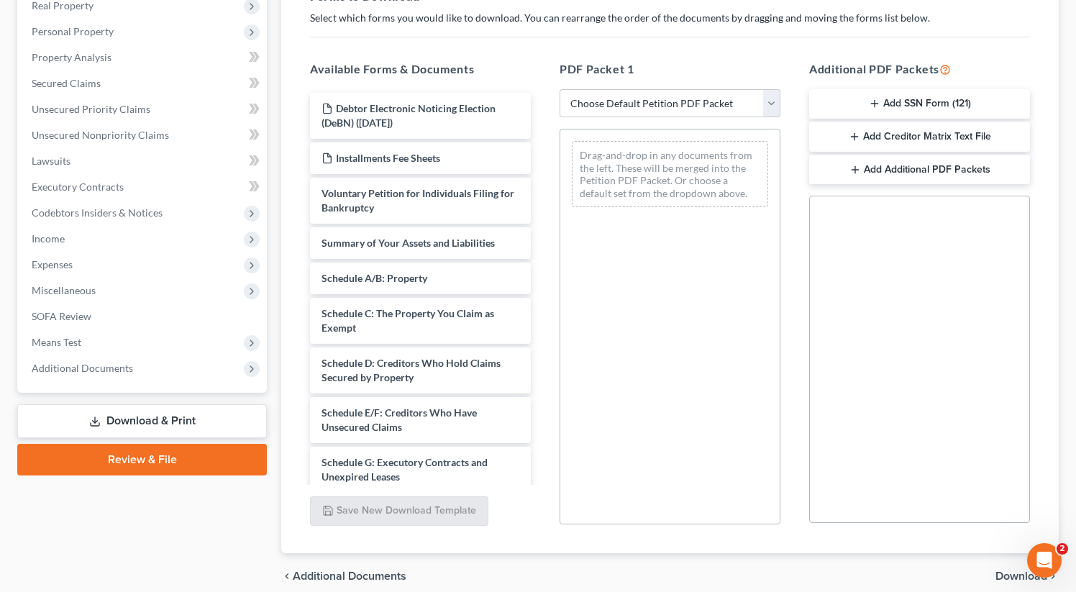
scroll to position [236, 0]
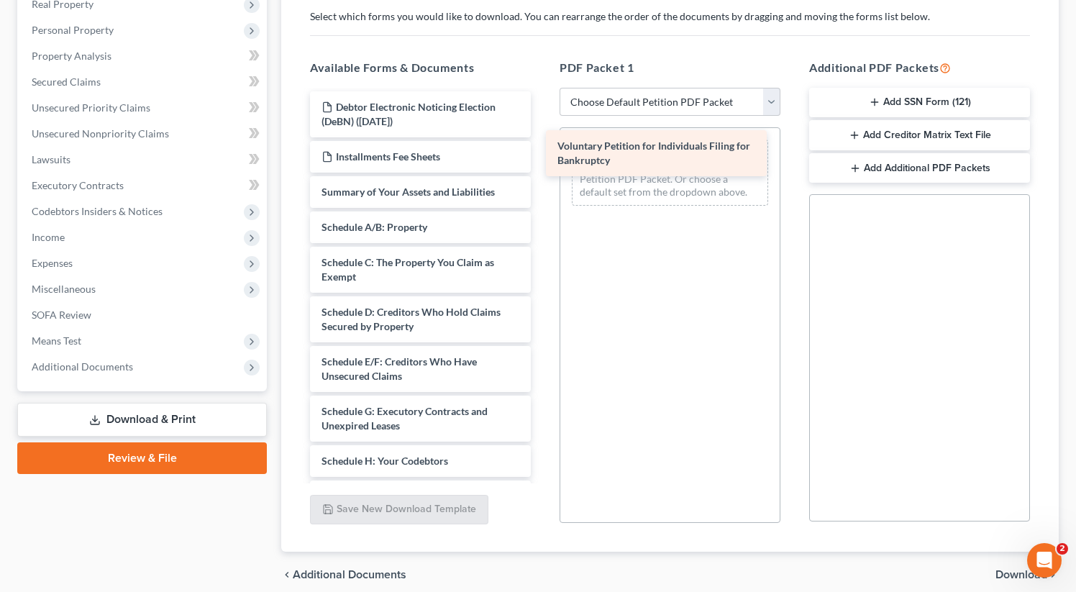
drag, startPoint x: 434, startPoint y: 203, endPoint x: 670, endPoint y: 157, distance: 240.4
click at [542, 157] on div "Voluntary Petition for Individuals Filing for Bankruptcy Debtor Electronic Noti…" at bounding box center [420, 496] width 244 height 810
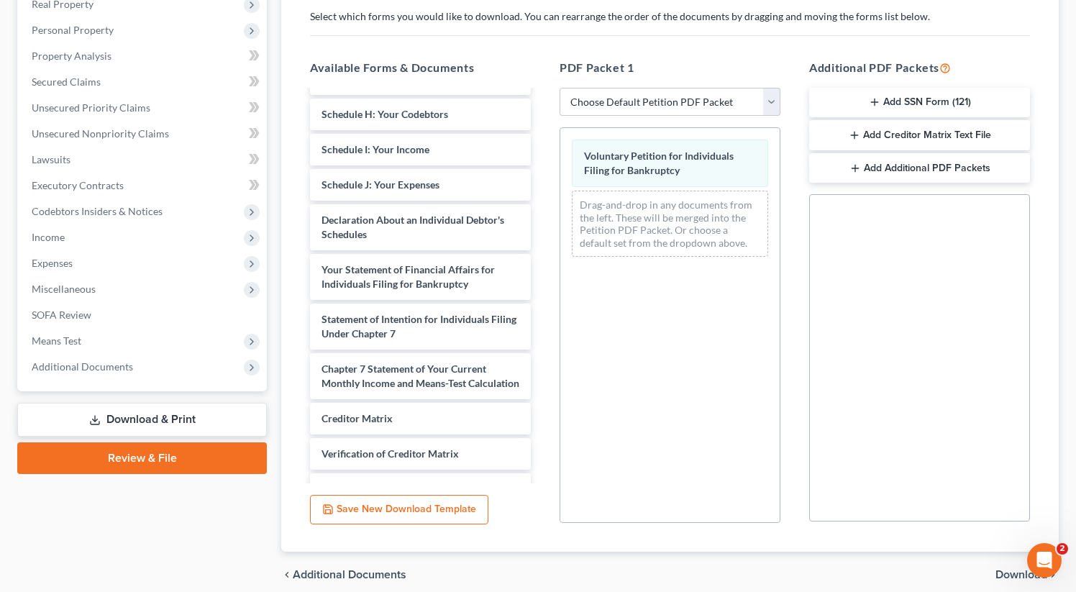
scroll to position [355, 0]
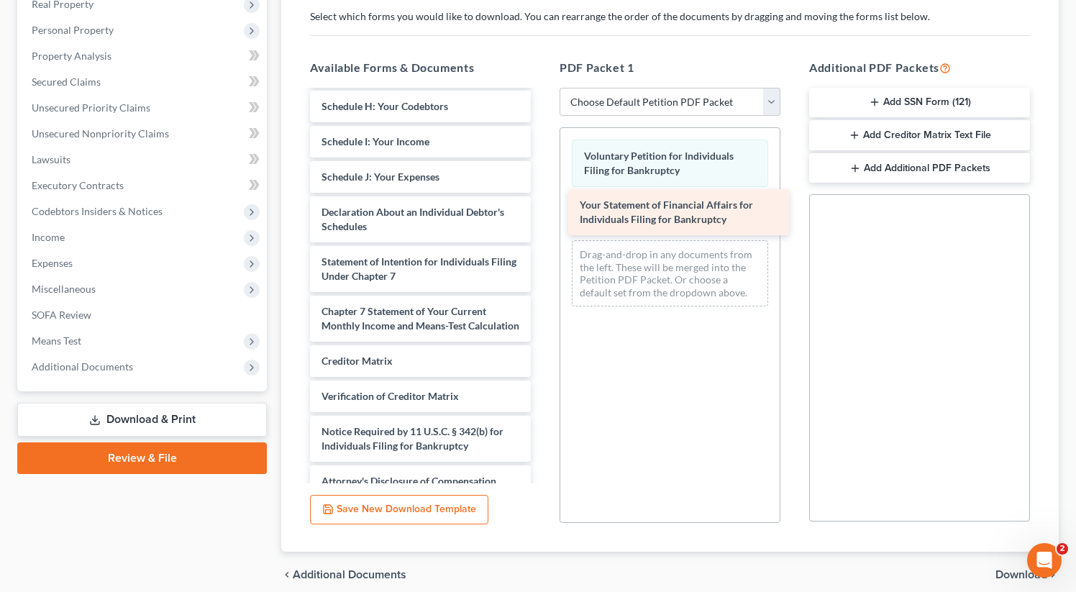
drag, startPoint x: 395, startPoint y: 265, endPoint x: 653, endPoint y: 209, distance: 264.2
click at [542, 209] on div "Your Statement of Financial Affairs for Individuals Filing for Bankruptcy Debto…" at bounding box center [420, 117] width 244 height 760
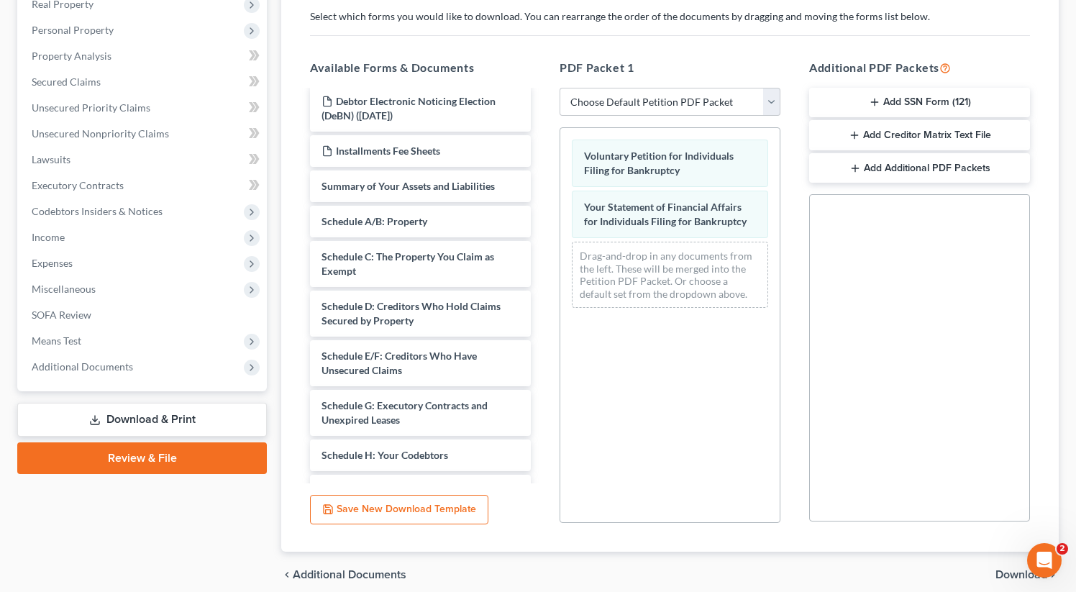
scroll to position [0, 0]
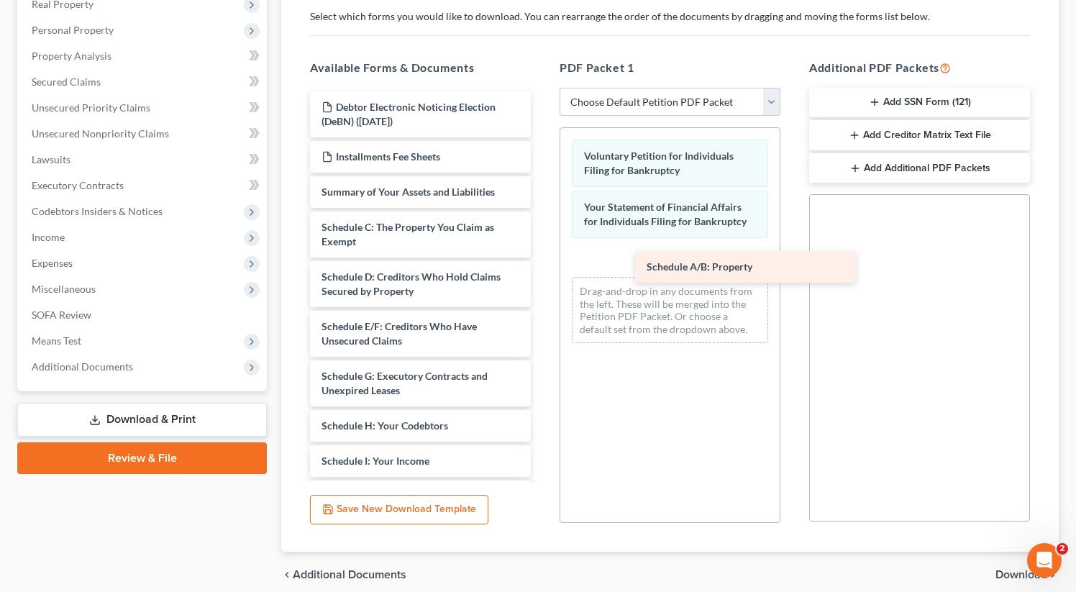
drag, startPoint x: 401, startPoint y: 227, endPoint x: 670, endPoint y: 262, distance: 271.2
click at [542, 263] on div "Schedule A/B: Property Debtor Electronic Noticing Election (DeBN) ([DATE]) Inst…" at bounding box center [420, 453] width 244 height 725
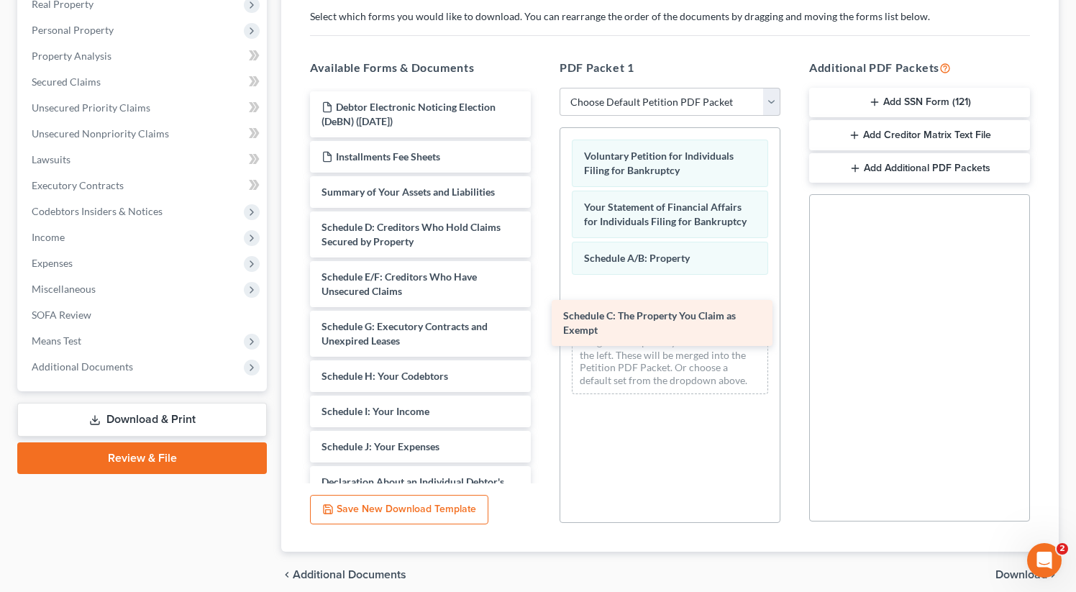
drag, startPoint x: 437, startPoint y: 223, endPoint x: 676, endPoint y: 300, distance: 250.9
click at [542, 300] on div "Schedule C: The Property You Claim as Exempt Debtor Electronic Noticing Electio…" at bounding box center [420, 428] width 244 height 675
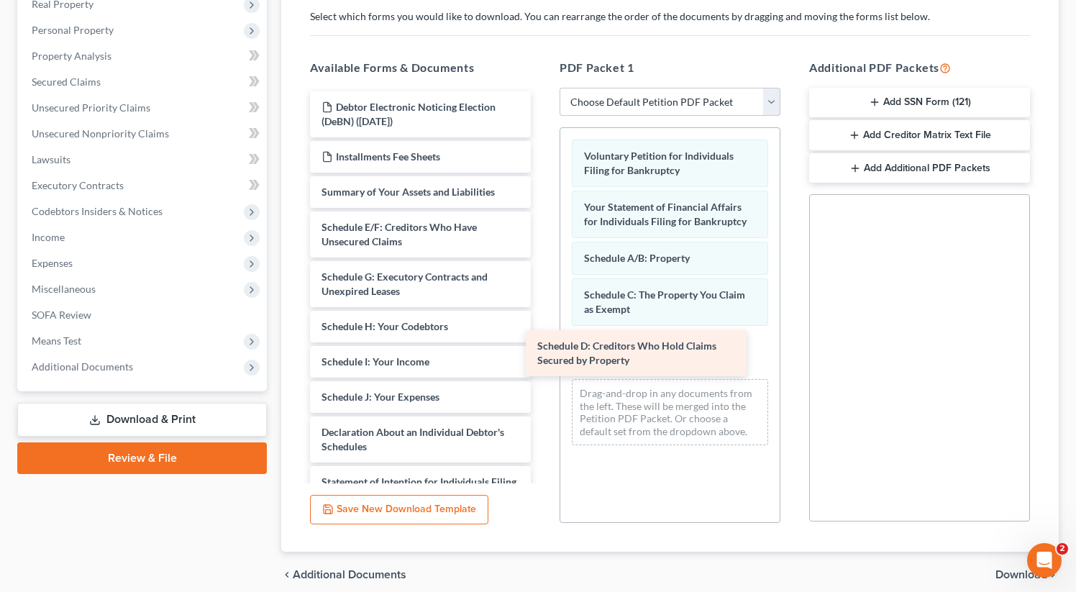
drag, startPoint x: 375, startPoint y: 240, endPoint x: 591, endPoint y: 352, distance: 243.2
click at [542, 352] on div "Schedule D: Creditors Who Hold Claims Secured by Property Debtor Electronic Not…" at bounding box center [420, 404] width 244 height 626
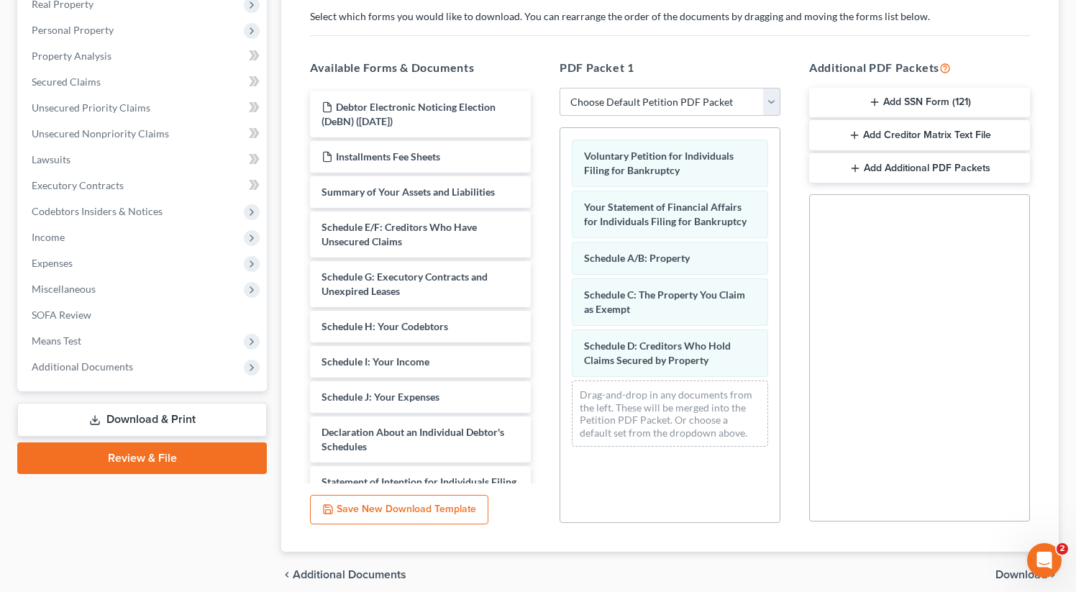
scroll to position [296, 0]
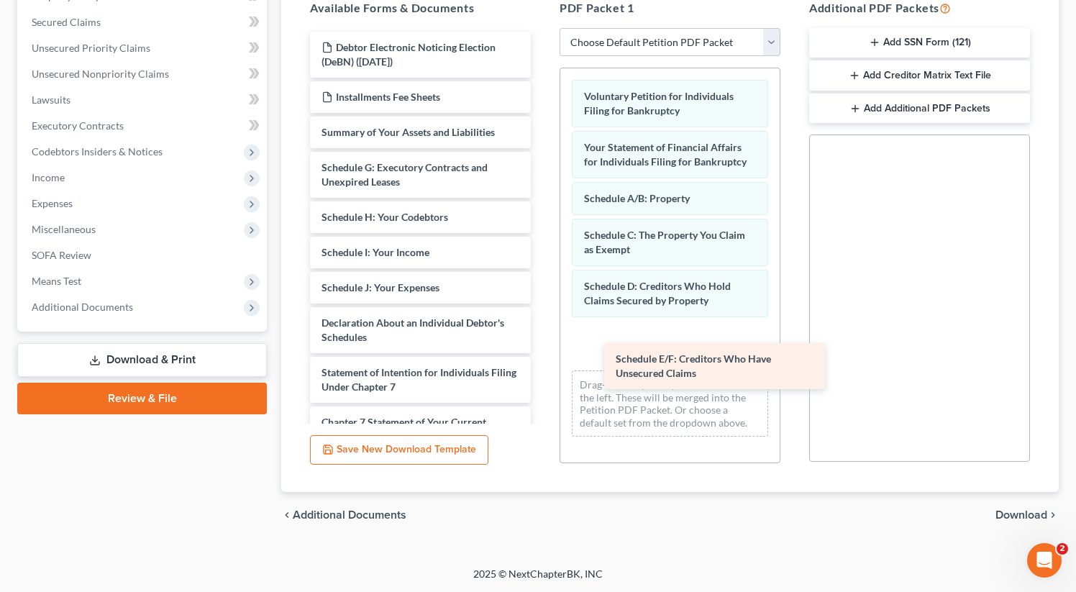
drag, startPoint x: 385, startPoint y: 186, endPoint x: 641, endPoint y: 352, distance: 304.9
click at [542, 362] on div "Schedule E/F: Creditors Who Have Unsecured Claims Debtor Electronic Noticing El…" at bounding box center [420, 320] width 244 height 576
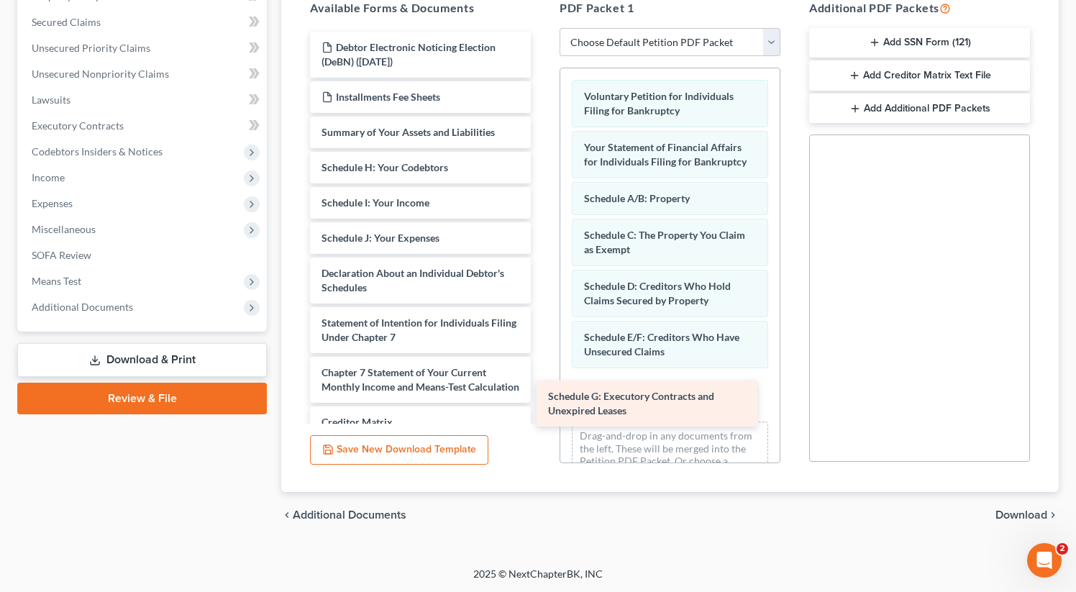
drag, startPoint x: 373, startPoint y: 178, endPoint x: 601, endPoint y: 390, distance: 311.0
click at [542, 390] on div "Schedule G: Executory Contracts and Unexpired Leases Debtor Electronic Noticing…" at bounding box center [420, 295] width 244 height 527
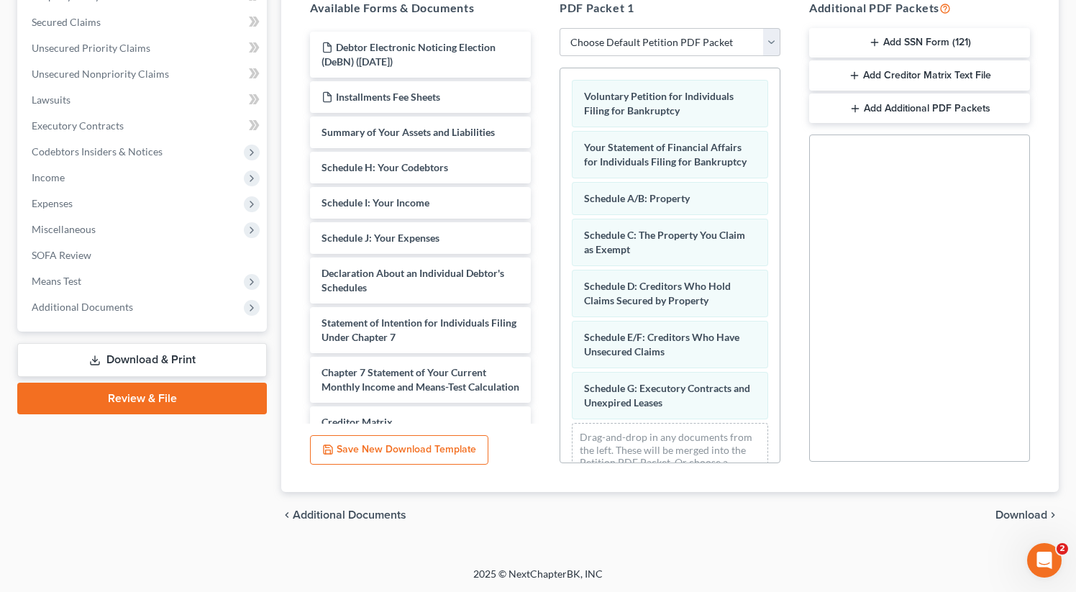
scroll to position [38, 0]
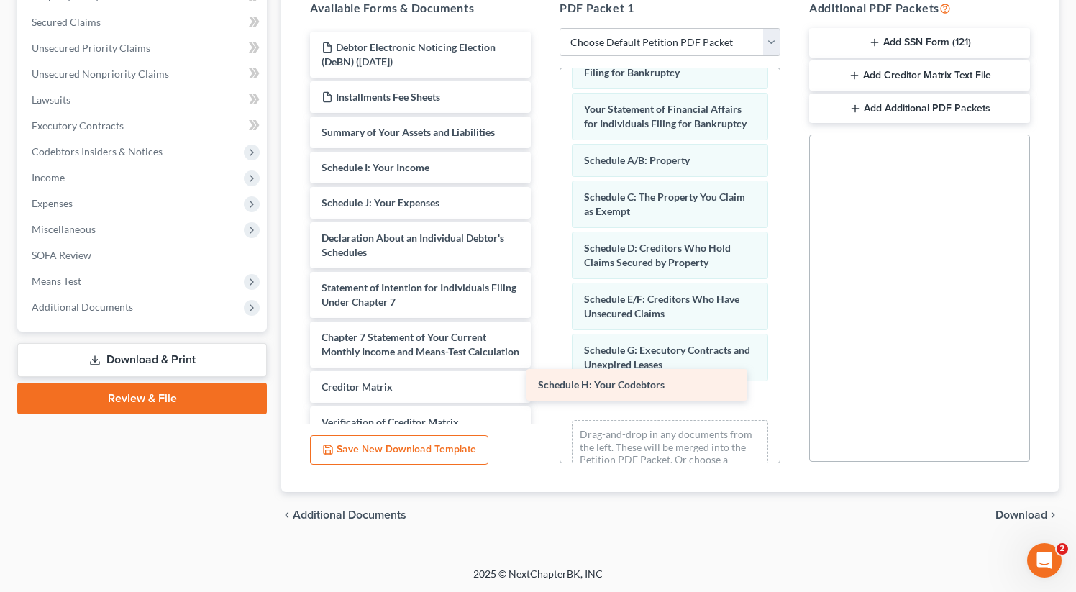
drag, startPoint x: 380, startPoint y: 169, endPoint x: 596, endPoint y: 388, distance: 307.7
click at [542, 388] on div "Schedule H: Your Codebtors Debtor Electronic Noticing Election (DeBN) ([DATE]) …" at bounding box center [420, 277] width 244 height 491
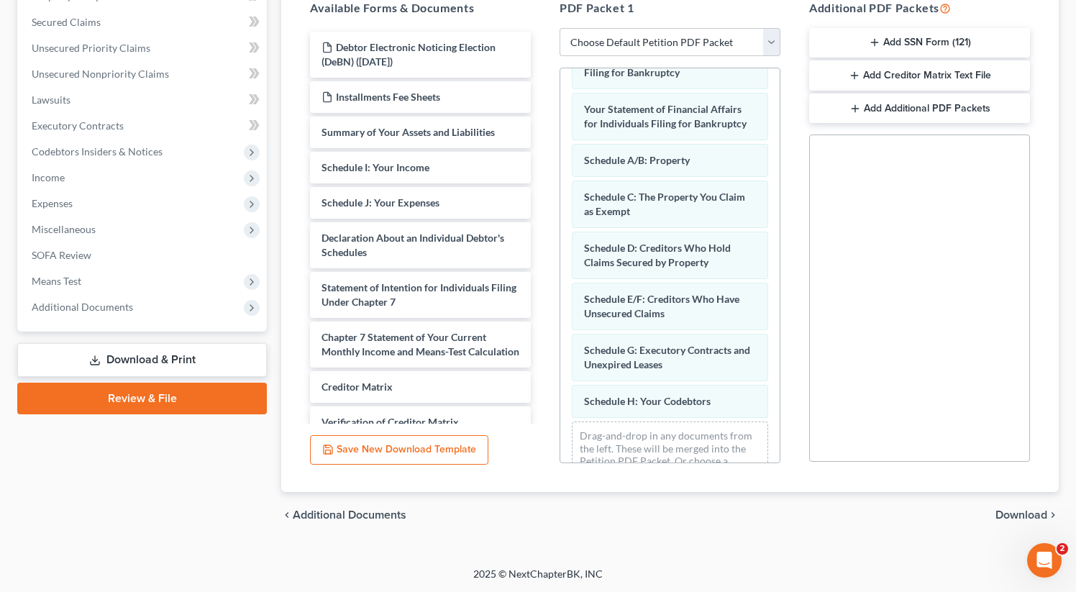
scroll to position [75, 0]
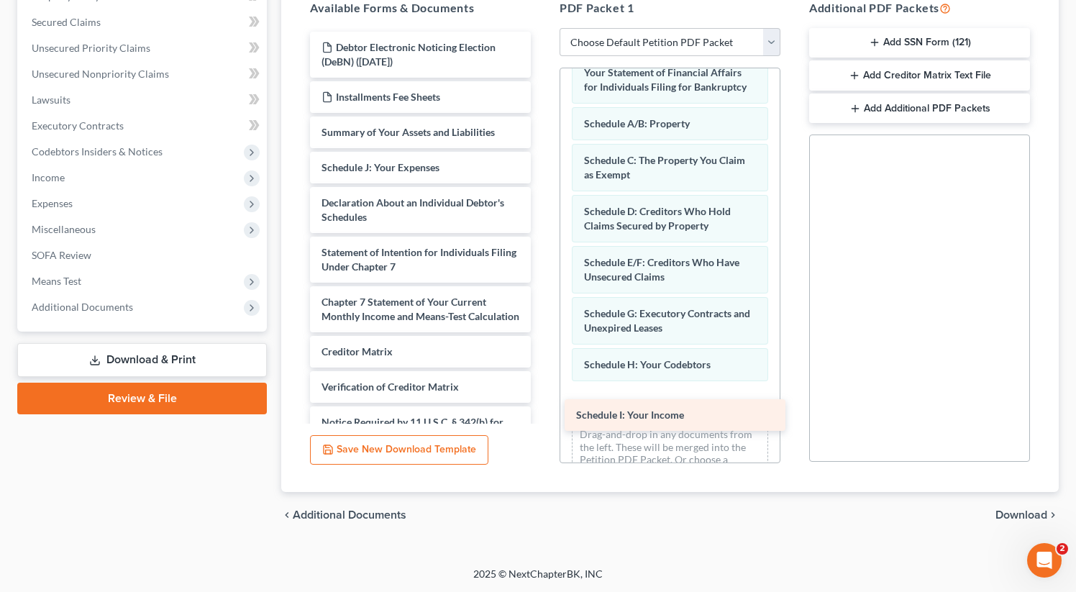
drag, startPoint x: 400, startPoint y: 162, endPoint x: 644, endPoint y: 391, distance: 334.8
click at [542, 391] on div "Schedule I: Your Income Debtor Electronic Noticing Election (DeBN) ([DATE]) Ins…" at bounding box center [420, 260] width 244 height 456
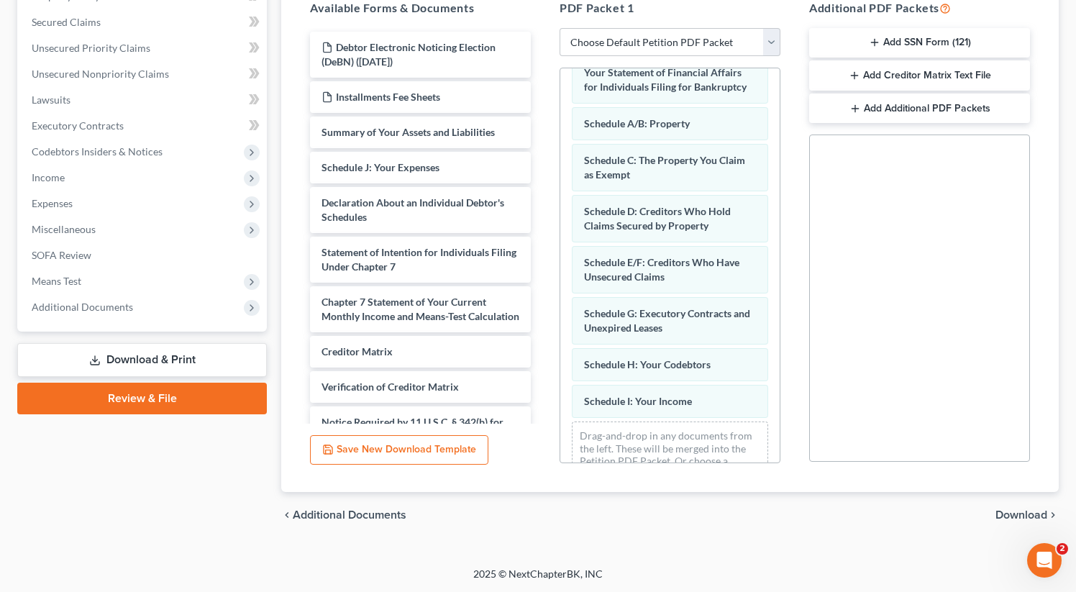
scroll to position [111, 0]
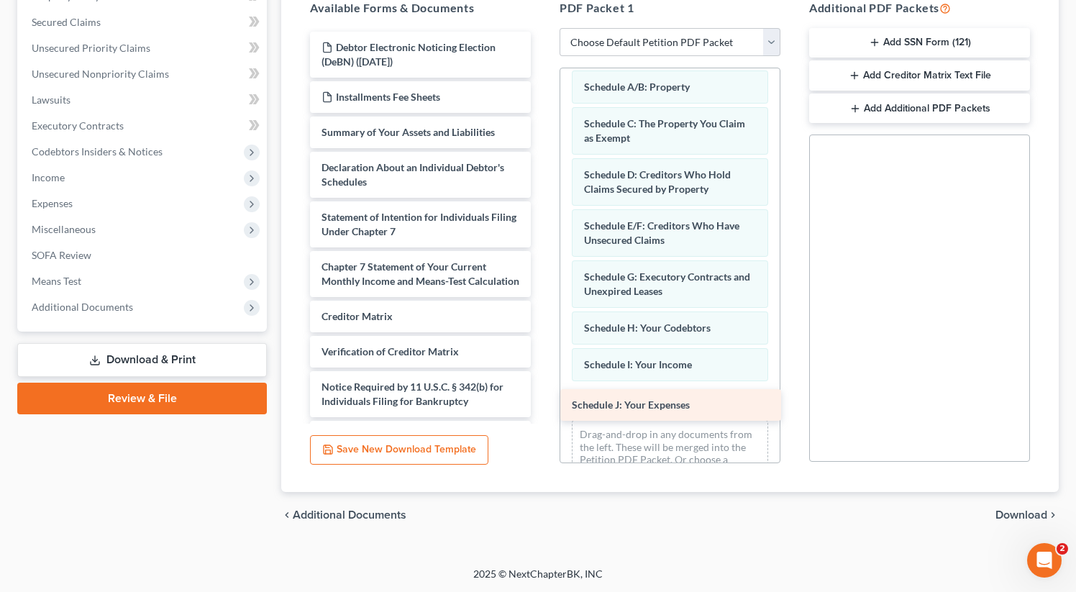
drag, startPoint x: 362, startPoint y: 169, endPoint x: 609, endPoint y: 406, distance: 342.4
click at [542, 408] on div "Schedule J: Your Expenses Debtor Electronic Noticing Election (DeBN) ([DATE]) I…" at bounding box center [420, 242] width 244 height 421
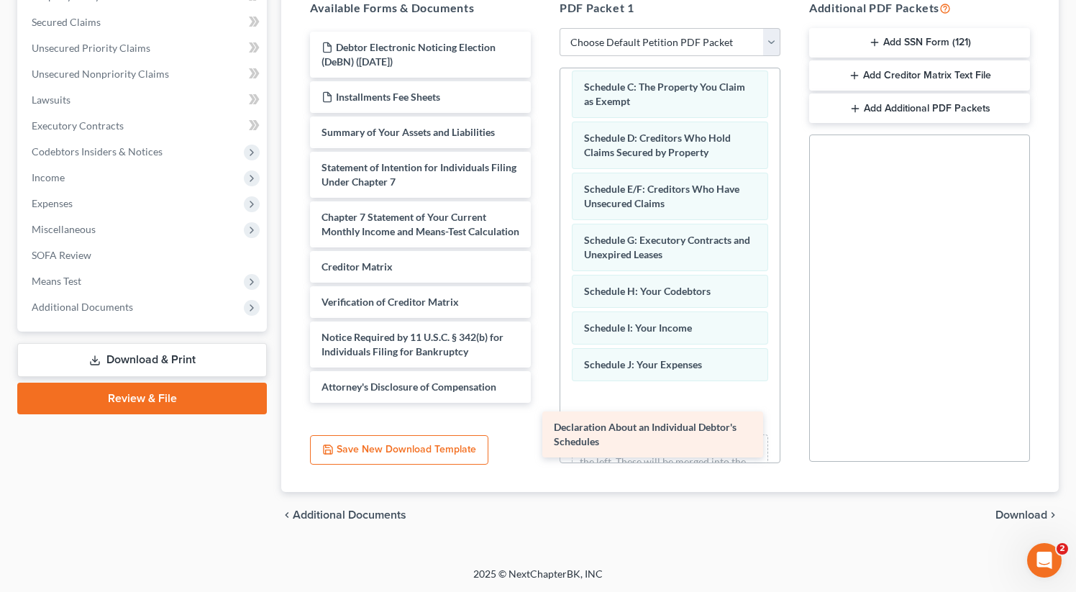
drag, startPoint x: 404, startPoint y: 164, endPoint x: 634, endPoint y: 398, distance: 327.6
click at [542, 398] on div "Declaration About an Individual Debtor's Schedules Debtor Electronic Noticing E…" at bounding box center [420, 217] width 244 height 371
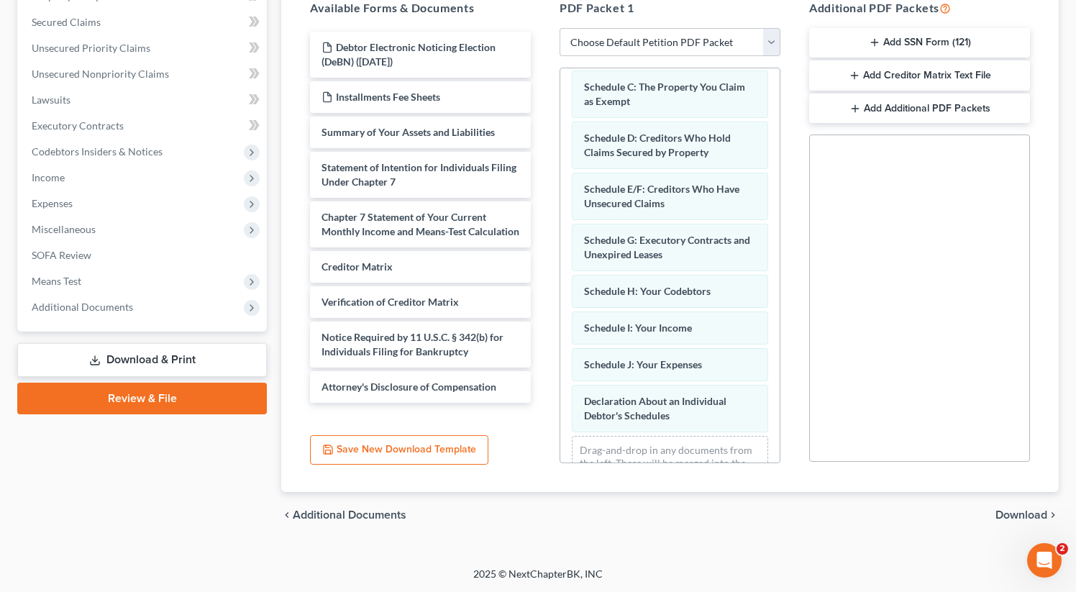
scroll to position [199, 0]
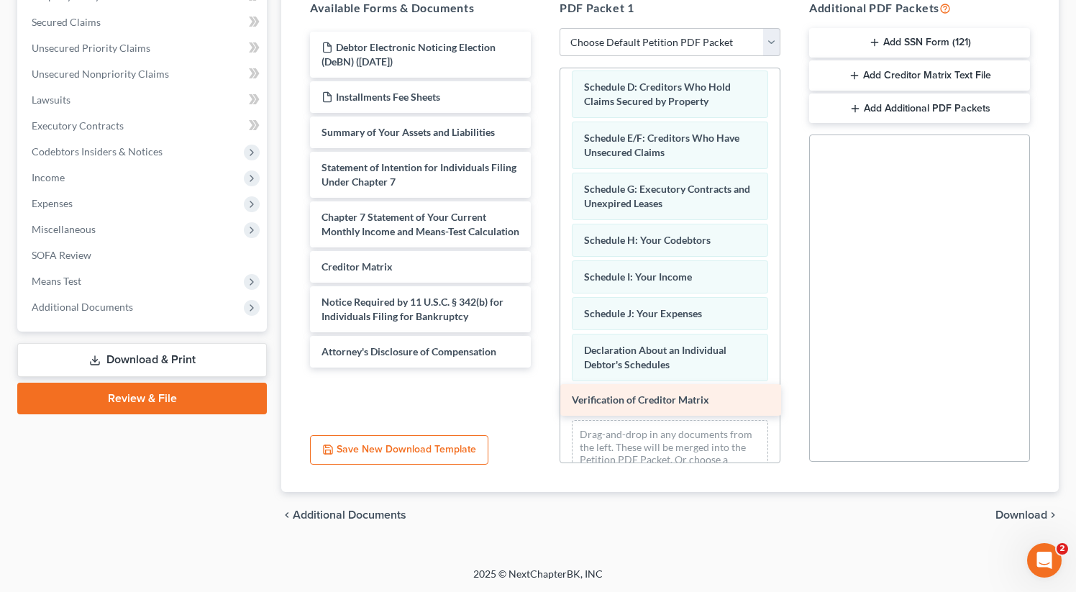
drag, startPoint x: 404, startPoint y: 320, endPoint x: 653, endPoint y: 405, distance: 263.6
click at [542, 368] on div "Verification of Creditor Matrix Debtor Electronic Noticing Election (DeBN) ([DA…" at bounding box center [420, 200] width 244 height 336
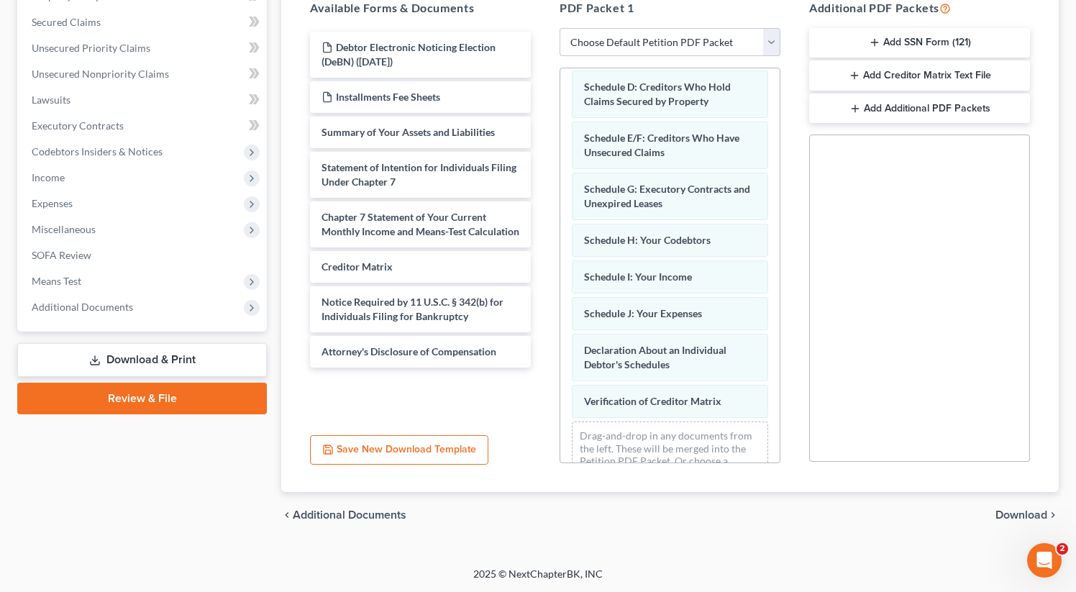
scroll to position [236, 0]
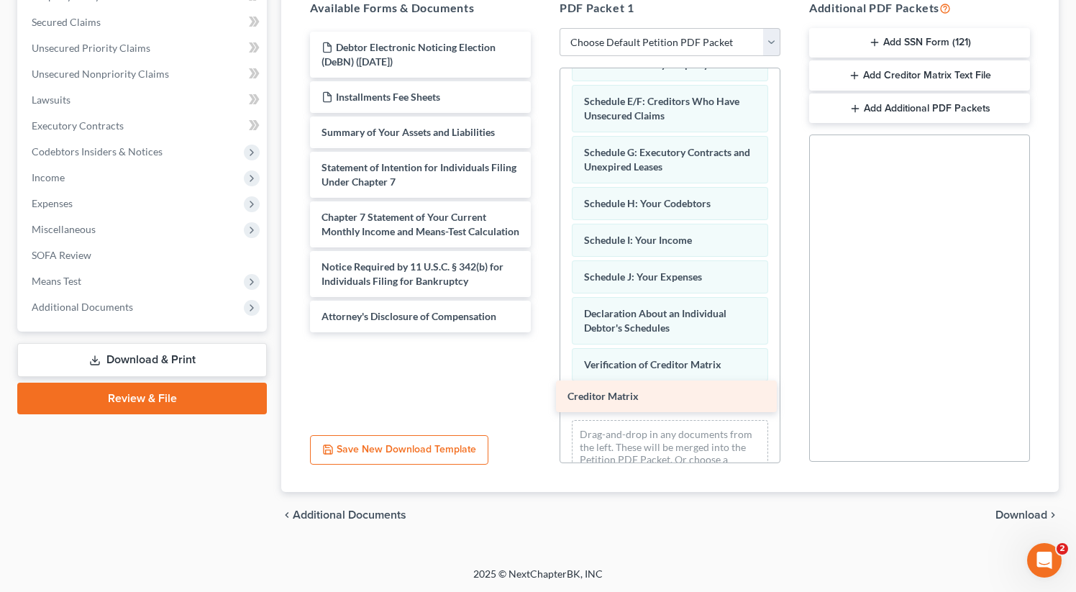
drag, startPoint x: 339, startPoint y: 279, endPoint x: 585, endPoint y: 396, distance: 272.5
click at [542, 332] on div "Creditor Matrix Debtor Electronic Noticing Election (DeBN) ([DATE]) Installment…" at bounding box center [420, 182] width 244 height 301
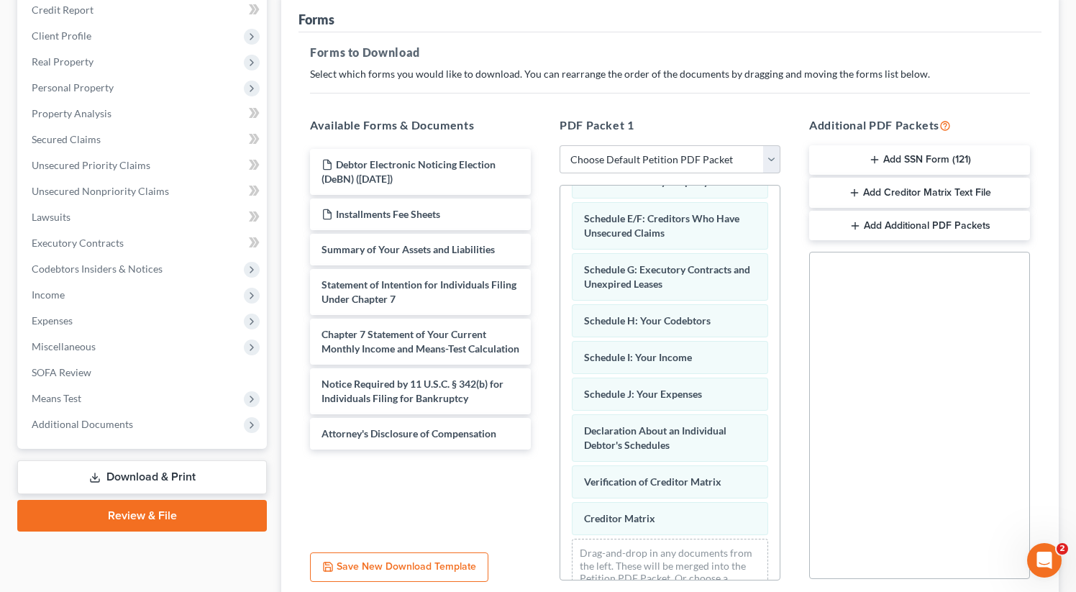
scroll to position [176, 0]
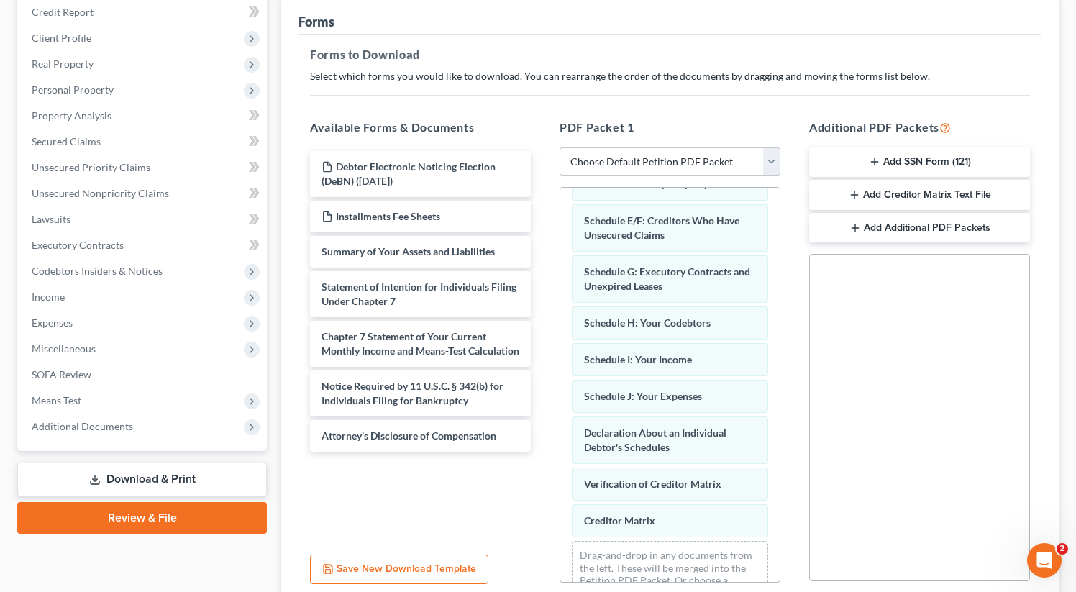
click at [923, 152] on button "Add SSN Form (121)" at bounding box center [919, 162] width 221 height 30
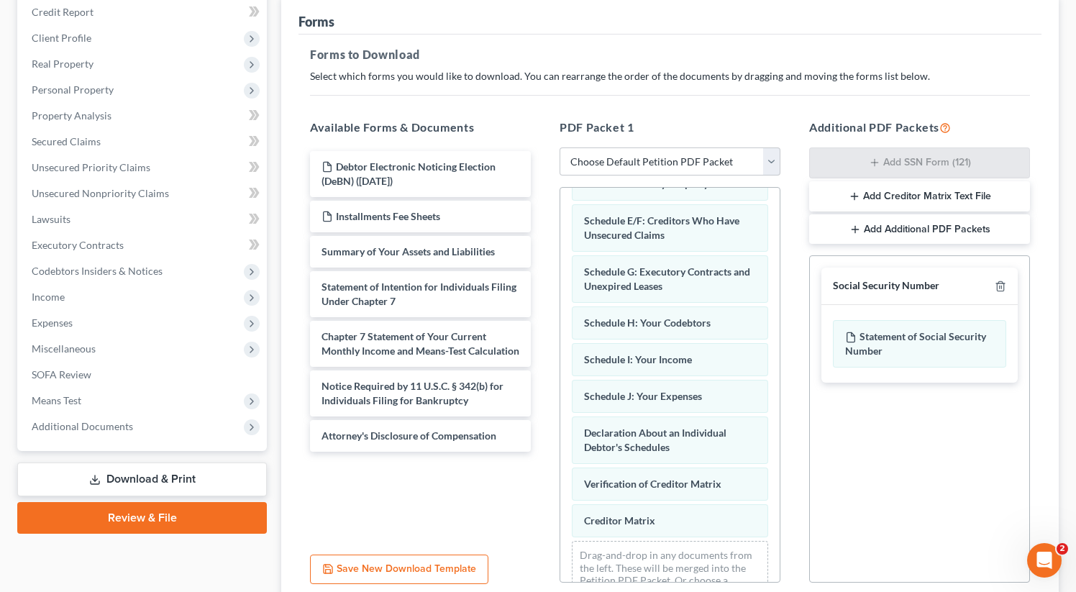
click at [931, 191] on button "Add Creditor Matrix Text File" at bounding box center [919, 196] width 221 height 30
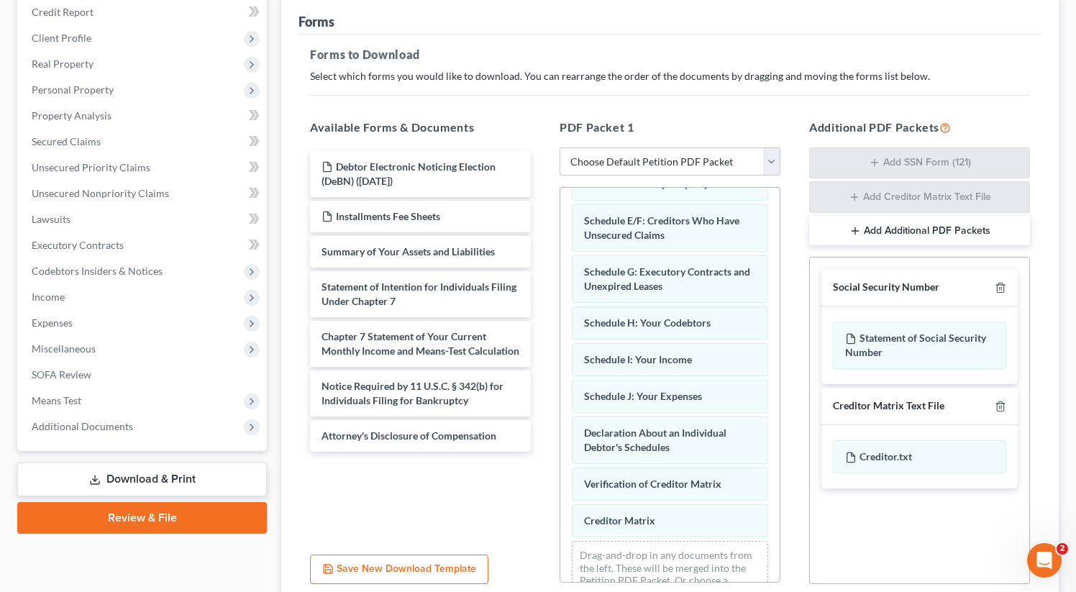
click at [931, 227] on button "Add Additional PDF Packets" at bounding box center [919, 231] width 221 height 30
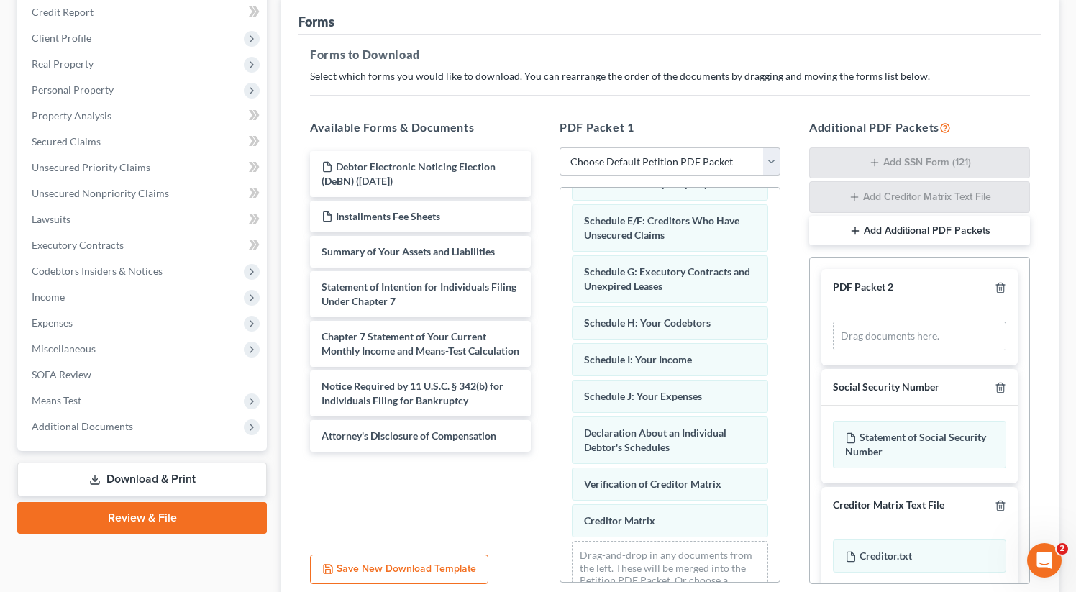
click at [931, 227] on button "Add Additional PDF Packets" at bounding box center [919, 231] width 221 height 30
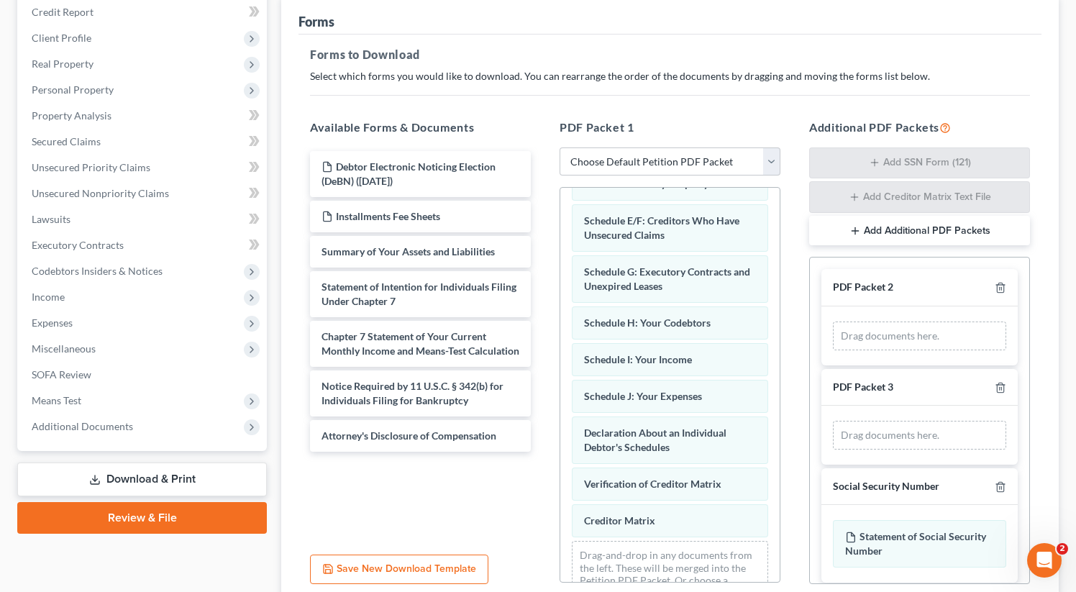
click at [931, 227] on button "Add Additional PDF Packets" at bounding box center [919, 231] width 221 height 30
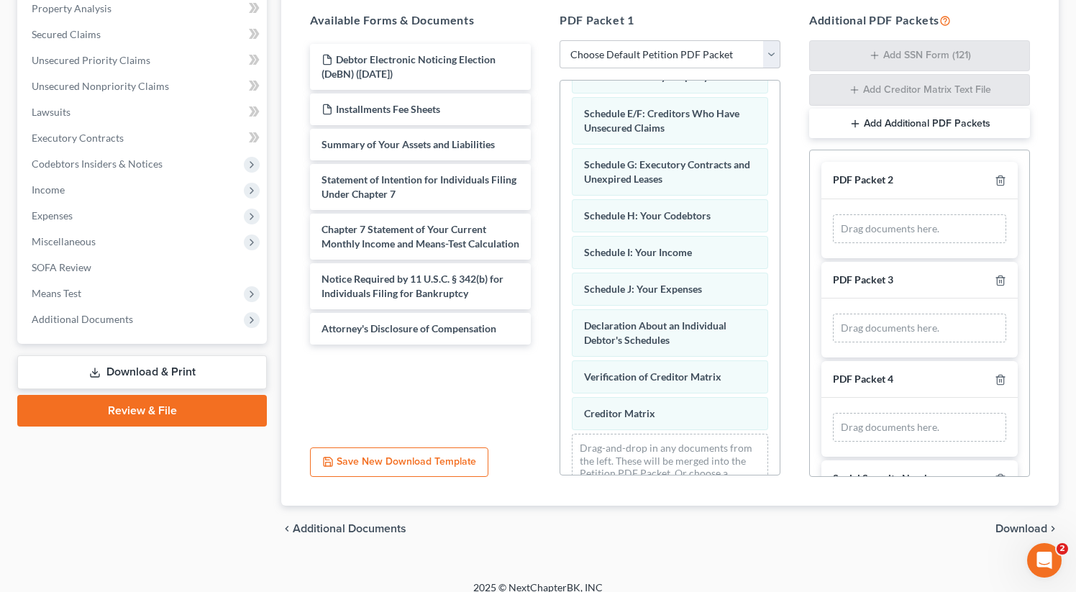
scroll to position [297, 0]
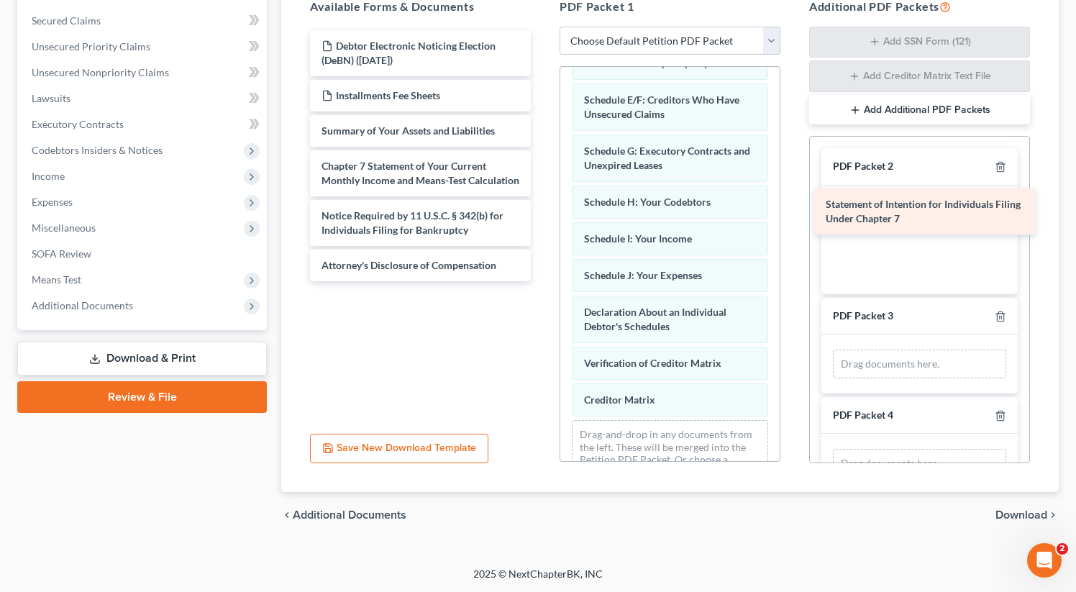
drag, startPoint x: 364, startPoint y: 172, endPoint x: 863, endPoint y: 211, distance: 500.7
click at [542, 211] on div "Statement of Intention for Individuals Filing Under Chapter 7 Debtor Electronic…" at bounding box center [420, 155] width 244 height 251
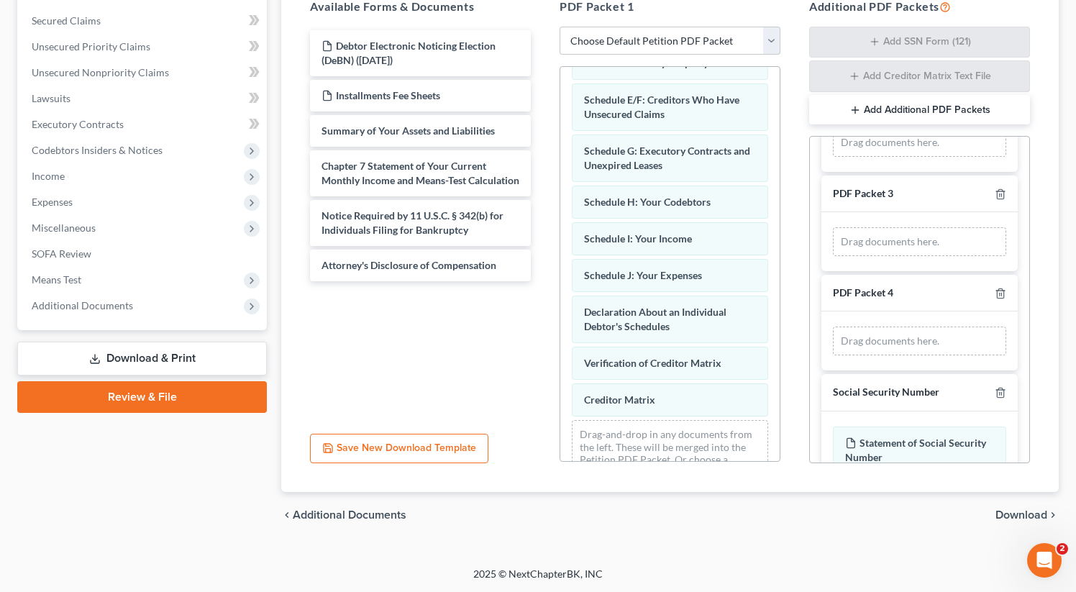
scroll to position [159, 0]
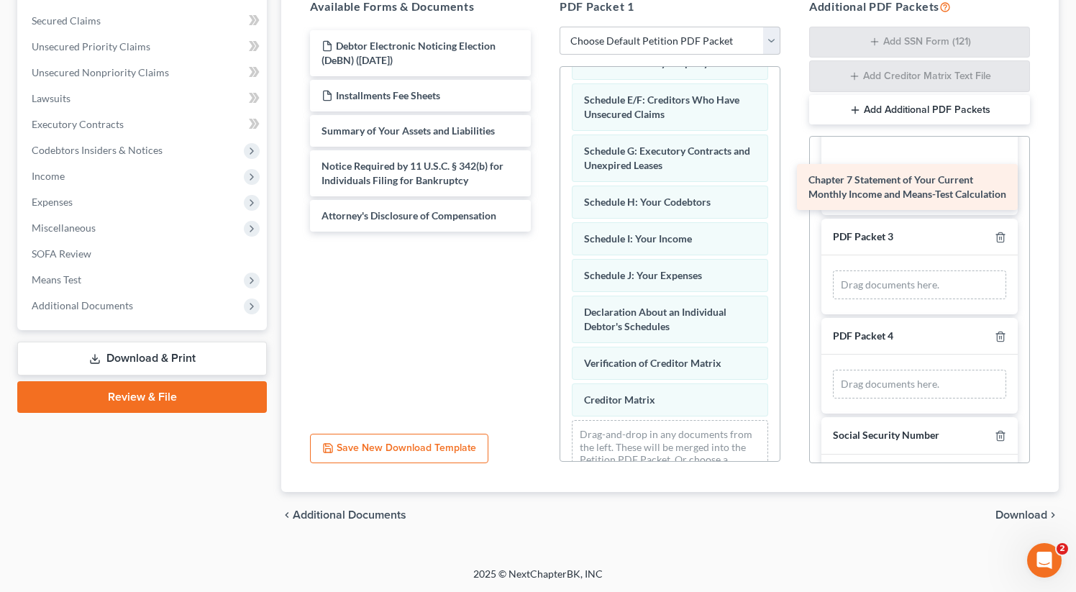
drag, startPoint x: 421, startPoint y: 160, endPoint x: 909, endPoint y: 173, distance: 487.9
click at [542, 174] on div "Chapter 7 Statement of Your Current Monthly Income and Means-Test Calculation D…" at bounding box center [420, 130] width 244 height 201
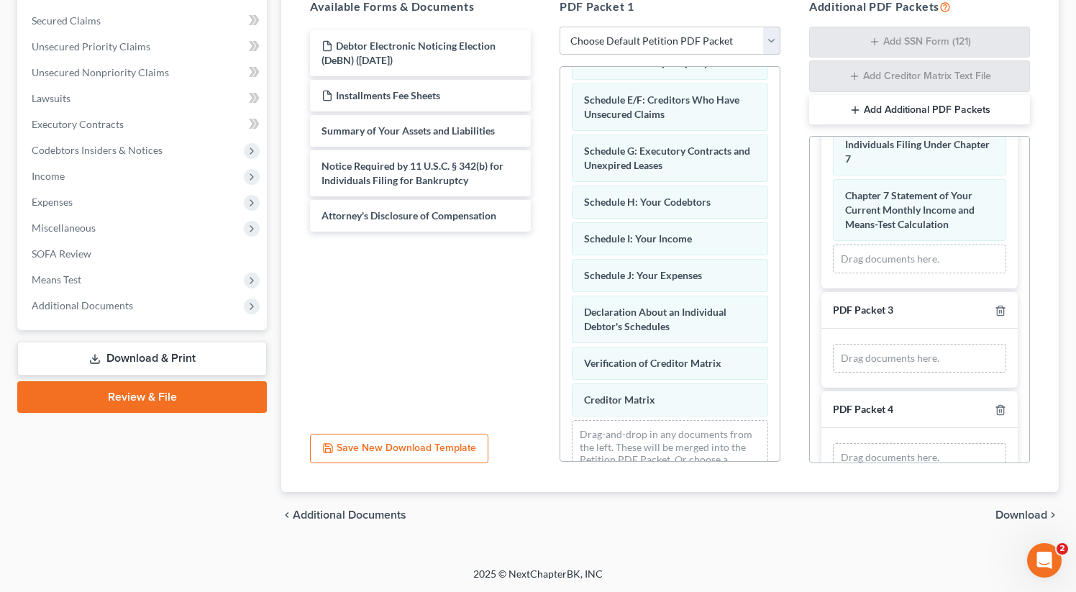
scroll to position [84, 0]
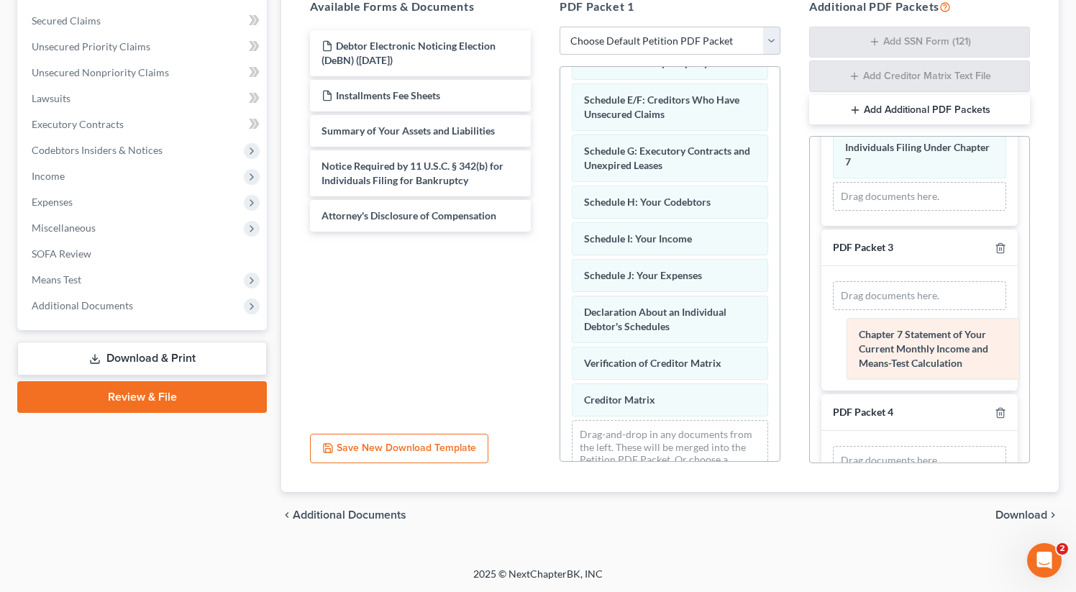
drag, startPoint x: 906, startPoint y: 211, endPoint x: 920, endPoint y: 348, distance: 138.1
click at [920, 226] on div "Chapter 7 Statement of Your Current Monthly Income and Means-Test Calculation S…" at bounding box center [919, 163] width 196 height 124
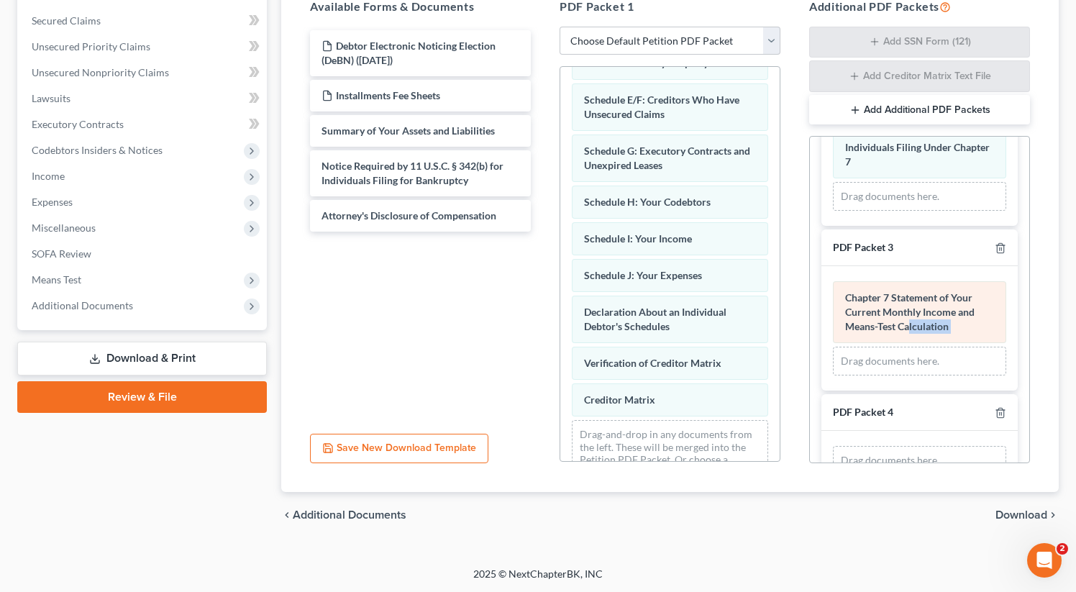
drag, startPoint x: 920, startPoint y: 348, endPoint x: 911, endPoint y: 332, distance: 18.0
click at [911, 332] on div "Chapter 7 Statement of Your Current Monthly Income and Means-Test Calculation D…" at bounding box center [919, 328] width 196 height 124
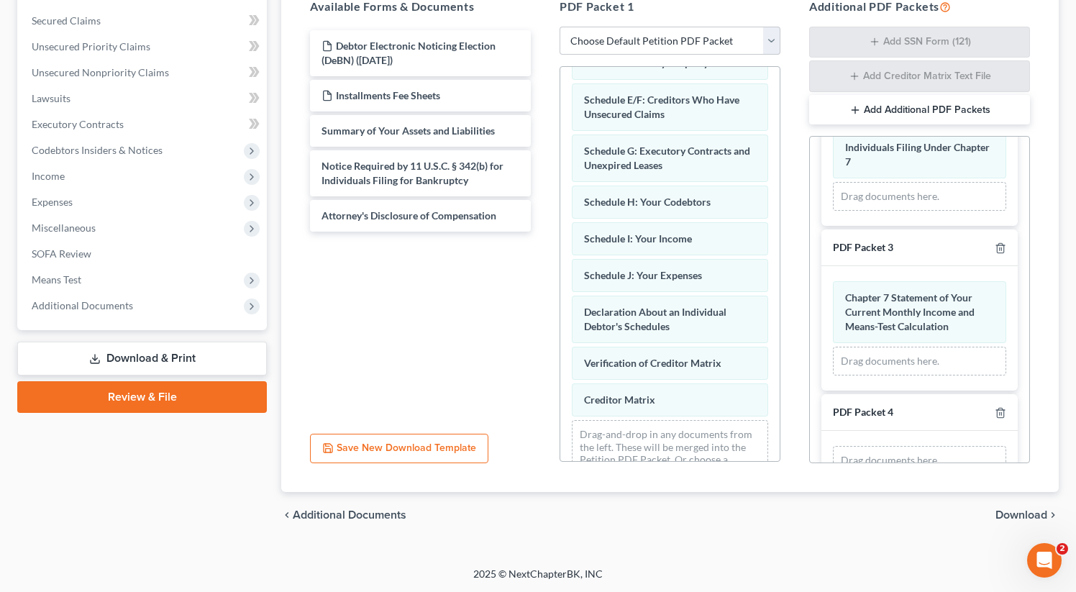
click at [825, 282] on div "Chapter 7 Statement of Your Current Monthly Income and Means-Test Calculation D…" at bounding box center [919, 328] width 196 height 124
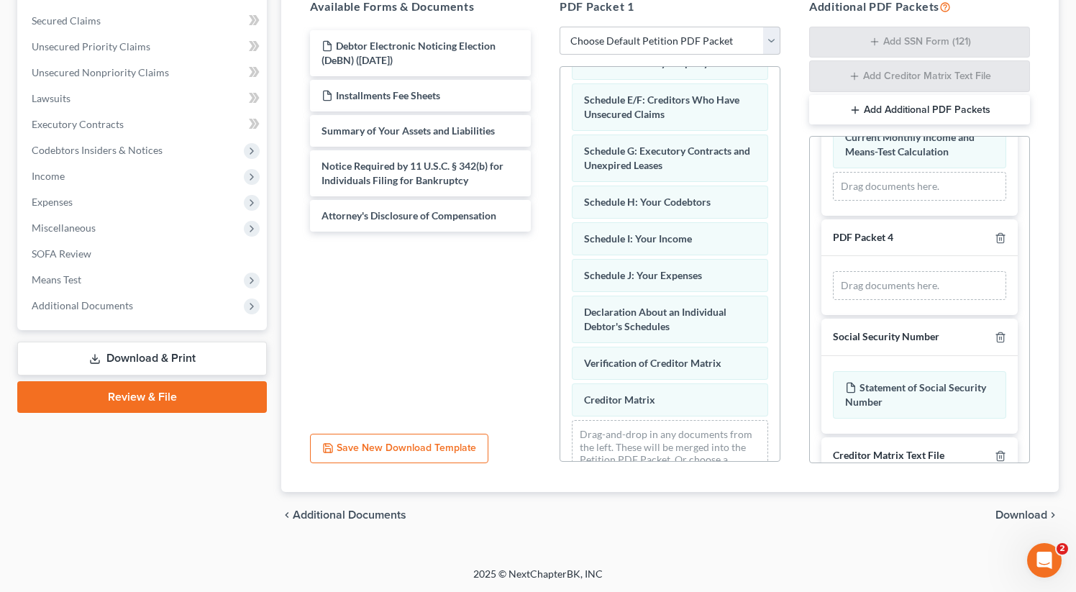
scroll to position [260, 0]
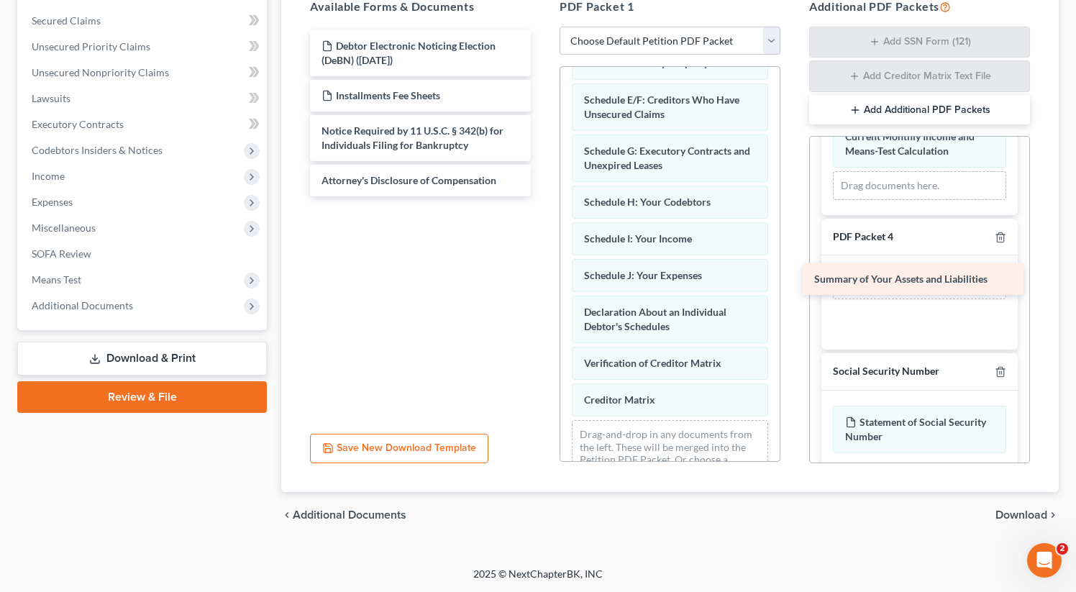
drag, startPoint x: 440, startPoint y: 125, endPoint x: 933, endPoint y: 275, distance: 514.9
click at [542, 196] on div "Summary of Your Assets and Liabilities Debtor Electronic Noticing Election (DeB…" at bounding box center [420, 113] width 244 height 166
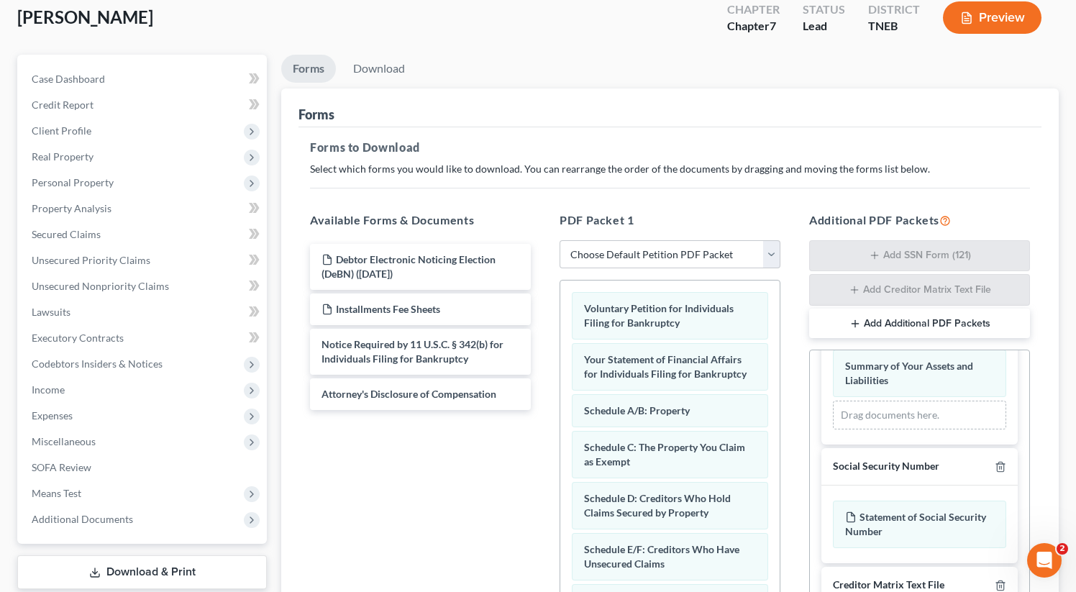
scroll to position [0, 0]
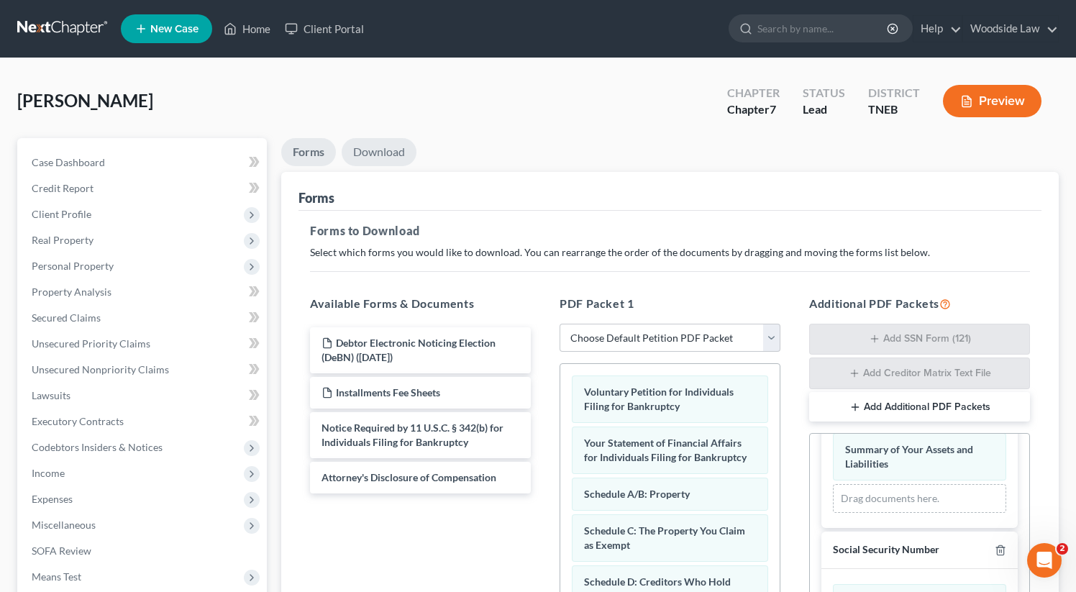
click at [381, 160] on link "Download" at bounding box center [379, 152] width 75 height 28
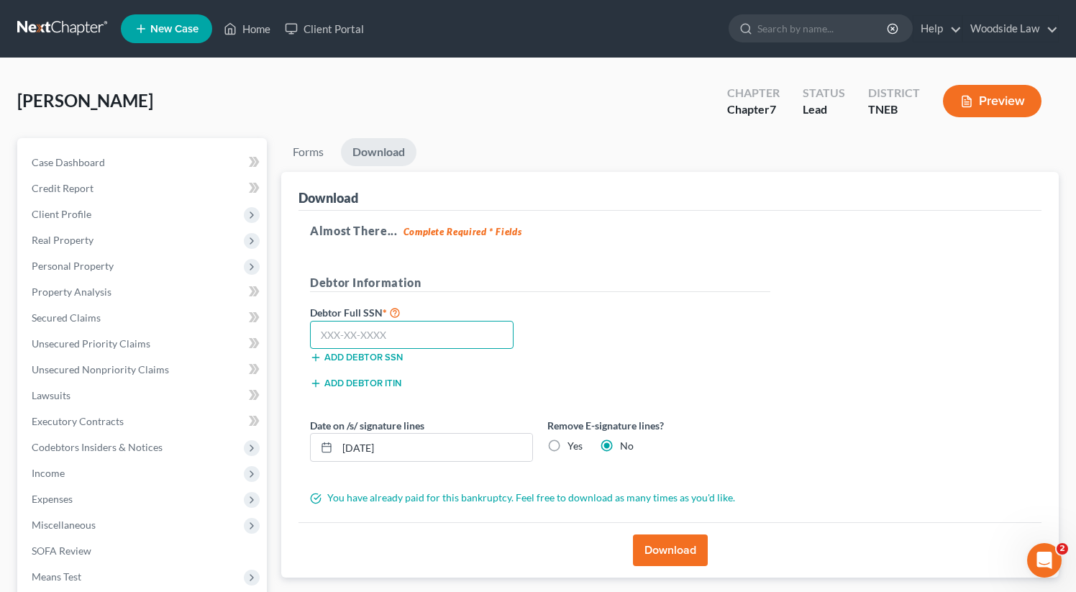
click at [401, 332] on input "text" at bounding box center [412, 335] width 204 height 29
type input "410-13-8204"
click at [721, 437] on div "Remove E-signature lines? Yes No" at bounding box center [658, 440] width 237 height 44
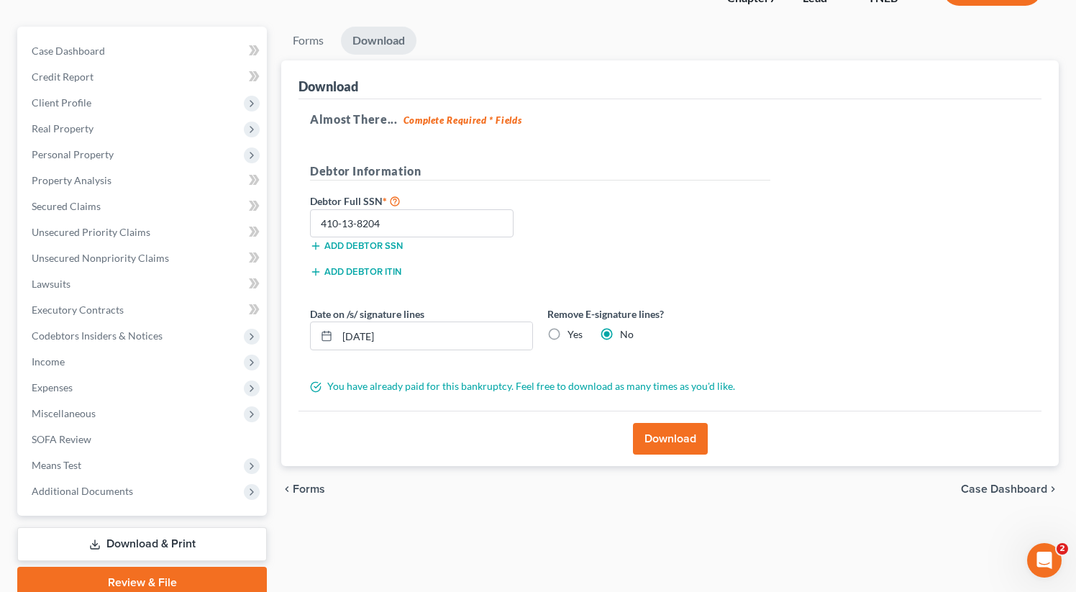
scroll to position [112, 0]
click at [672, 424] on button "Download" at bounding box center [670, 438] width 75 height 32
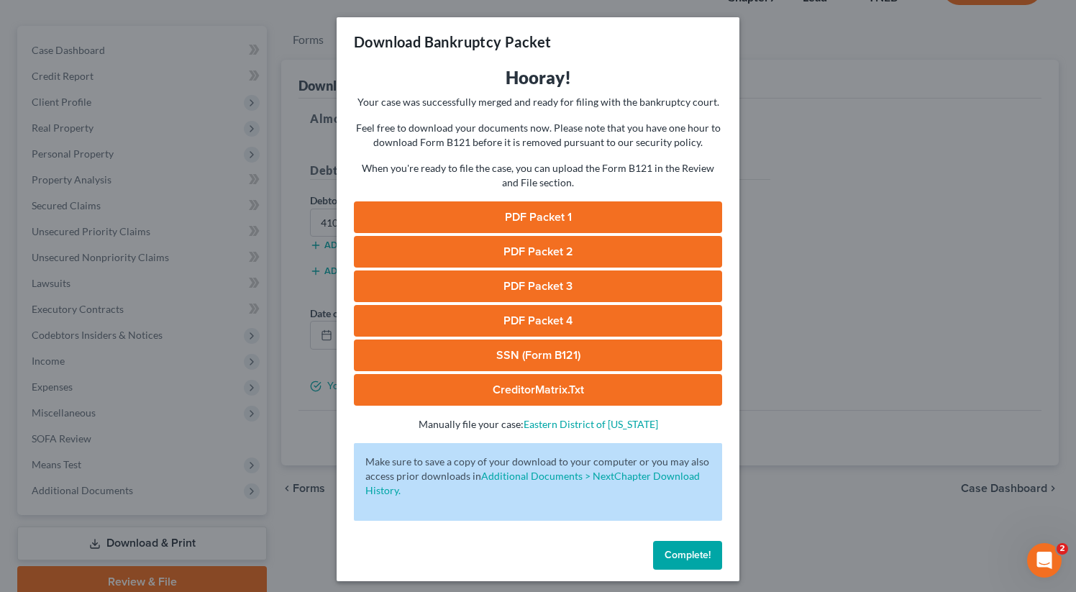
click at [542, 209] on link "PDF Packet 1" at bounding box center [538, 217] width 368 height 32
click at [553, 247] on link "PDF Packet 2" at bounding box center [538, 252] width 368 height 32
click at [541, 290] on link "PDF Packet 3" at bounding box center [538, 286] width 368 height 32
click at [557, 316] on link "PDF Packet 4" at bounding box center [538, 321] width 368 height 32
click at [556, 361] on link "SSN (Form B121)" at bounding box center [538, 355] width 368 height 32
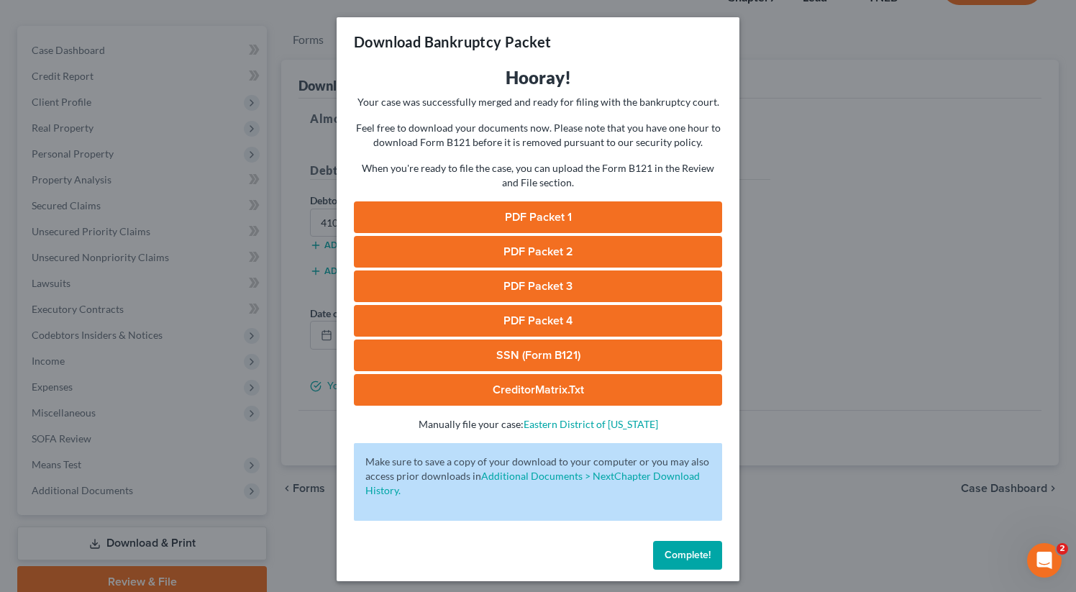
click at [541, 398] on link "CreditorMatrix.txt" at bounding box center [538, 390] width 368 height 32
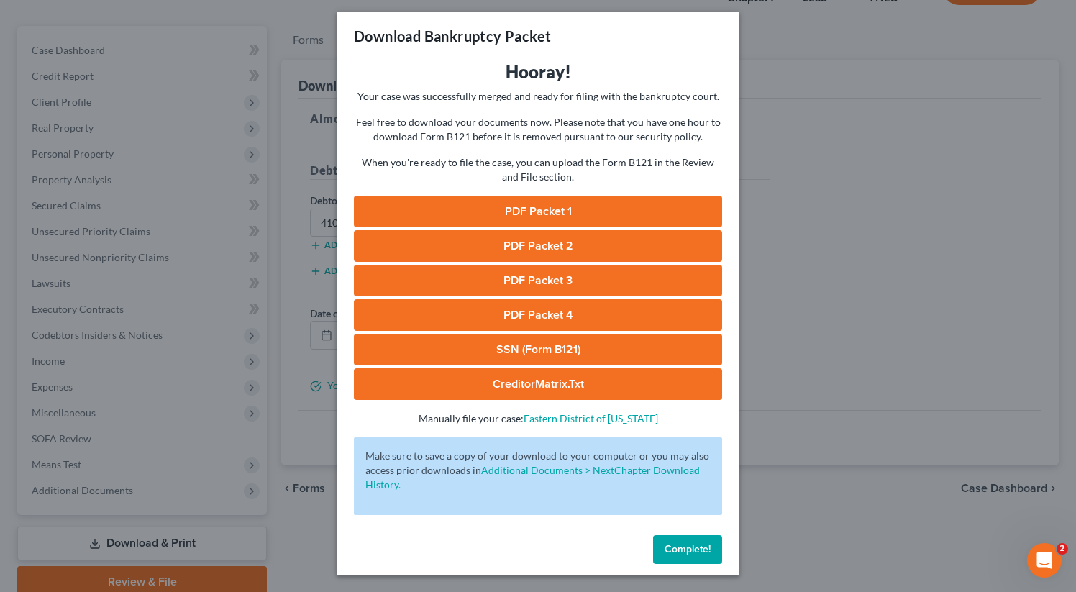
click at [705, 549] on span "Complete!" at bounding box center [688, 549] width 46 height 12
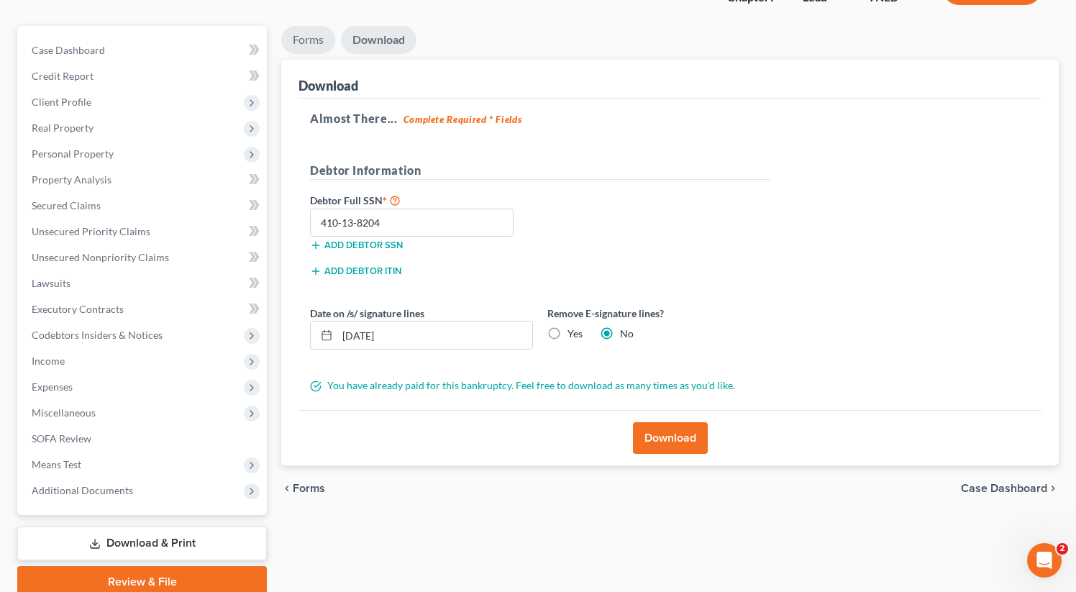
scroll to position [0, 0]
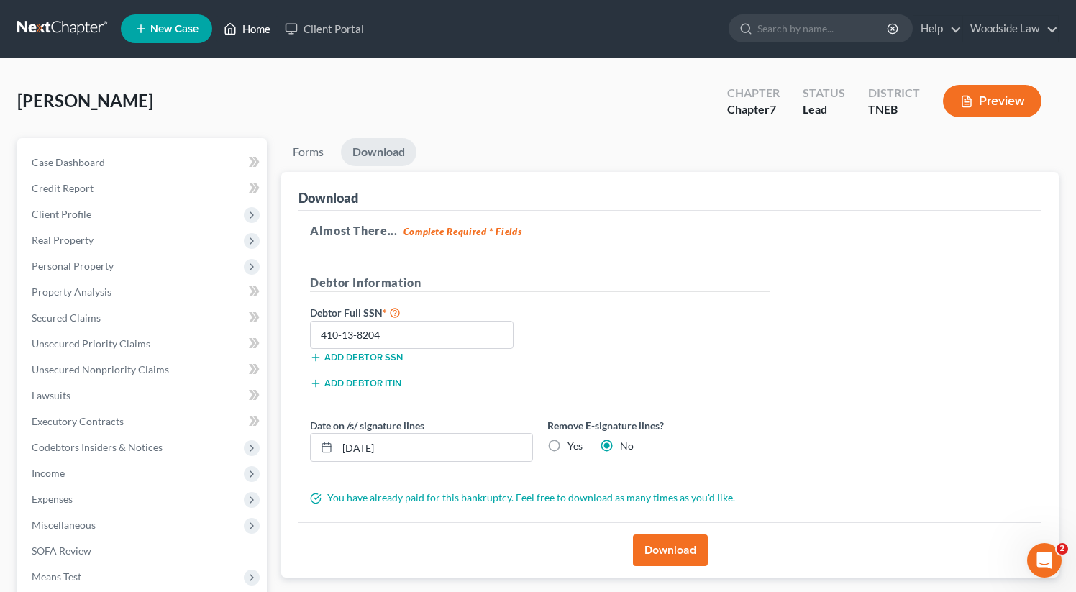
click at [257, 29] on link "Home" at bounding box center [247, 29] width 61 height 26
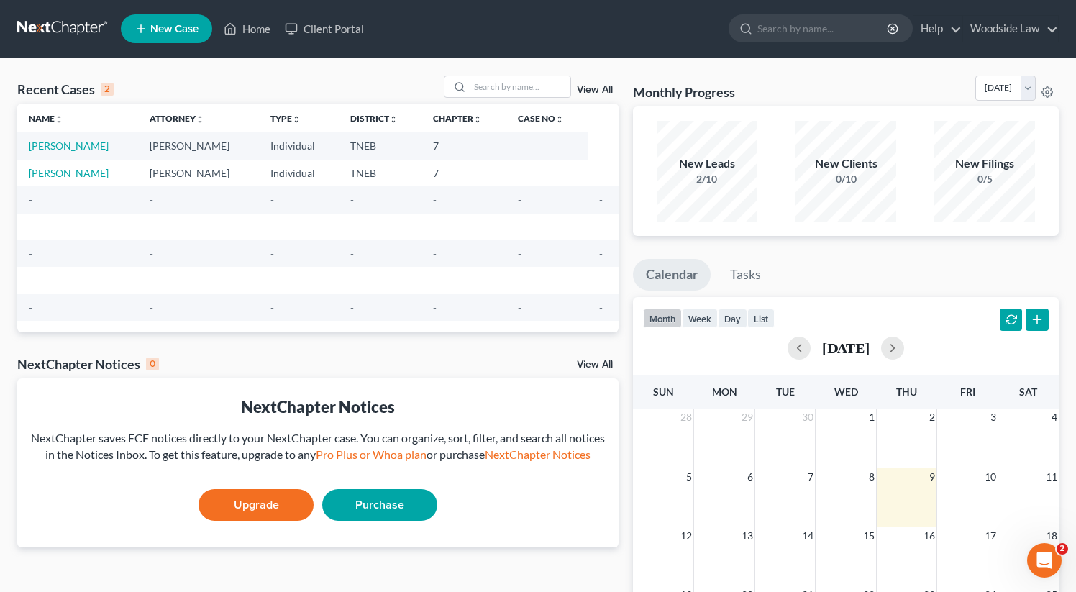
click at [603, 91] on link "View All" at bounding box center [595, 90] width 36 height 10
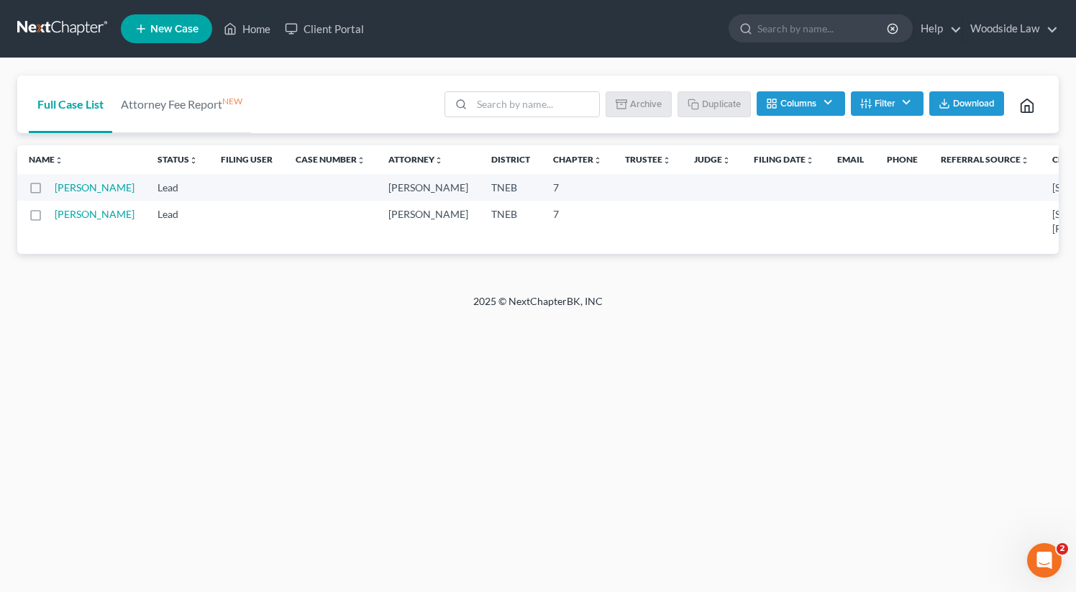
click at [49, 191] on label at bounding box center [49, 191] width 0 height 0
click at [55, 189] on input "checkbox" at bounding box center [59, 185] width 9 height 9
click at [647, 94] on button "Archive" at bounding box center [641, 103] width 65 height 24
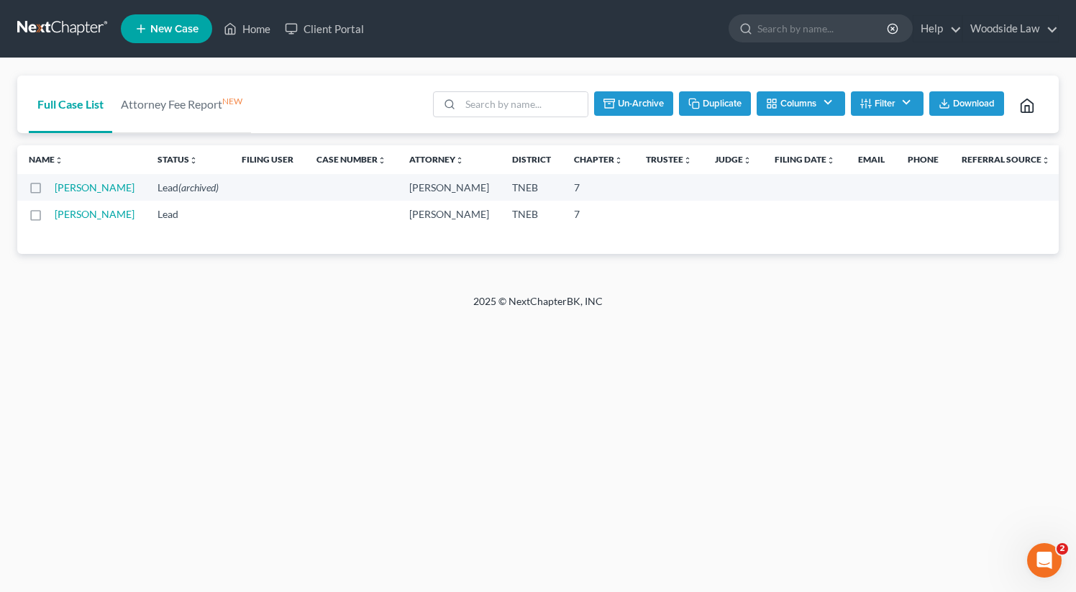
checkbox input "false"
click at [265, 35] on link "Home" at bounding box center [247, 29] width 61 height 26
